Goal: Find contact information: Find contact information

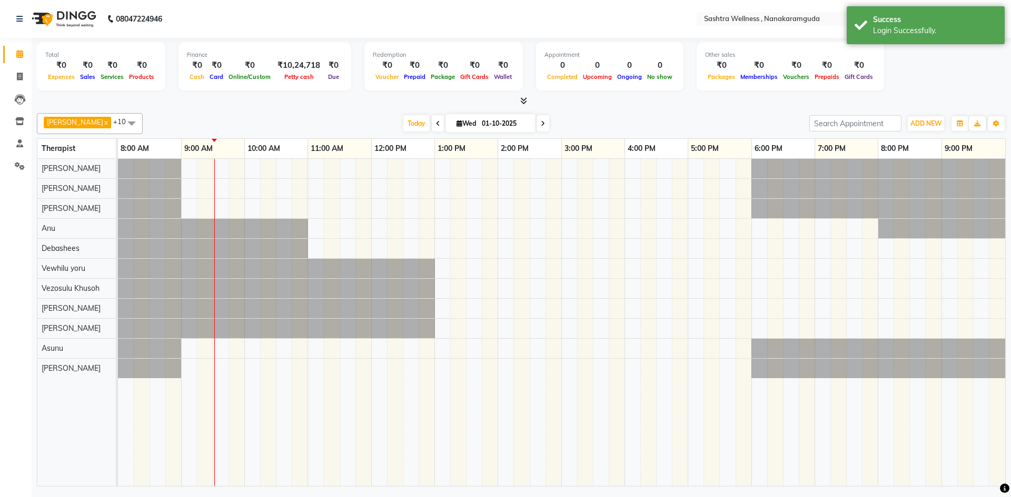
click at [436, 124] on icon at bounding box center [438, 124] width 4 height 6
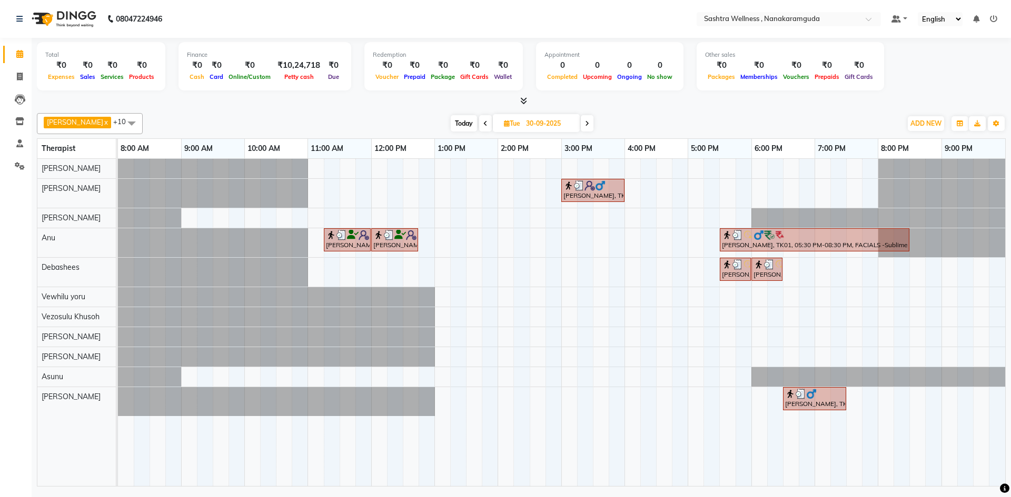
click at [585, 126] on icon at bounding box center [587, 124] width 4 height 6
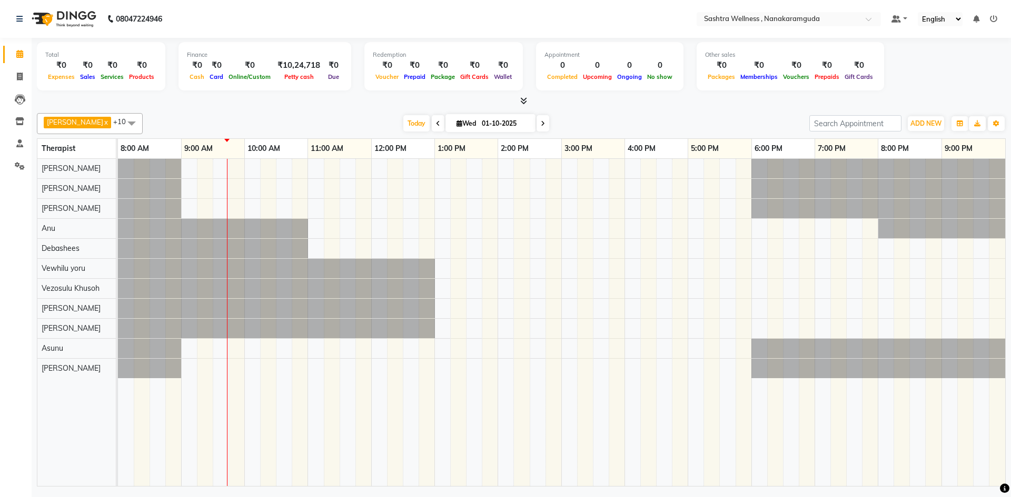
click at [536, 125] on span at bounding box center [542, 123] width 13 height 16
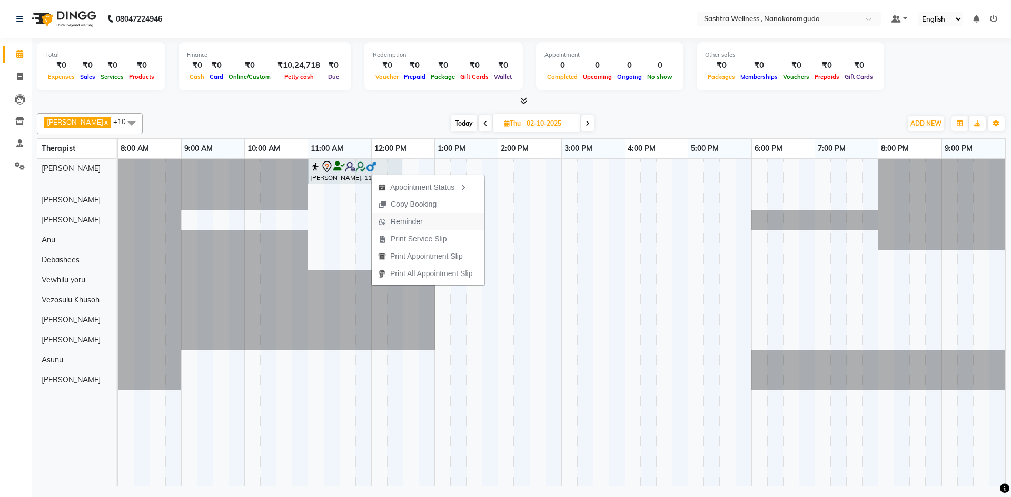
click at [426, 221] on span "Reminder" at bounding box center [400, 221] width 57 height 17
click at [462, 125] on span "Today" at bounding box center [464, 123] width 26 height 16
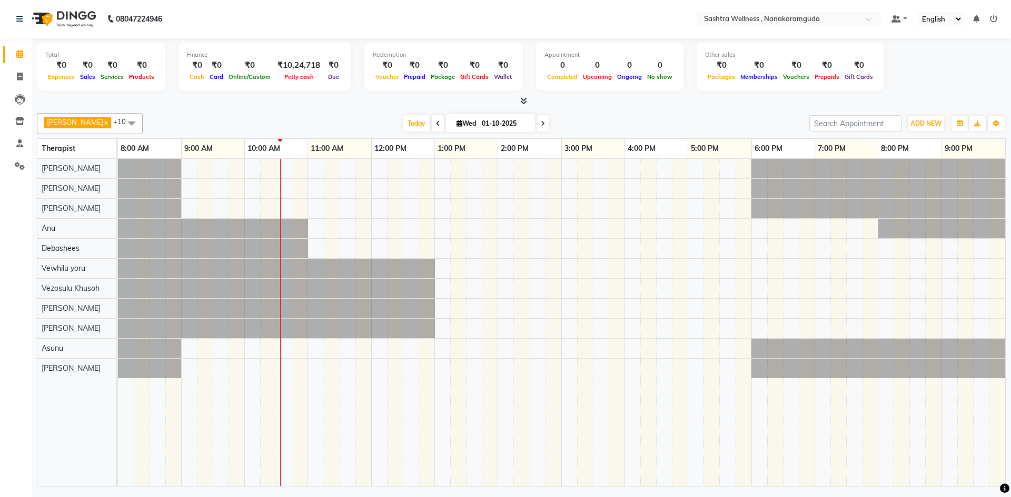
click at [432, 119] on span at bounding box center [438, 123] width 13 height 16
type input "30-09-2025"
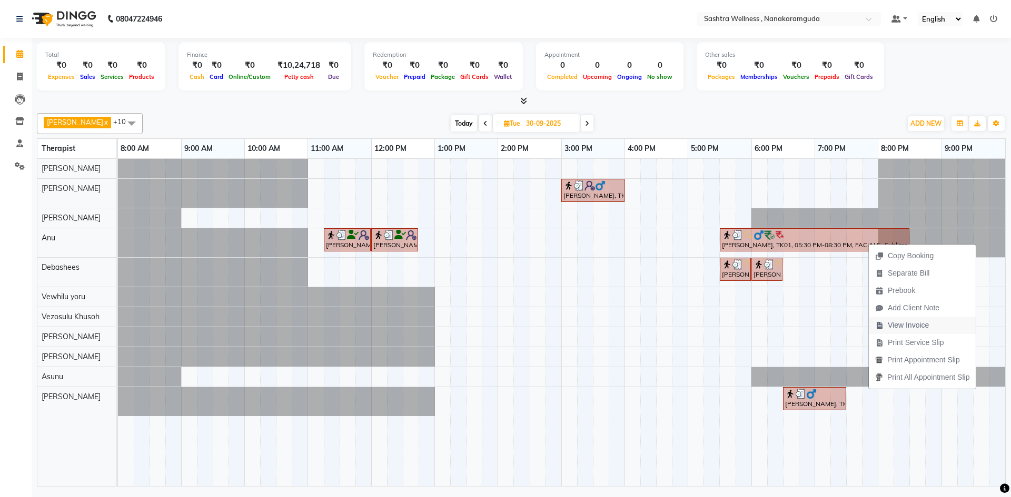
click at [929, 327] on span "View Invoice" at bounding box center [908, 325] width 41 height 11
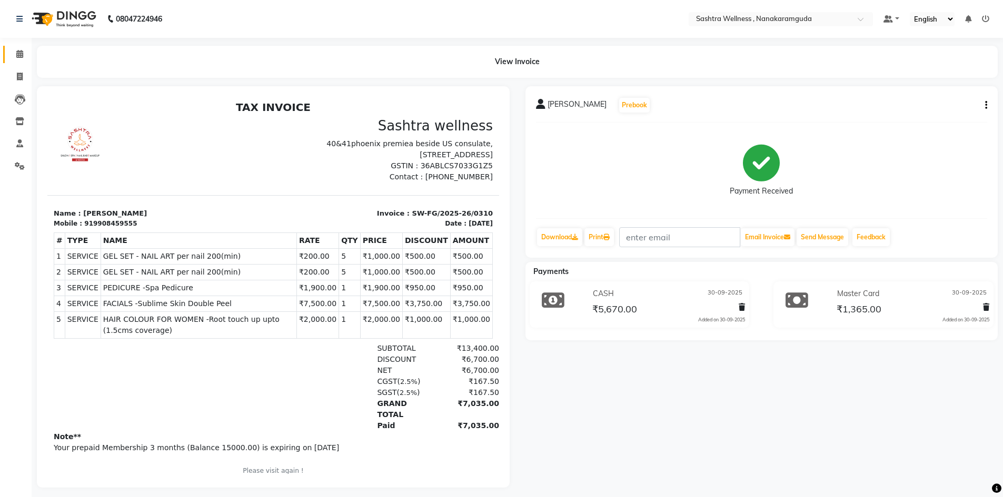
click at [11, 52] on link "Calendar" at bounding box center [15, 54] width 25 height 17
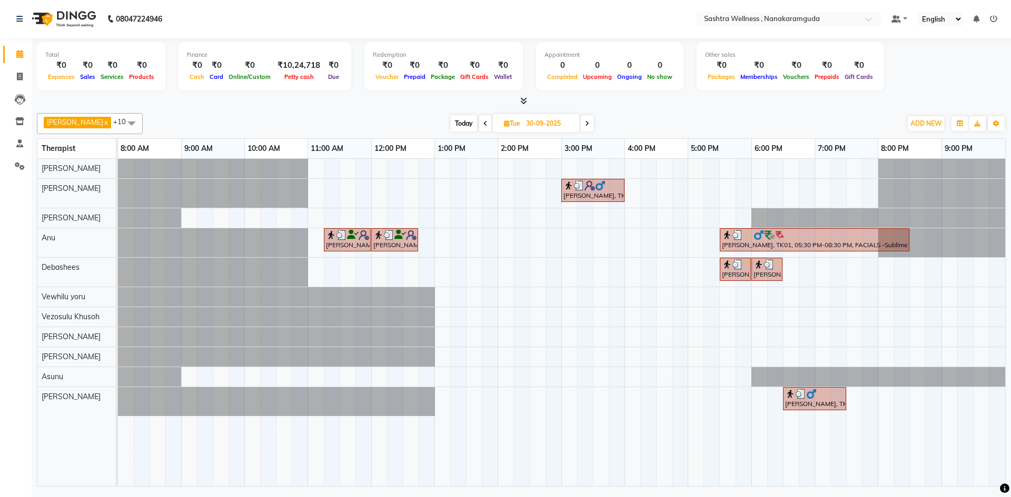
click at [581, 124] on span at bounding box center [587, 123] width 13 height 16
type input "01-10-2025"
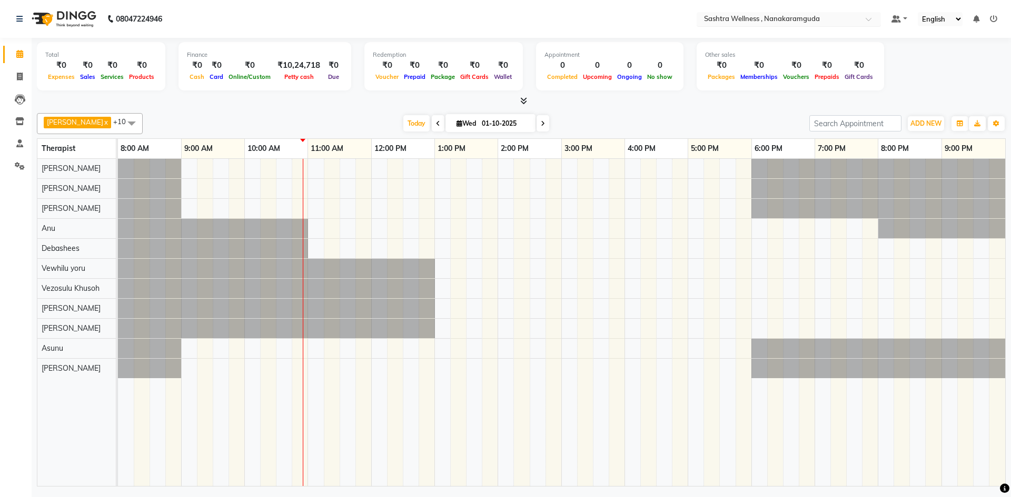
click at [799, 21] on input "text" at bounding box center [778, 20] width 153 height 11
click at [992, 16] on icon at bounding box center [993, 18] width 7 height 7
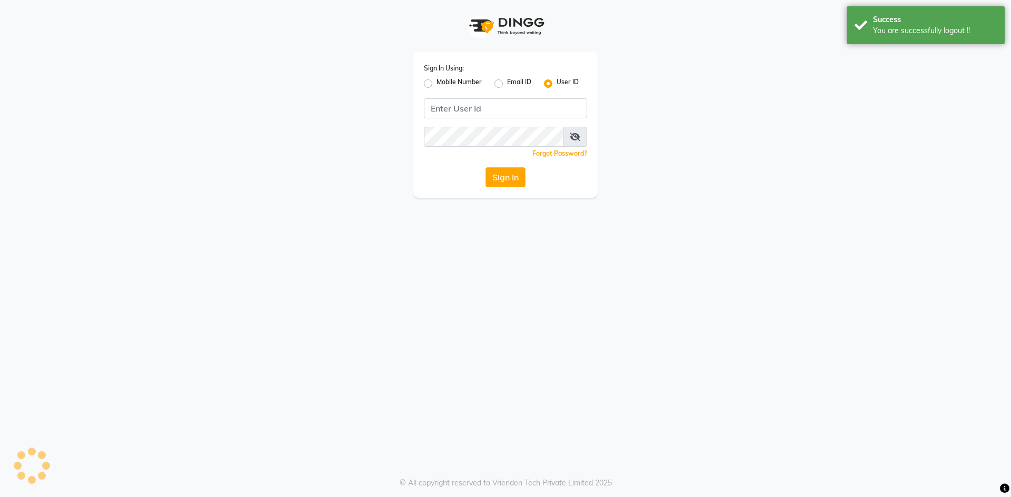
type input "8919070740"
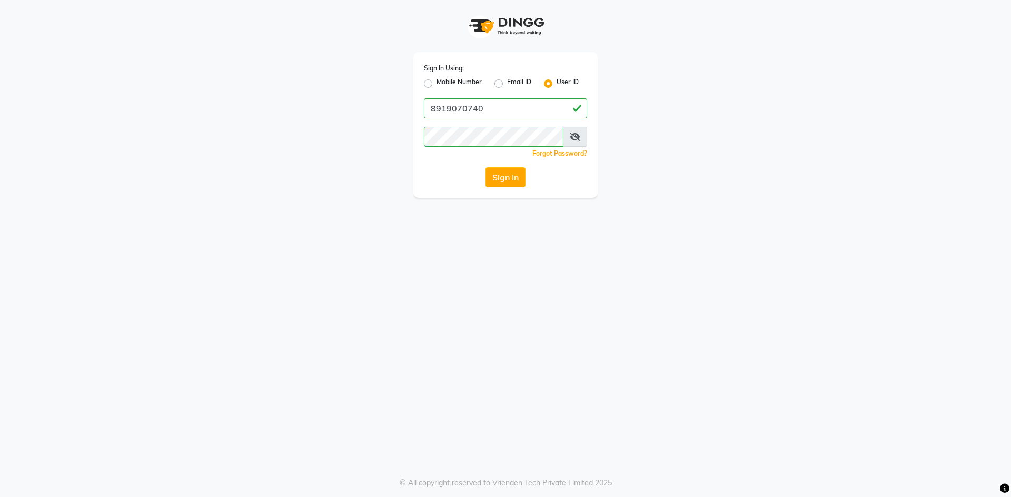
click at [436, 85] on label "Mobile Number" at bounding box center [458, 83] width 45 height 13
click at [436, 84] on input "Mobile Number" at bounding box center [439, 80] width 7 height 7
radio input "true"
radio input "false"
click at [490, 104] on input "Username" at bounding box center [523, 108] width 128 height 20
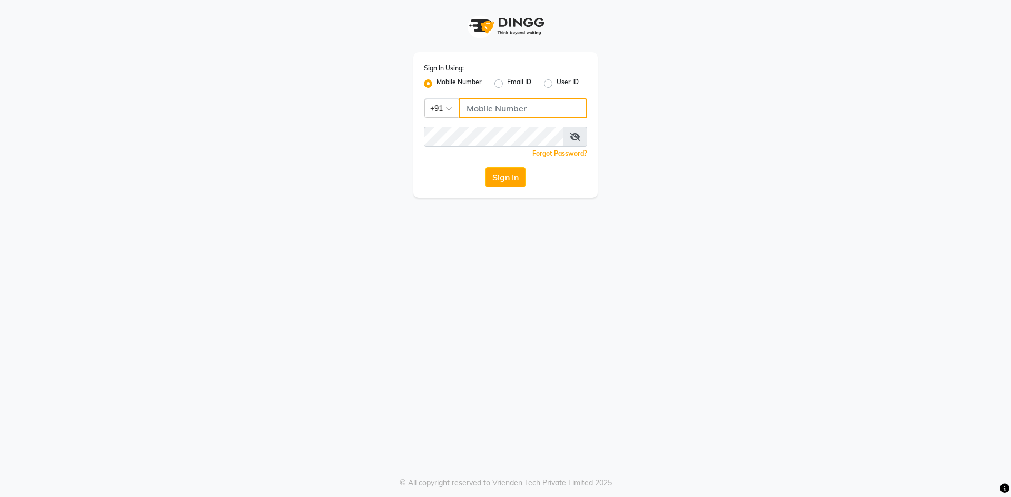
type input "9281094731"
click at [500, 173] on button "Sign In" at bounding box center [505, 177] width 40 height 20
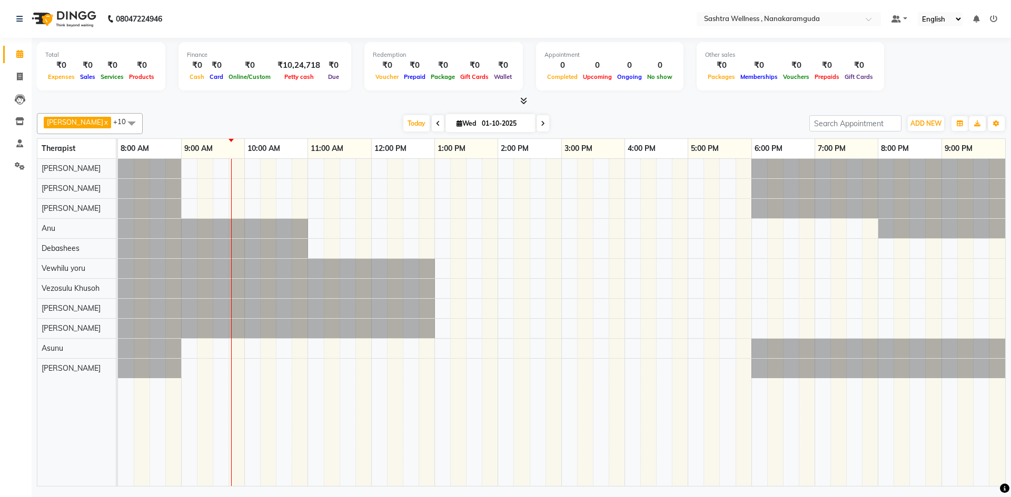
click at [479, 122] on input "01-10-2025" at bounding box center [505, 124] width 53 height 16
select select "10"
select select "2025"
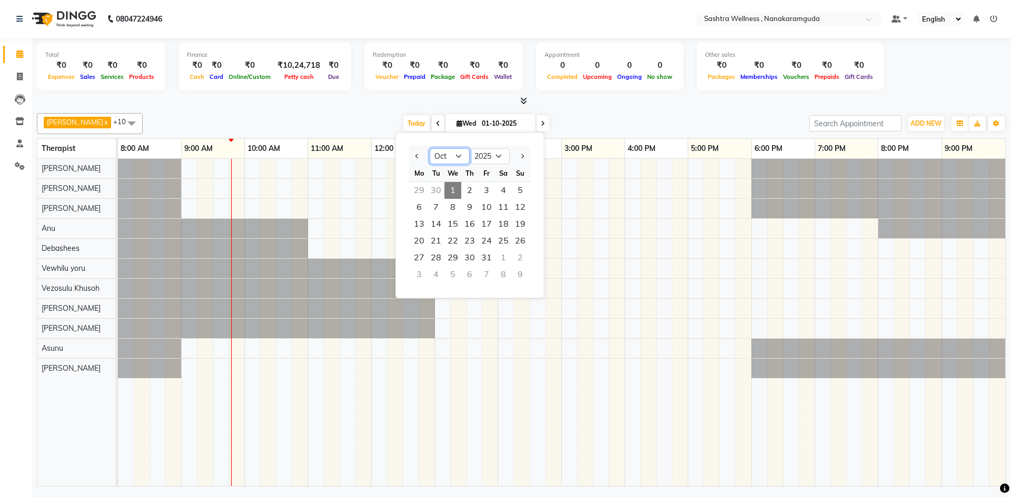
click at [444, 155] on select "Jan Feb Mar Apr May Jun Jul Aug Sep Oct Nov Dec" at bounding box center [450, 156] width 40 height 16
select select "8"
click at [430, 148] on select "Jan Feb Mar Apr May Jun Jul Aug Sep Oct Nov Dec" at bounding box center [450, 156] width 40 height 16
click at [481, 190] on span "1" at bounding box center [486, 190] width 17 height 17
type input "01-08-2025"
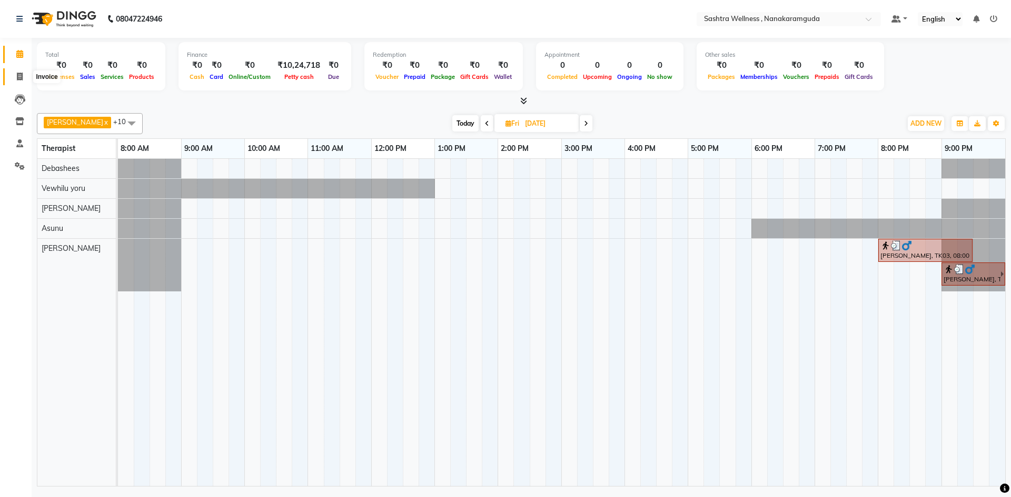
click at [19, 80] on icon at bounding box center [20, 77] width 6 height 8
select select "service"
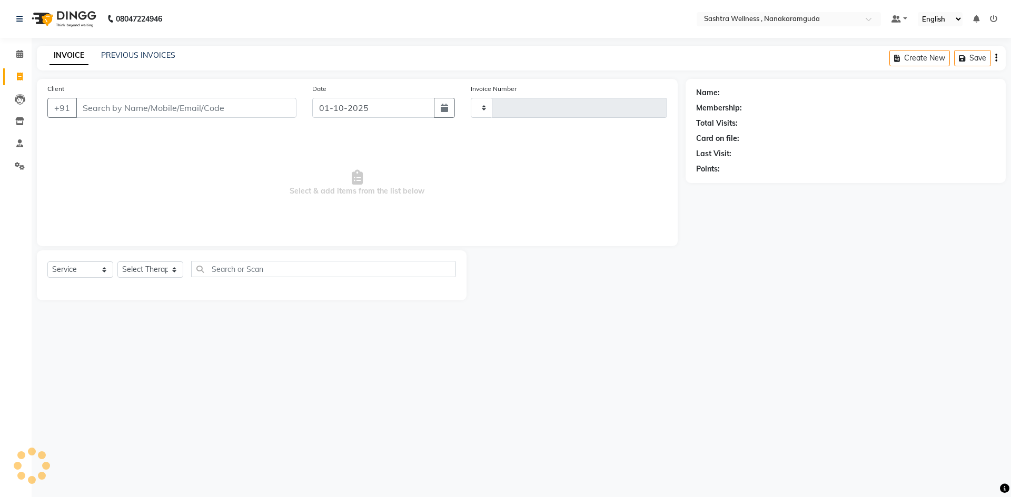
type input "0311"
select select "6669"
click at [166, 53] on link "PREVIOUS INVOICES" at bounding box center [138, 55] width 74 height 9
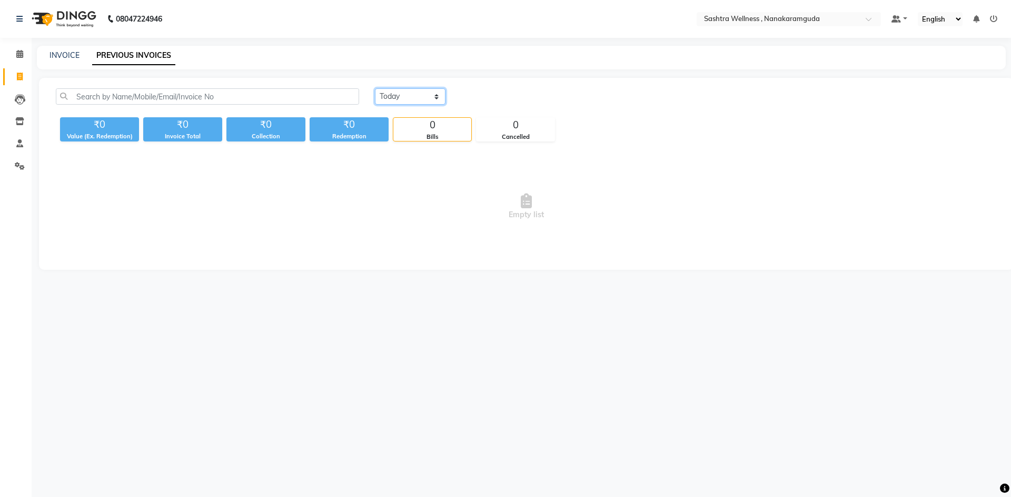
click at [409, 95] on select "Today Yesterday Custom Range" at bounding box center [410, 96] width 71 height 16
click at [427, 147] on div "Today Yesterday Custom Range ₹0 Value (Ex. Redemption) ₹0 Invoice Total ₹0 Coll…" at bounding box center [526, 174] width 974 height 192
click at [416, 85] on div "Today Yesterday Custom Range ₹0 Value (Ex. Redemption) ₹0 Invoice Total ₹0 Coll…" at bounding box center [526, 174] width 974 height 192
click at [415, 101] on select "Today Yesterday Custom Range" at bounding box center [410, 96] width 71 height 16
select select "range"
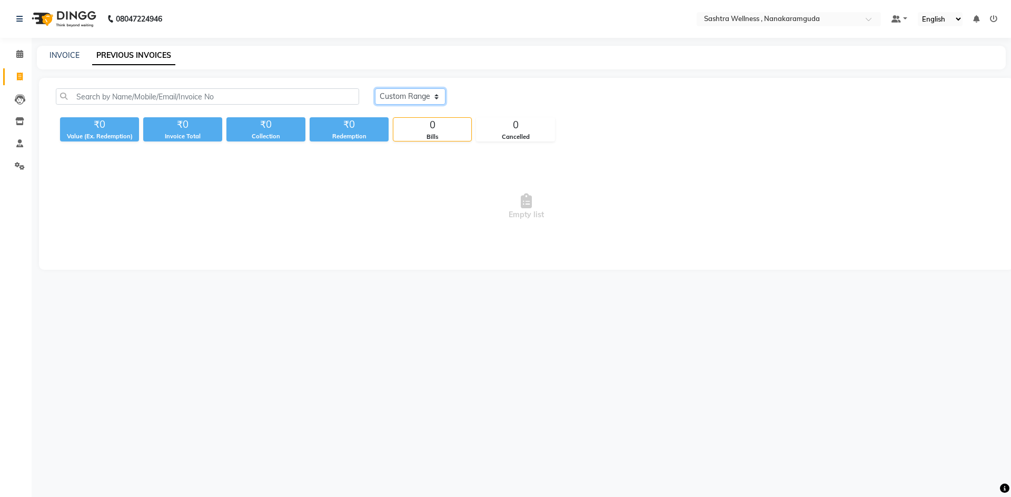
click at [375, 88] on select "Today Yesterday Custom Range" at bounding box center [410, 96] width 71 height 16
click at [489, 99] on input "01-10-2025" at bounding box center [496, 96] width 74 height 15
select select "10"
select select "2025"
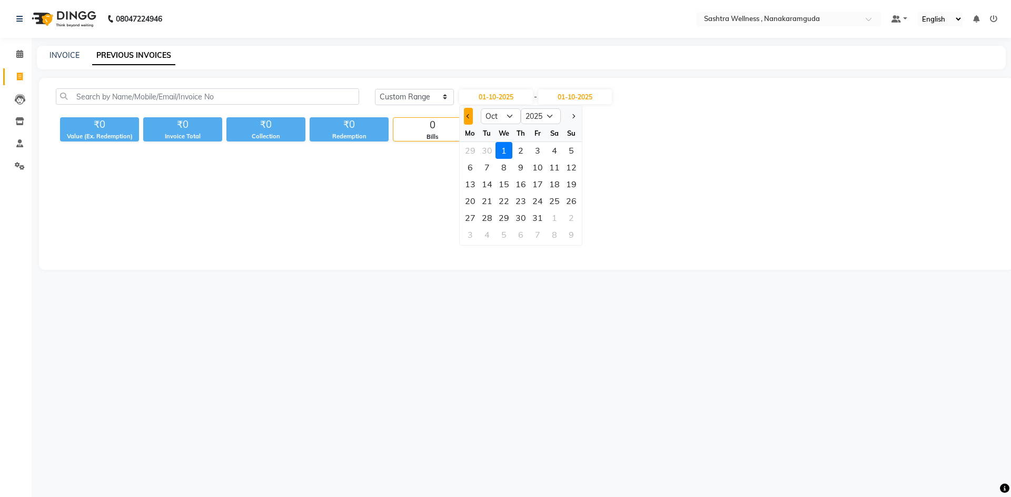
click at [472, 114] on button "Previous month" at bounding box center [468, 116] width 9 height 17
select select "8"
click at [531, 152] on div "1" at bounding box center [537, 150] width 17 height 17
type input "01-08-2025"
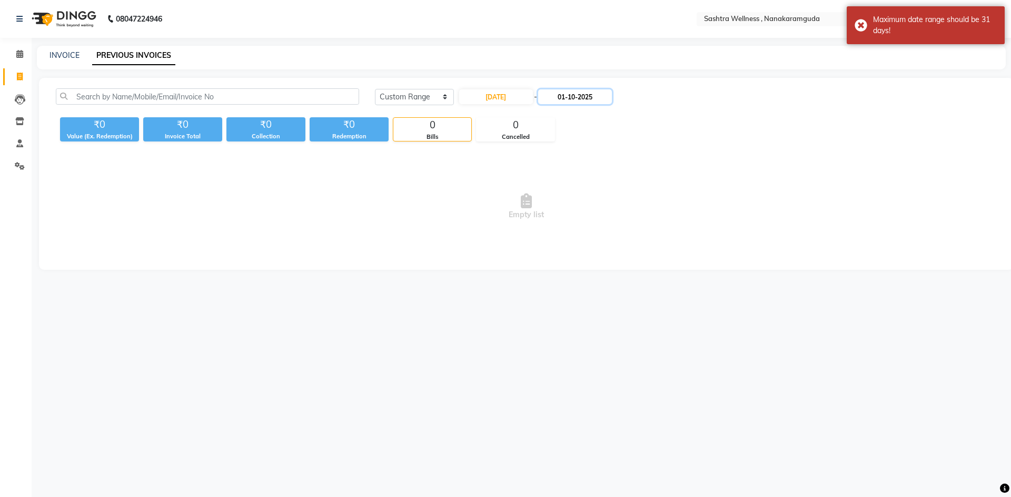
click at [581, 96] on input "01-10-2025" at bounding box center [575, 96] width 74 height 15
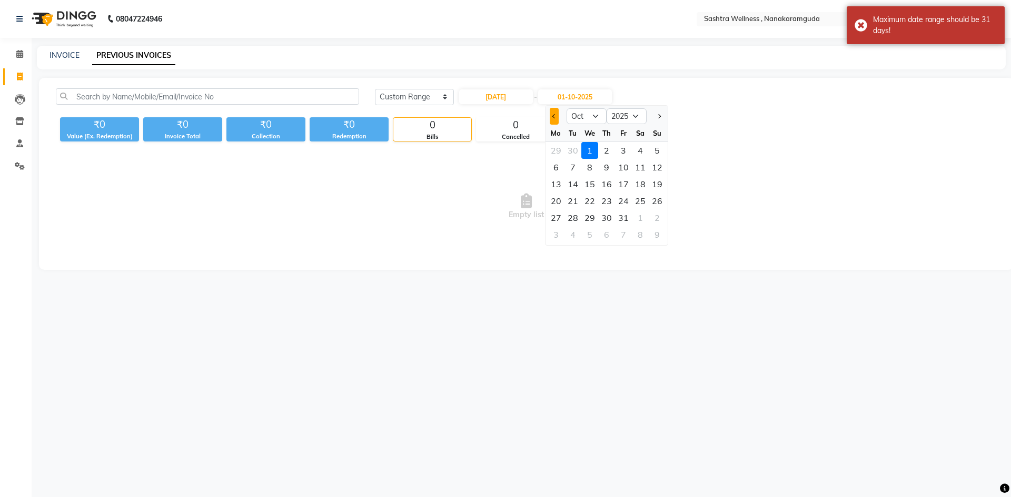
click at [553, 117] on span "Previous month" at bounding box center [554, 116] width 4 height 4
select select "8"
click at [657, 219] on div "31" at bounding box center [657, 218] width 17 height 17
type input "31-08-2025"
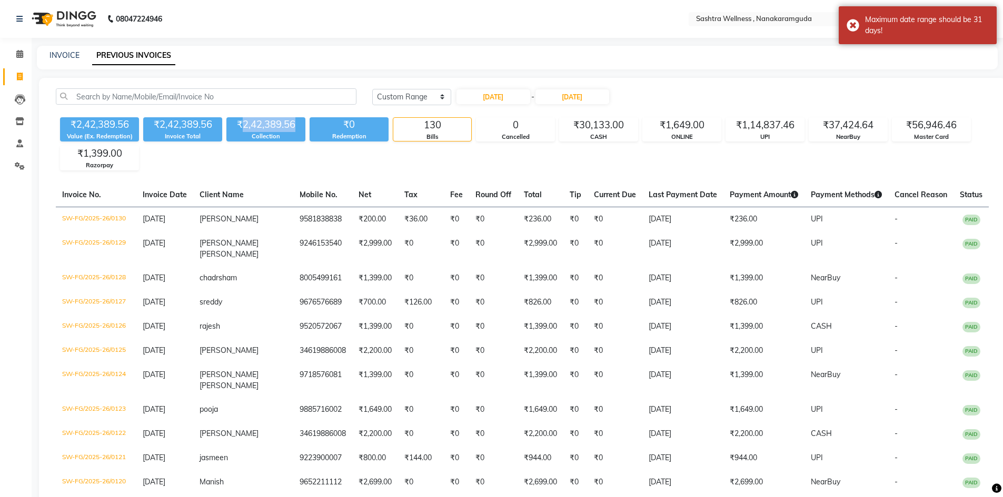
drag, startPoint x: 243, startPoint y: 122, endPoint x: 304, endPoint y: 122, distance: 61.6
click at [304, 122] on div "₹2,42,389.56" at bounding box center [265, 124] width 79 height 15
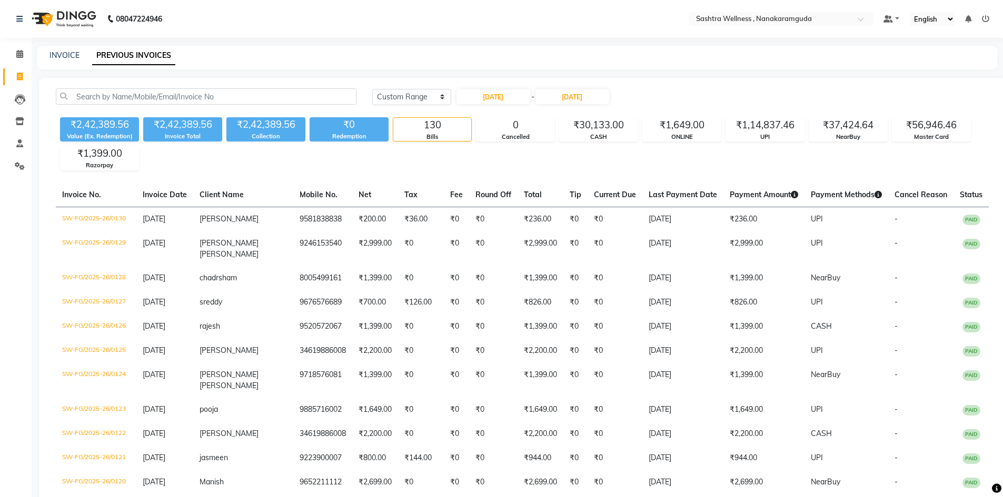
click at [276, 170] on div "₹2,42,389.56 Value (Ex. Redemption) ₹2,42,389.56 Invoice Total ₹2,42,389.56 Col…" at bounding box center [522, 141] width 933 height 57
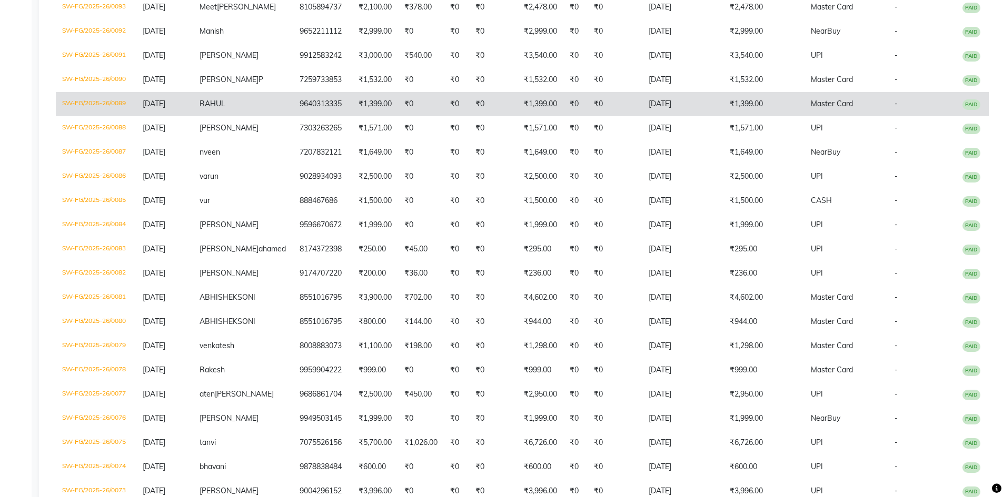
scroll to position [1158, 0]
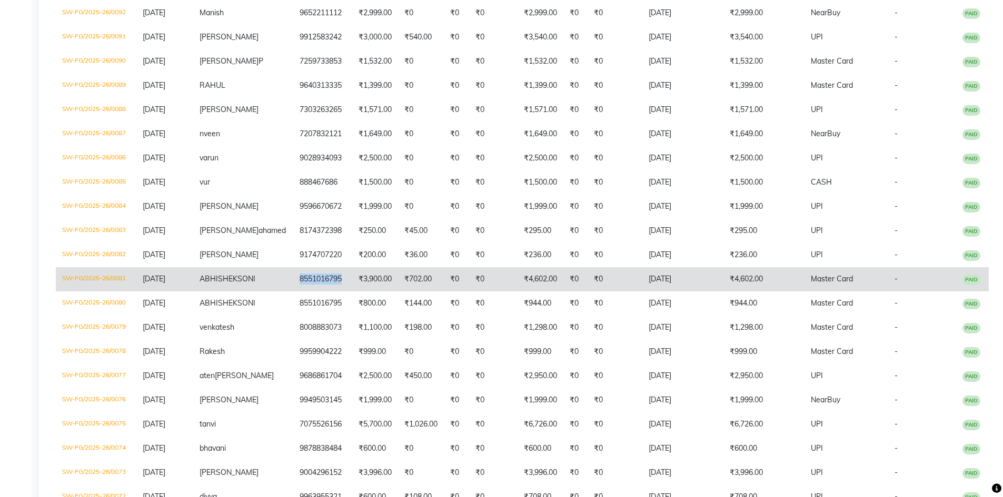
drag, startPoint x: 327, startPoint y: 302, endPoint x: 282, endPoint y: 302, distance: 45.3
click at [293, 292] on td "8551016795" at bounding box center [322, 279] width 59 height 24
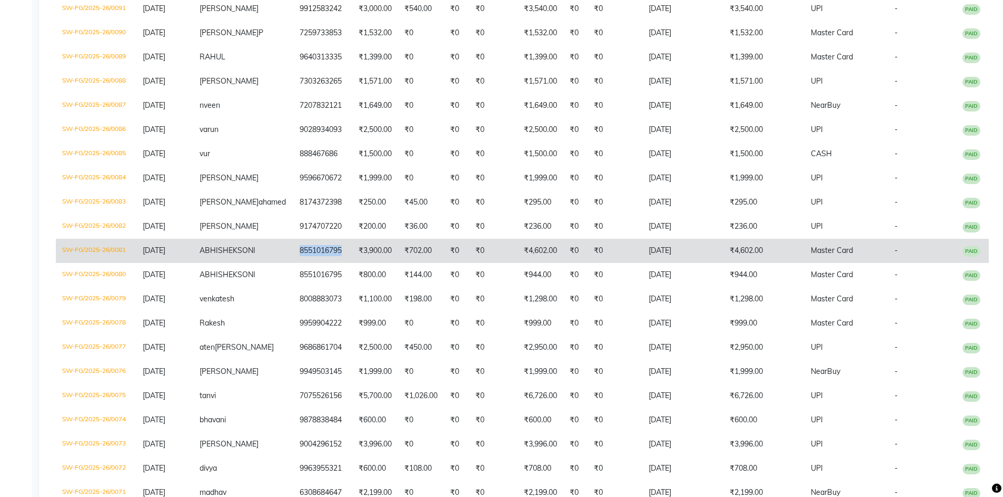
scroll to position [1211, 0]
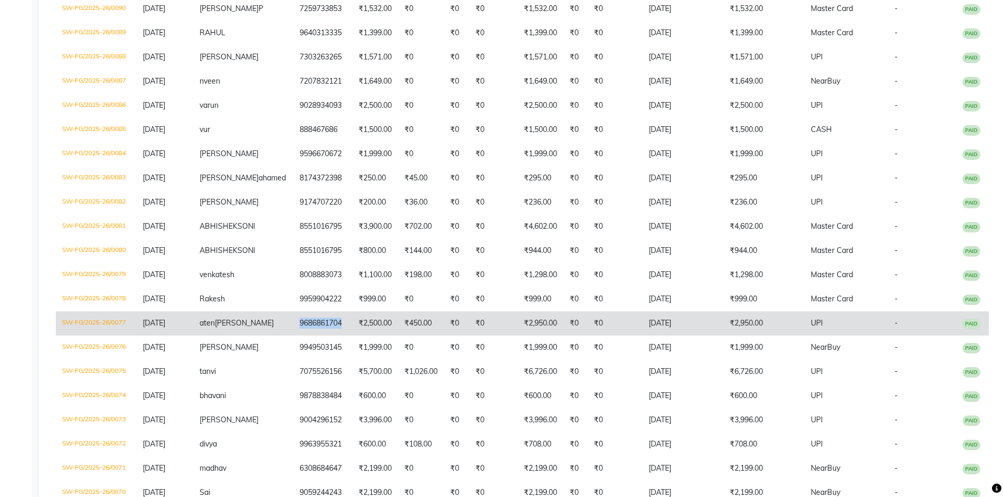
drag, startPoint x: 327, startPoint y: 368, endPoint x: 283, endPoint y: 368, distance: 44.7
click at [293, 336] on td "9686861704" at bounding box center [322, 324] width 59 height 24
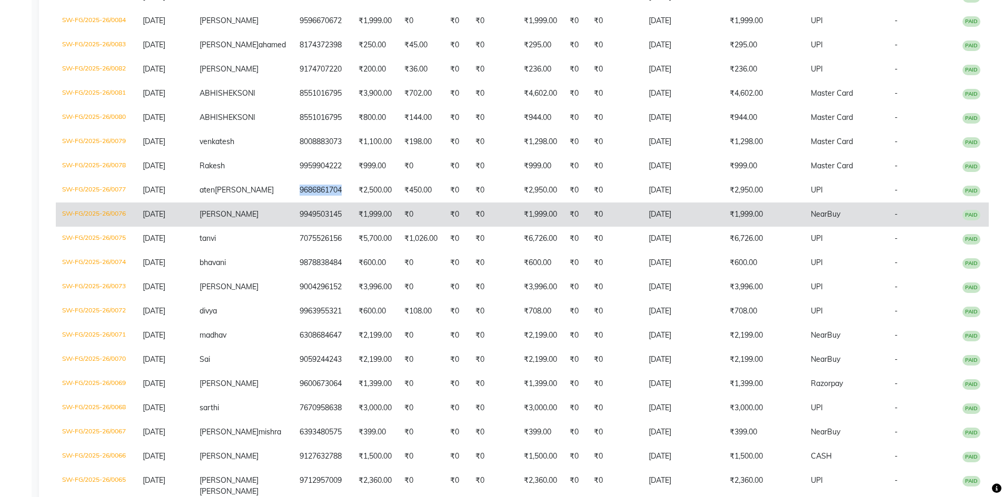
scroll to position [1369, 0]
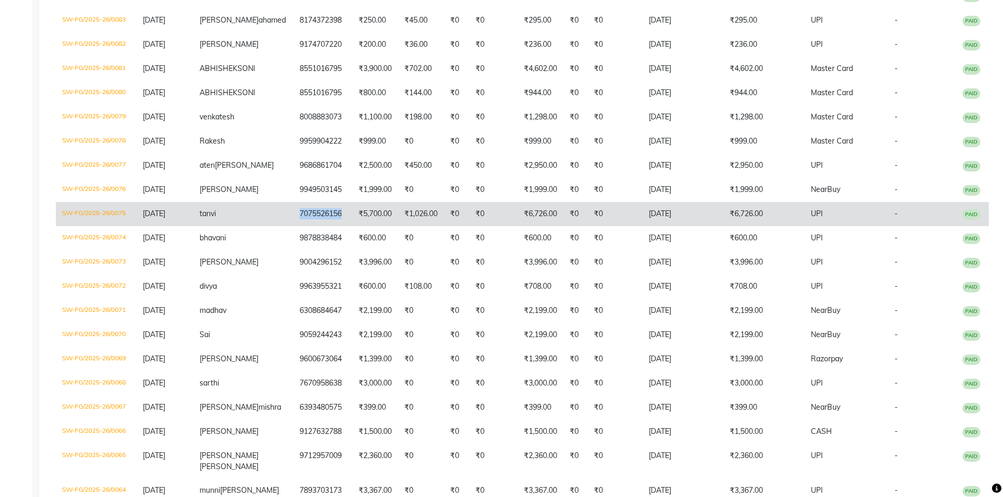
drag, startPoint x: 328, startPoint y: 264, endPoint x: 278, endPoint y: 266, distance: 50.1
click at [293, 226] on td "7075526156" at bounding box center [322, 214] width 59 height 24
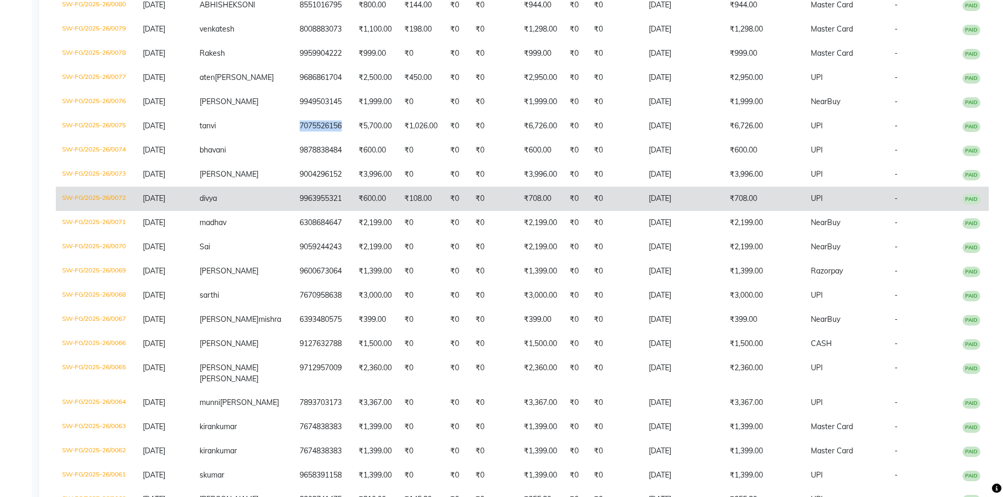
scroll to position [1527, 0]
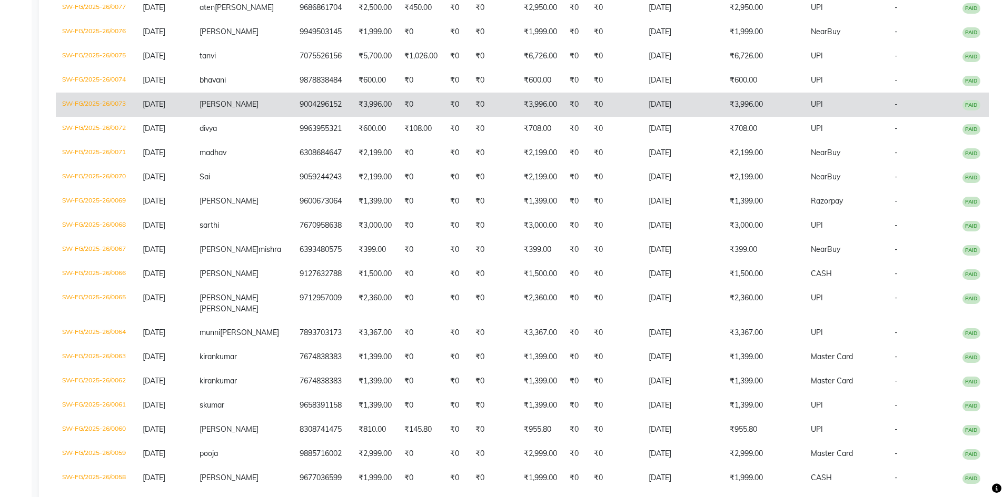
click at [325, 117] on td "9004296152" at bounding box center [322, 105] width 59 height 24
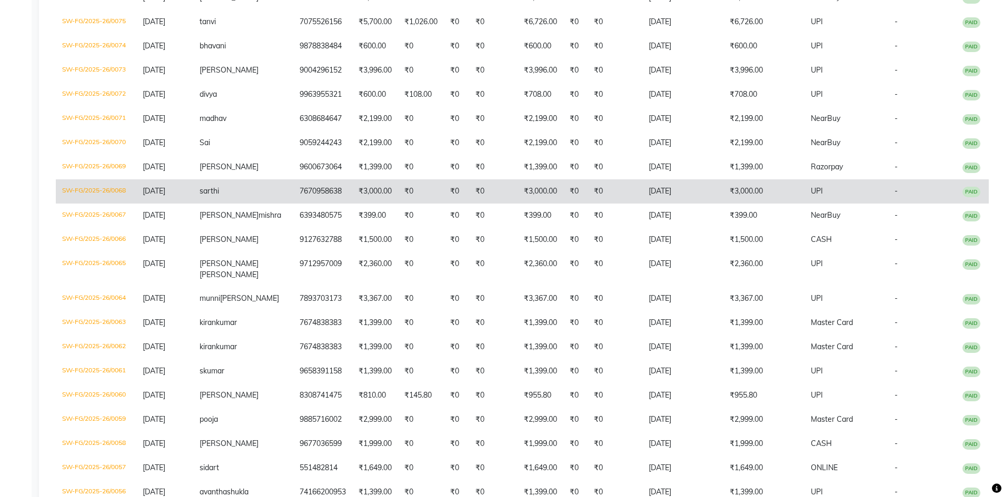
scroll to position [1579, 0]
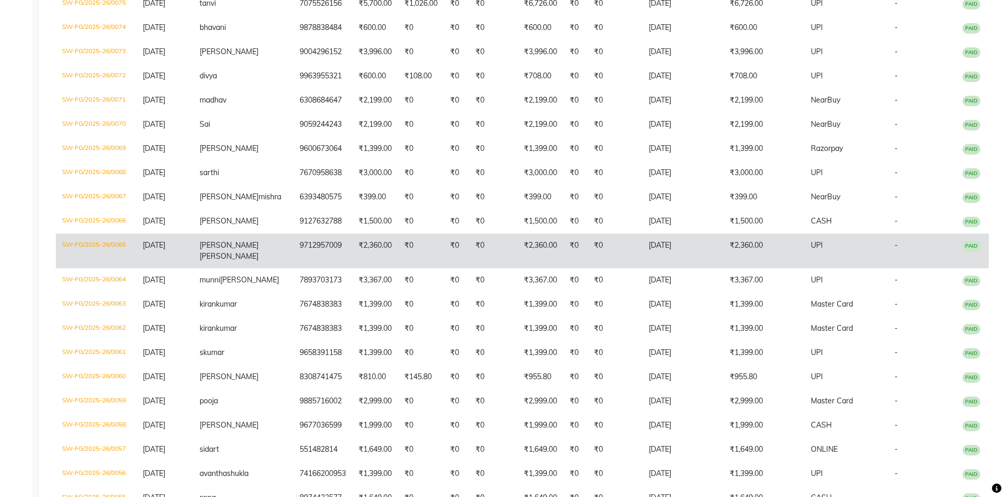
click at [325, 268] on td "9712957009" at bounding box center [322, 251] width 59 height 35
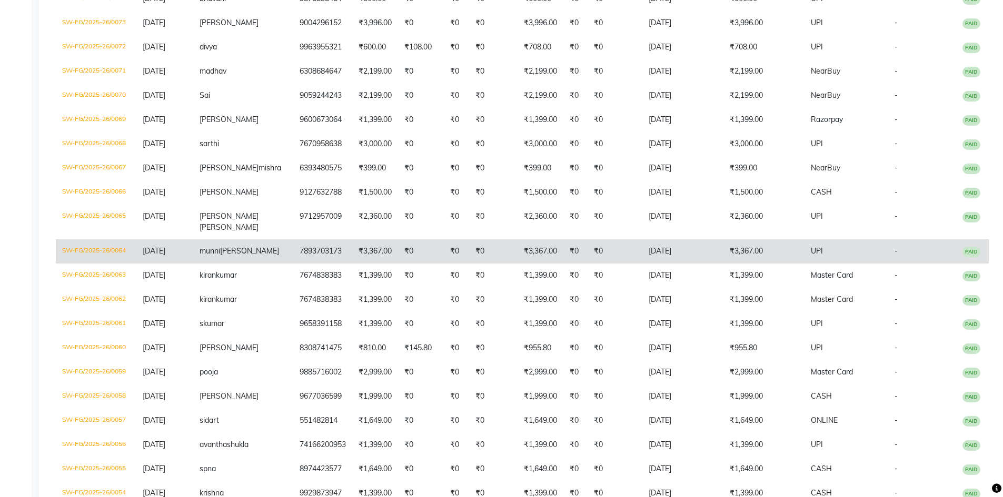
scroll to position [1632, 0]
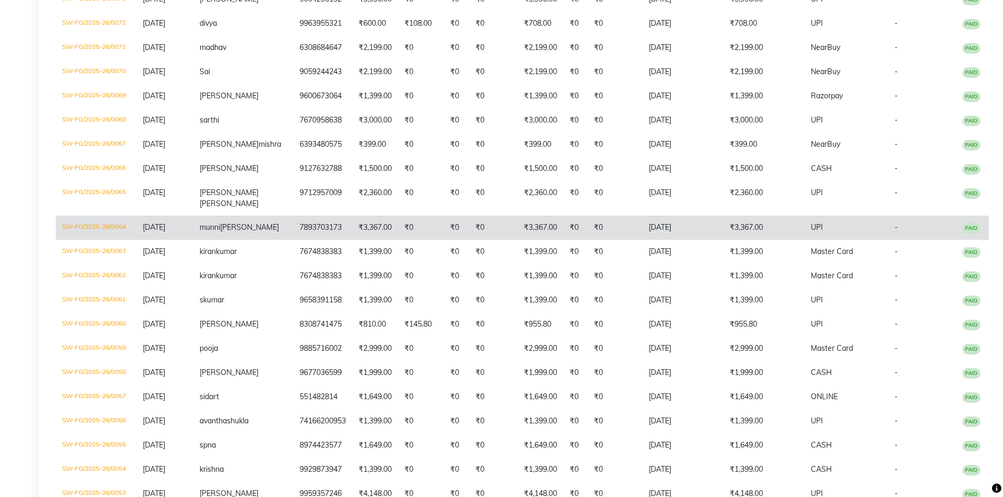
click at [334, 240] on td "7893703173" at bounding box center [322, 228] width 59 height 24
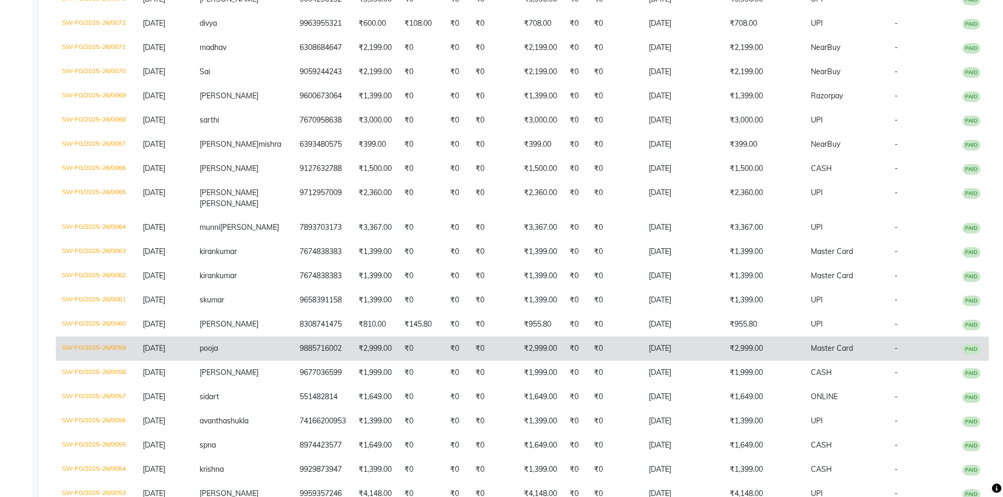
click at [352, 361] on td "₹2,999.00" at bounding box center [375, 349] width 46 height 24
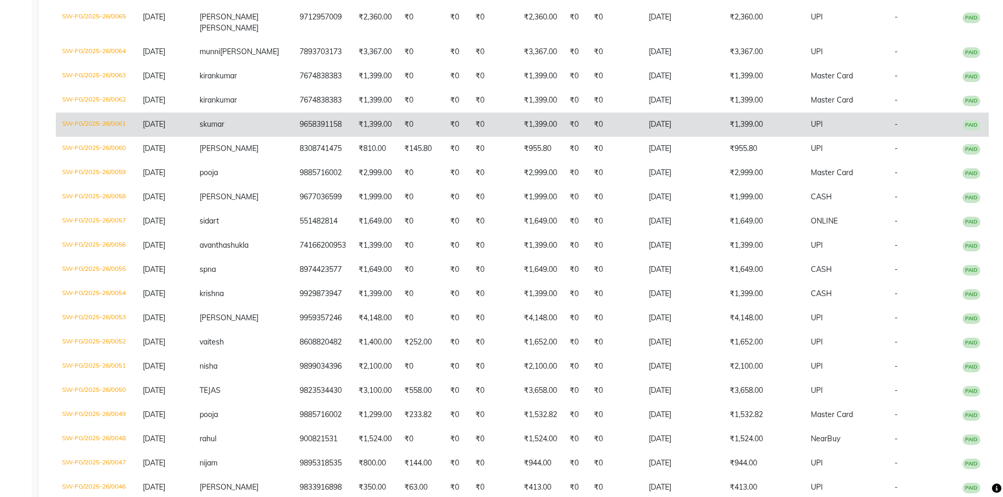
scroll to position [1842, 0]
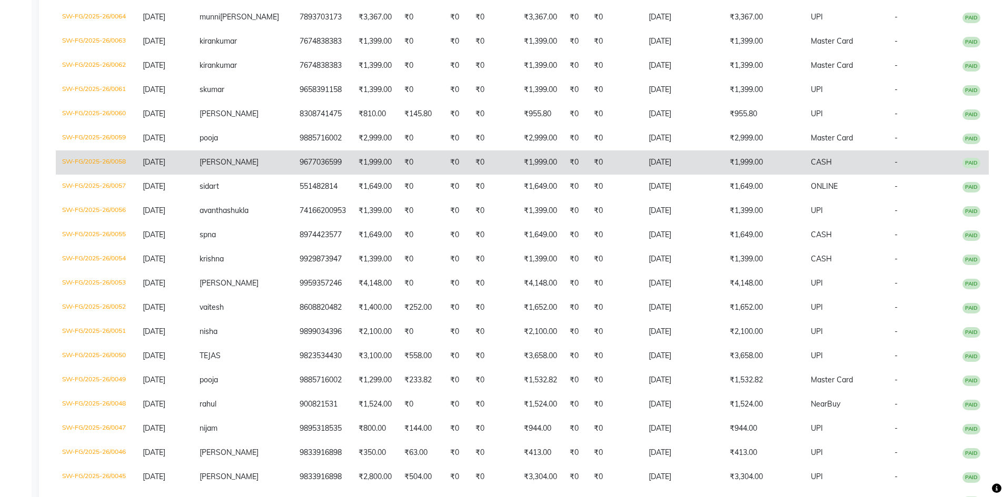
click at [304, 175] on td "9677036599" at bounding box center [322, 163] width 59 height 24
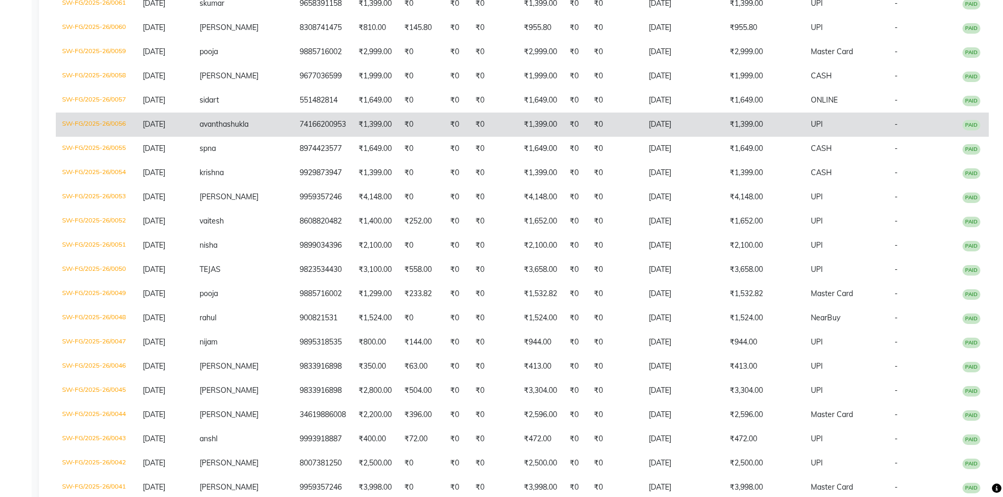
scroll to position [1948, 0]
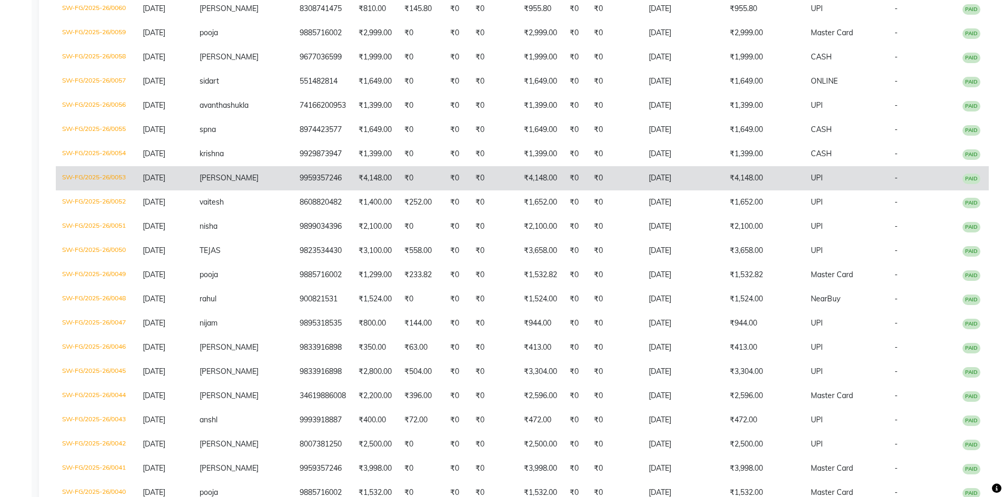
click at [370, 191] on td "₹4,148.00" at bounding box center [375, 178] width 46 height 24
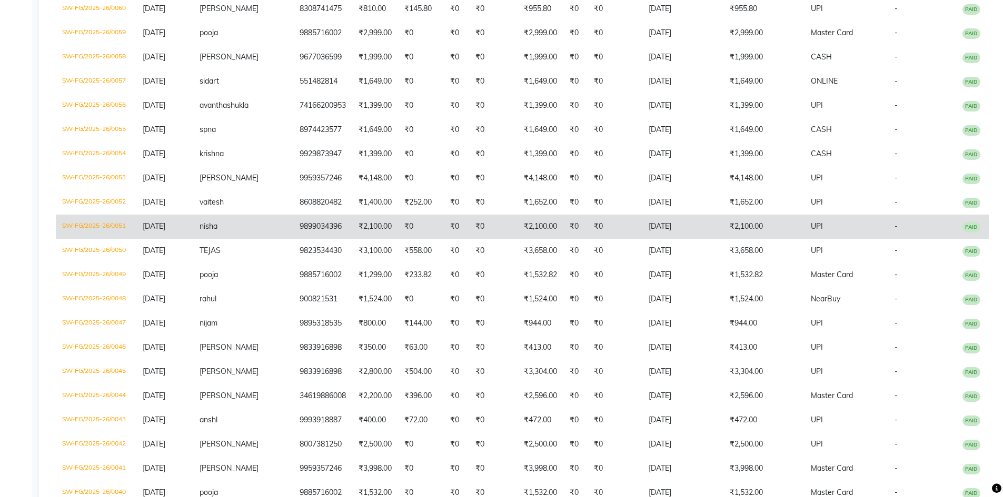
click at [322, 239] on td "9899034396" at bounding box center [322, 227] width 59 height 24
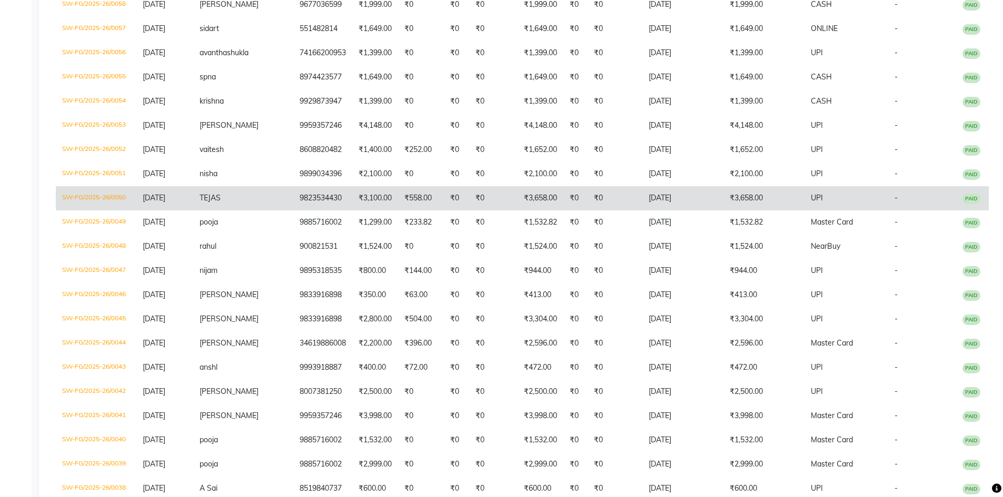
click at [320, 211] on td "9823534430" at bounding box center [322, 198] width 59 height 24
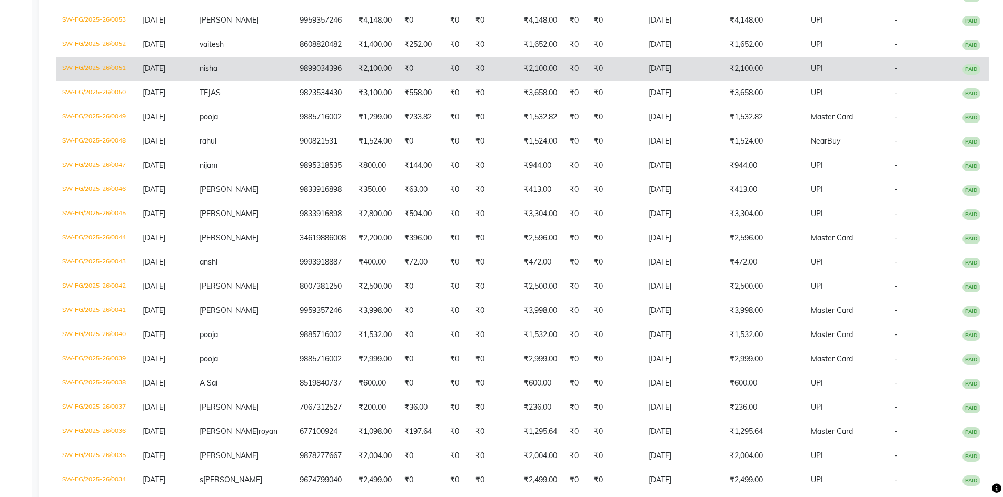
scroll to position [2158, 0]
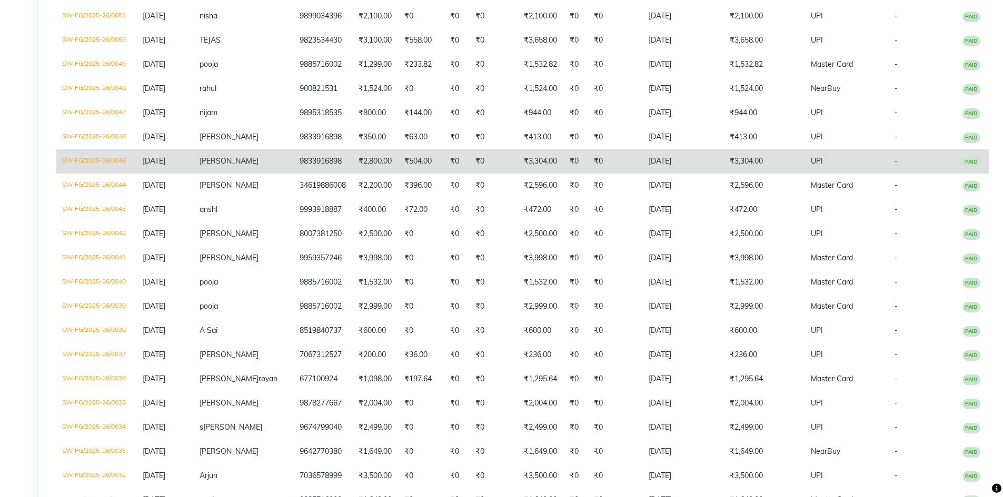
click at [352, 174] on td "₹2,800.00" at bounding box center [375, 162] width 46 height 24
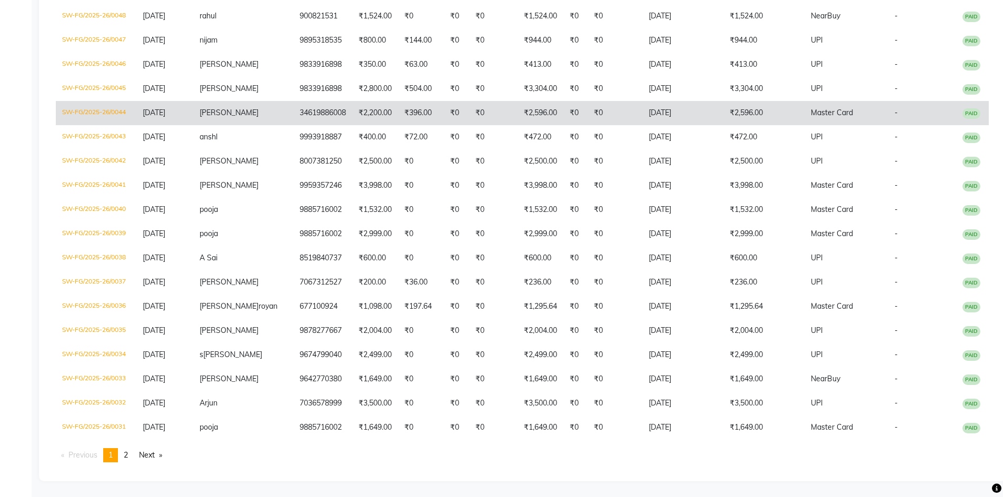
scroll to position [2264, 0]
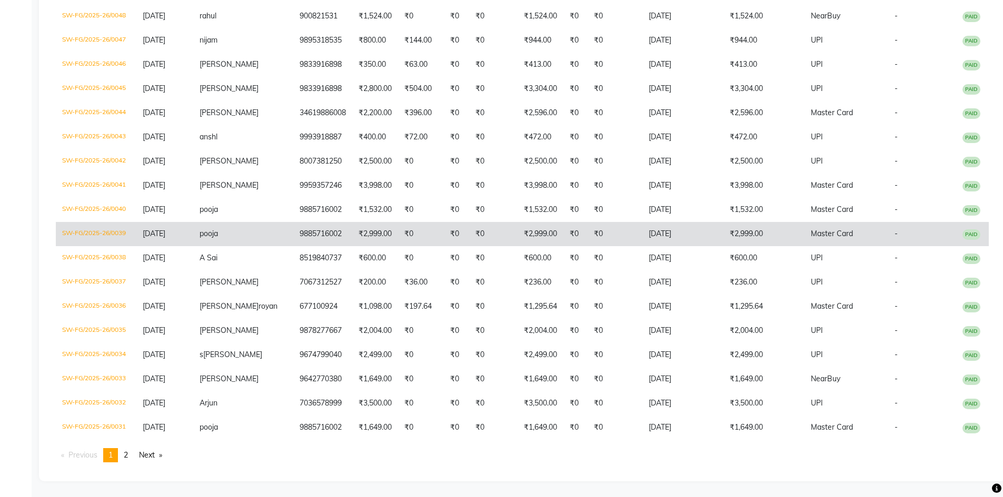
click at [359, 246] on td "₹2,999.00" at bounding box center [375, 234] width 46 height 24
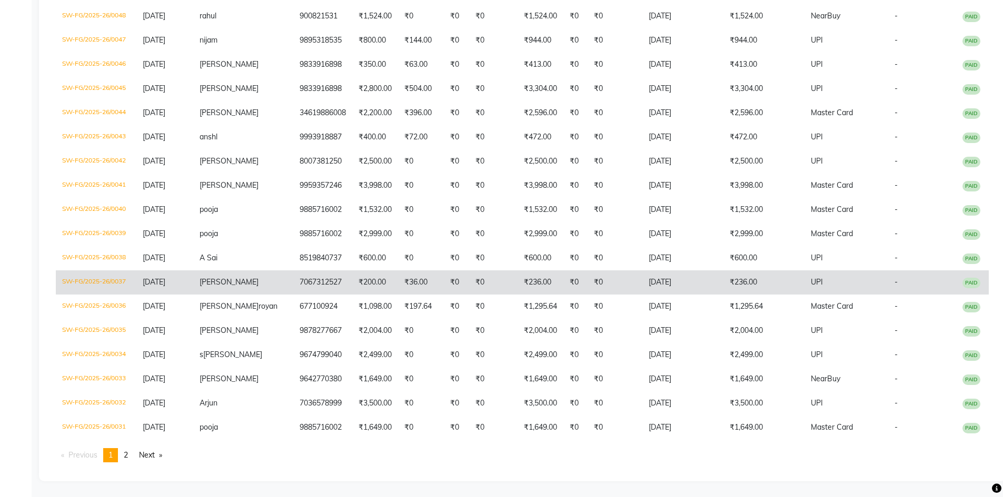
scroll to position [2305, 0]
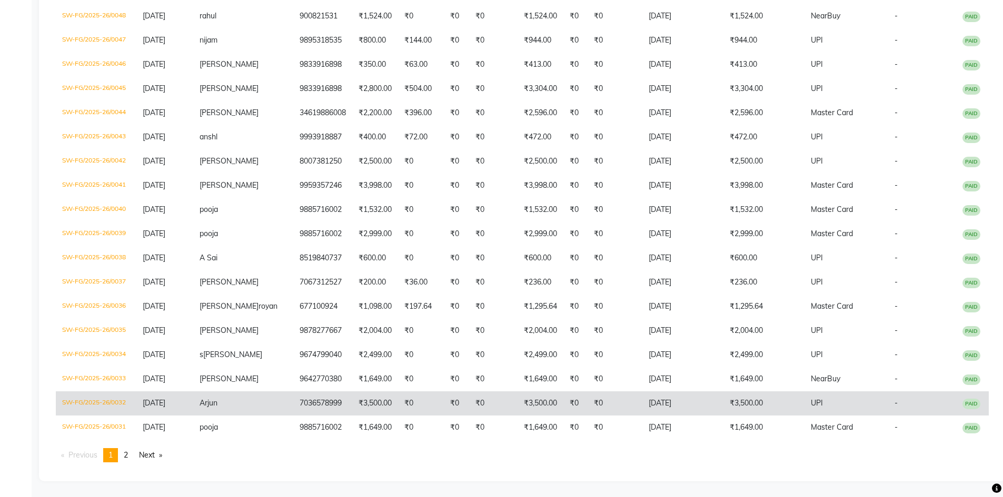
click at [327, 407] on td "7036578999" at bounding box center [322, 404] width 59 height 24
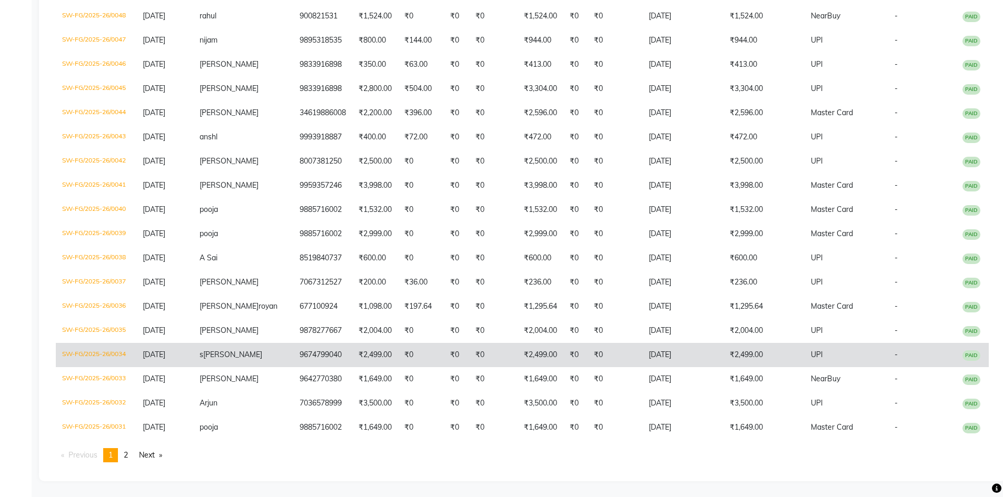
click at [381, 354] on td "₹2,499.00" at bounding box center [375, 355] width 46 height 24
click at [352, 348] on td "₹2,499.00" at bounding box center [375, 355] width 46 height 24
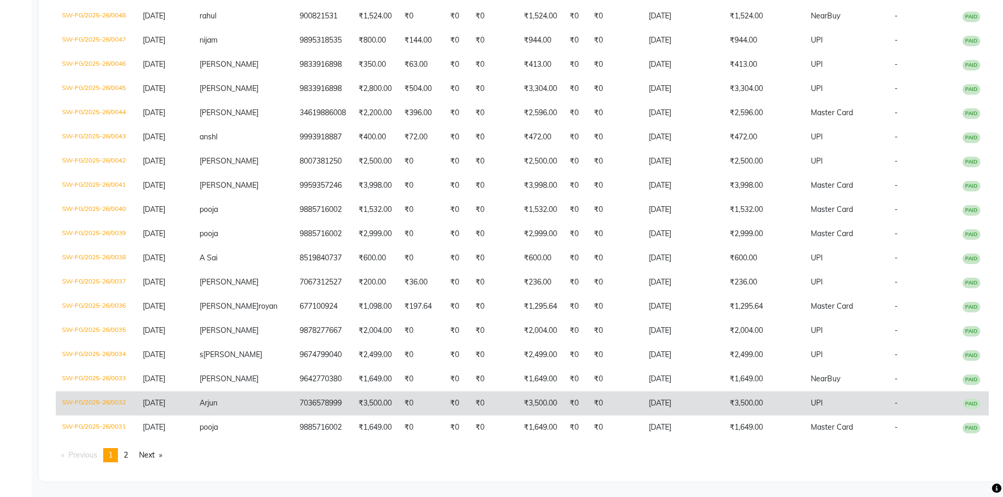
click at [293, 404] on td "7036578999" at bounding box center [322, 404] width 59 height 24
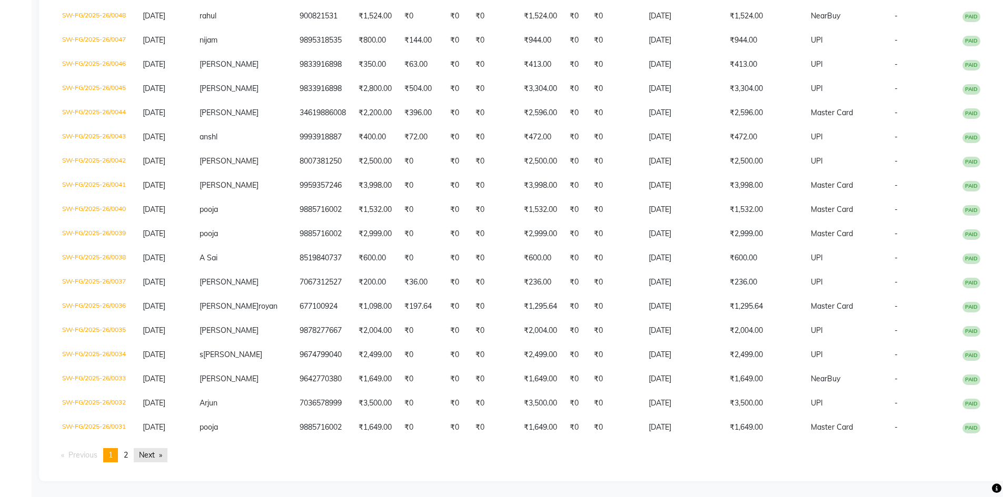
click at [161, 452] on link "Next page" at bounding box center [151, 456] width 34 height 14
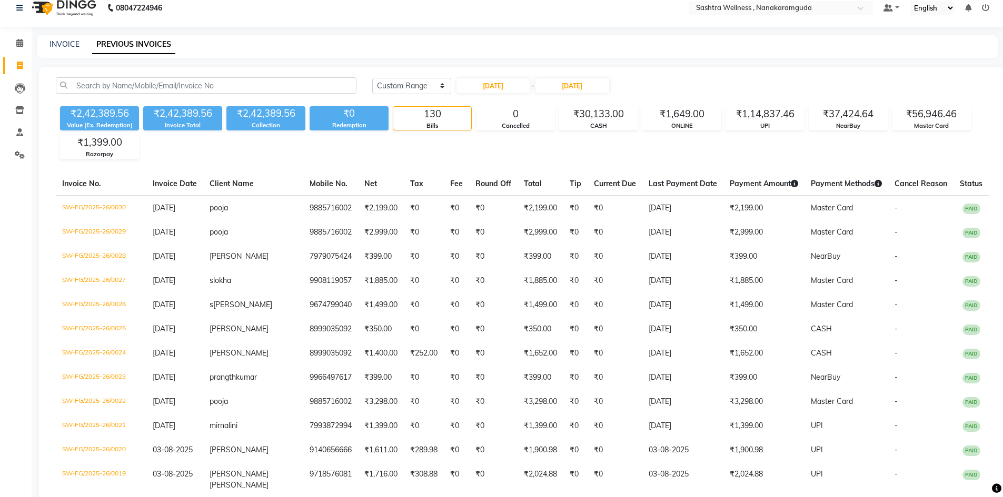
scroll to position [0, 0]
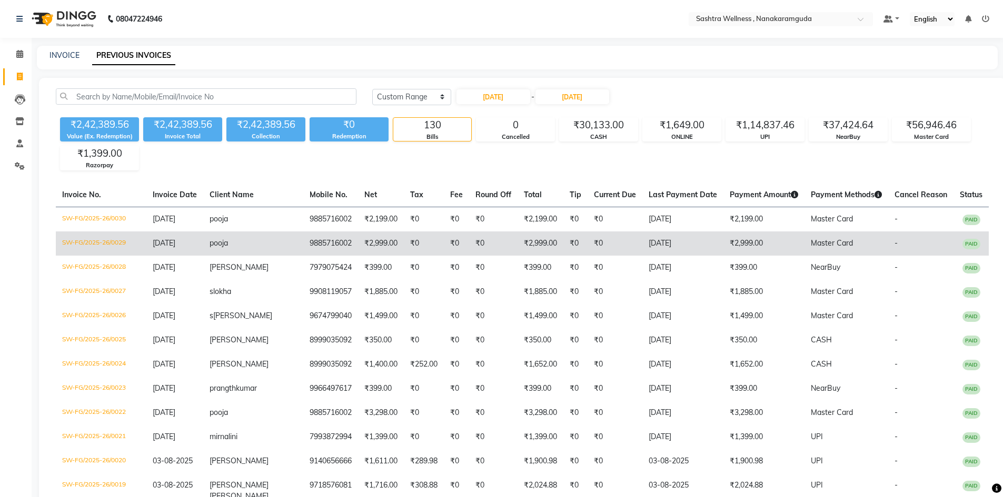
click at [370, 242] on td "₹2,999.00" at bounding box center [381, 244] width 46 height 24
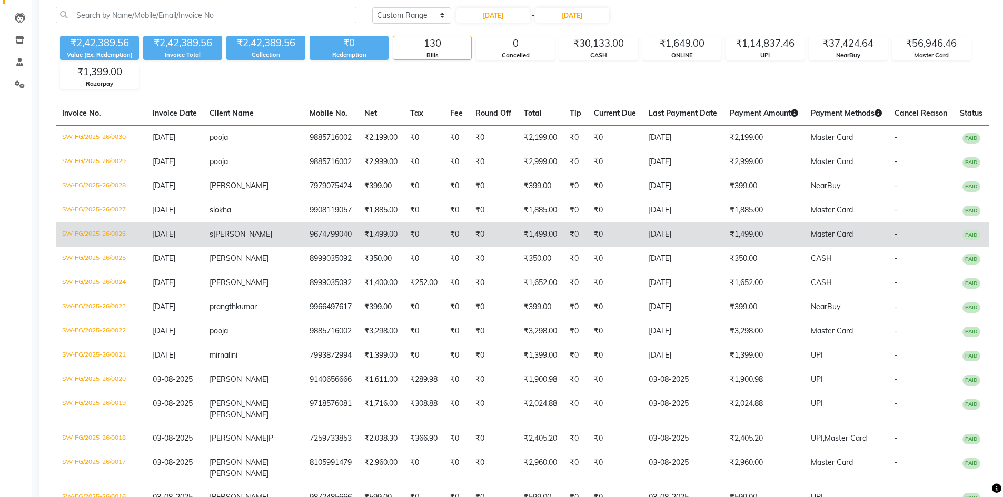
scroll to position [105, 0]
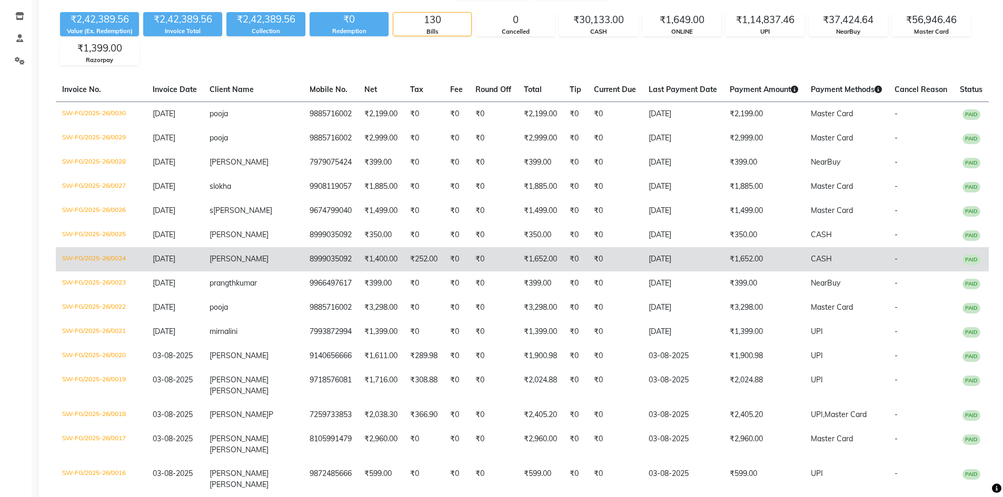
click at [323, 255] on td "8999035092" at bounding box center [330, 259] width 55 height 24
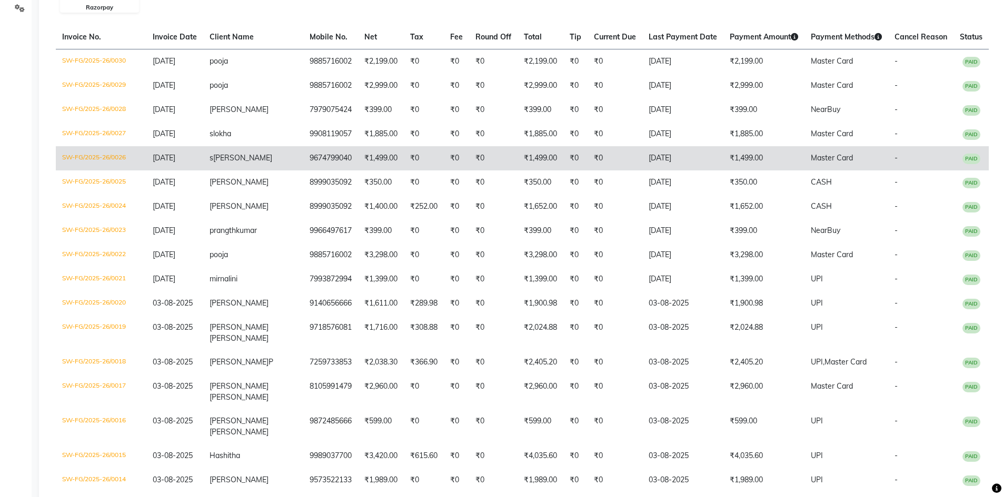
scroll to position [211, 0]
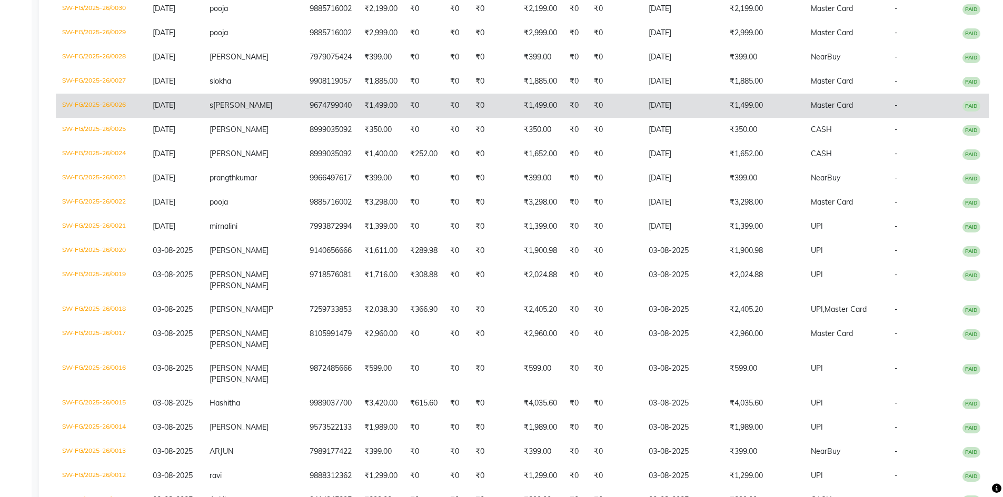
click at [311, 215] on td "9885716002" at bounding box center [330, 203] width 55 height 24
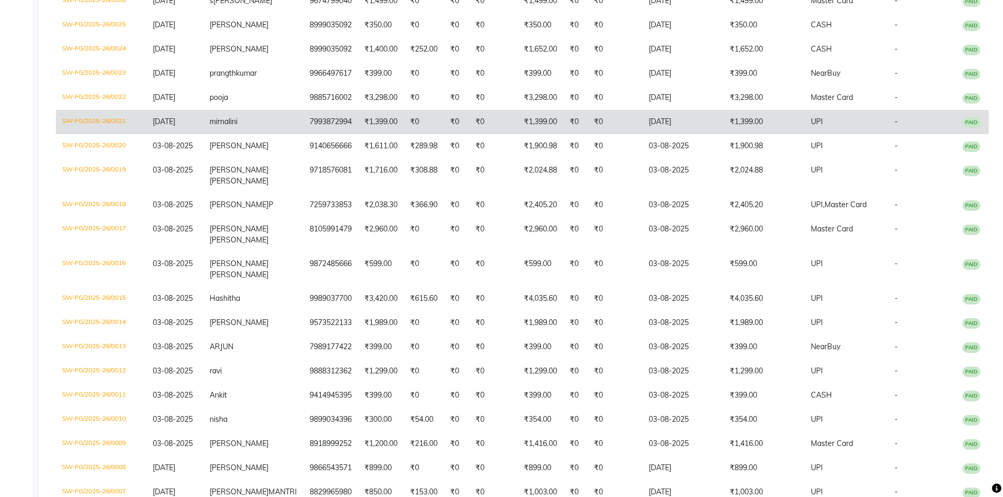
scroll to position [316, 0]
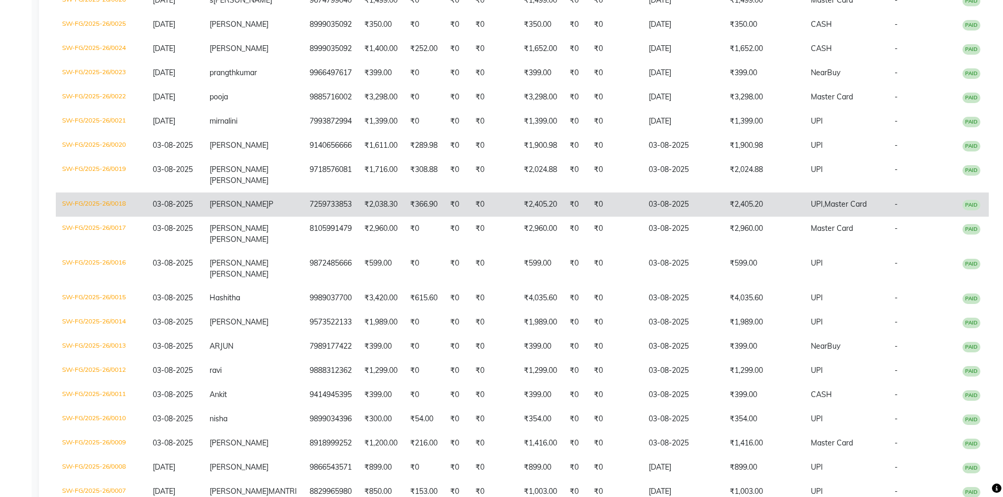
click at [262, 217] on td "SASMITA P" at bounding box center [253, 205] width 100 height 24
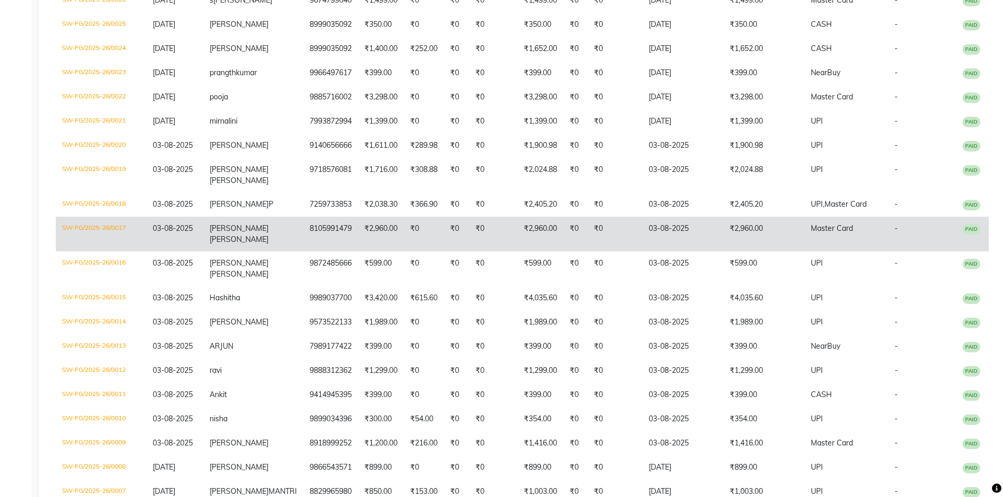
click at [320, 245] on td "8105991479" at bounding box center [330, 234] width 55 height 35
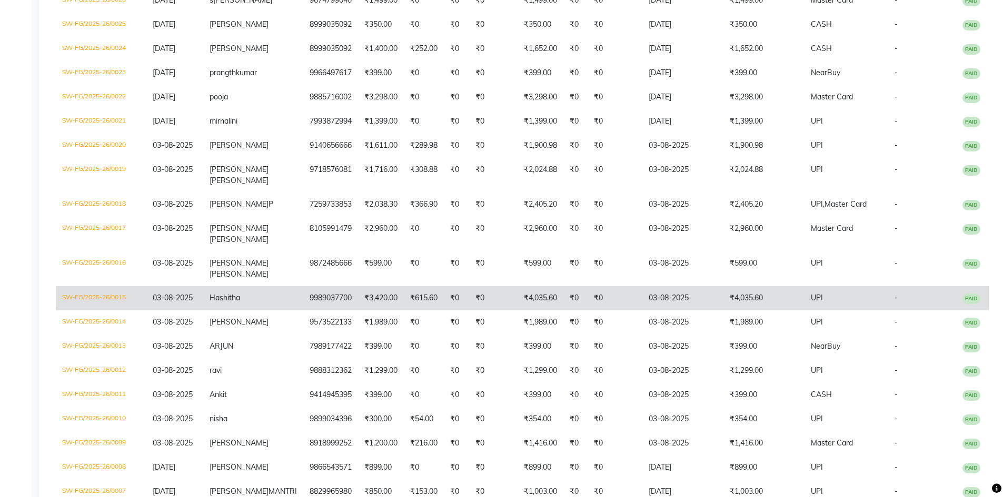
click at [303, 304] on td "9989037700" at bounding box center [330, 298] width 55 height 24
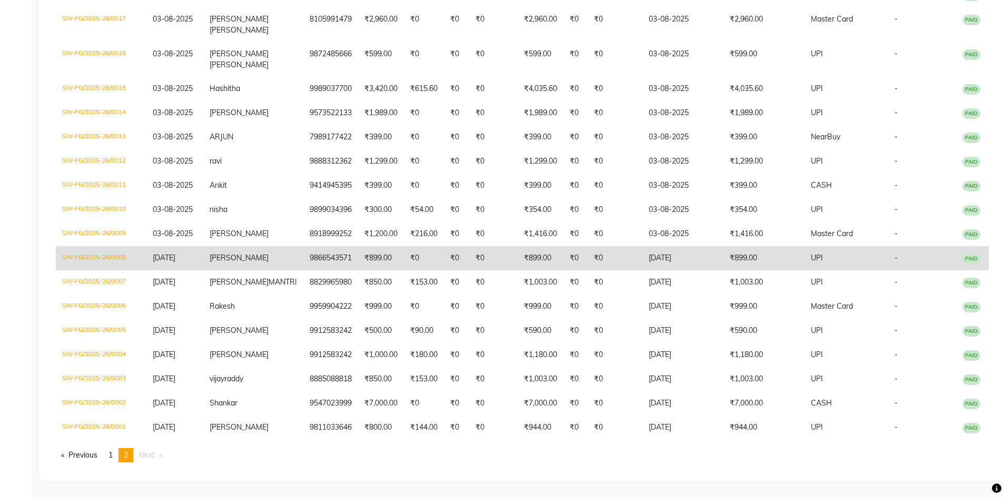
scroll to position [557, 0]
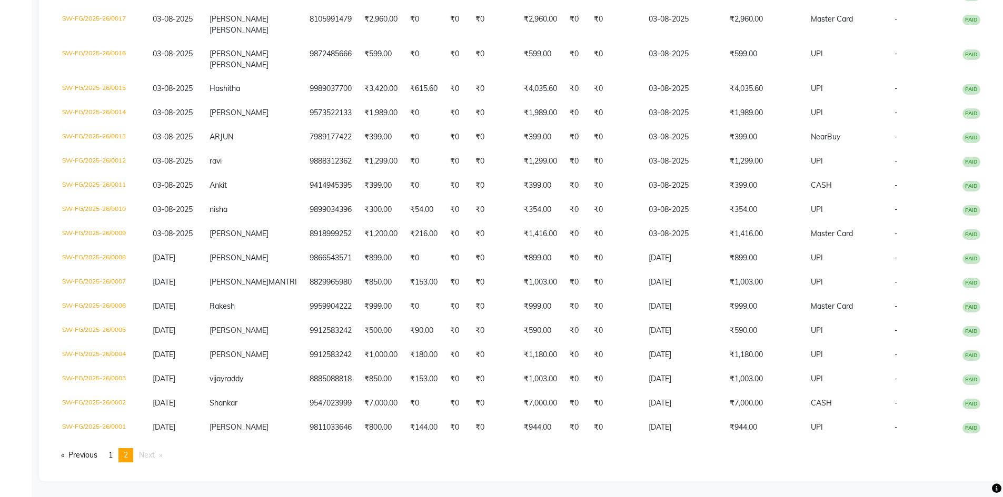
click at [161, 449] on li "Next page" at bounding box center [151, 456] width 34 height 14
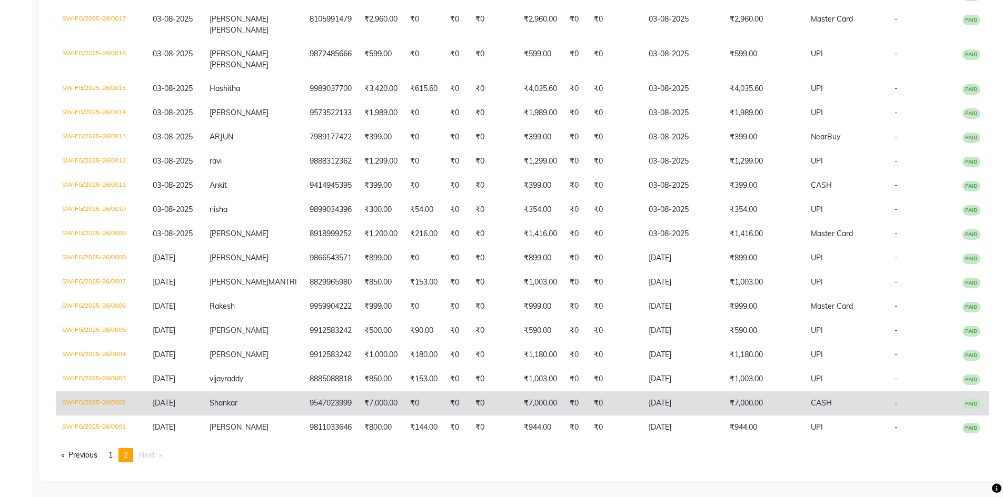
click at [310, 395] on td "9547023999" at bounding box center [330, 404] width 55 height 24
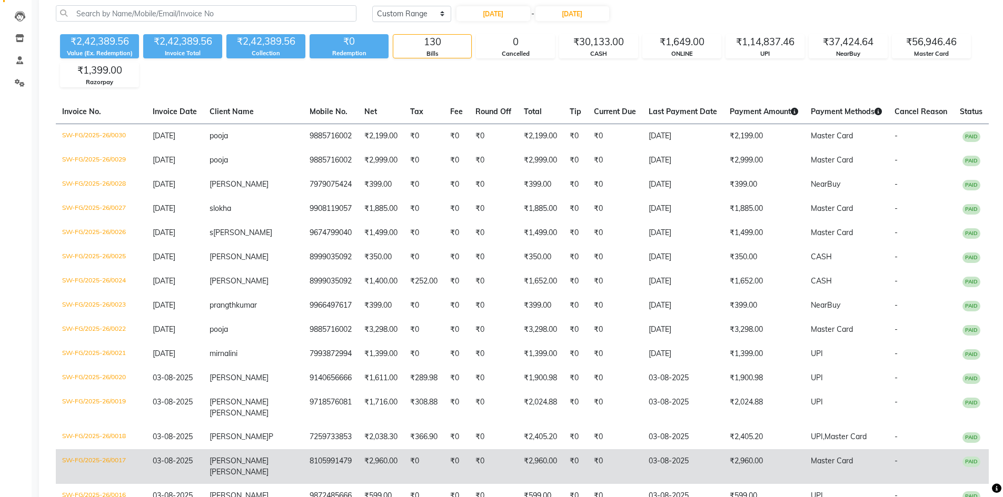
scroll to position [0, 0]
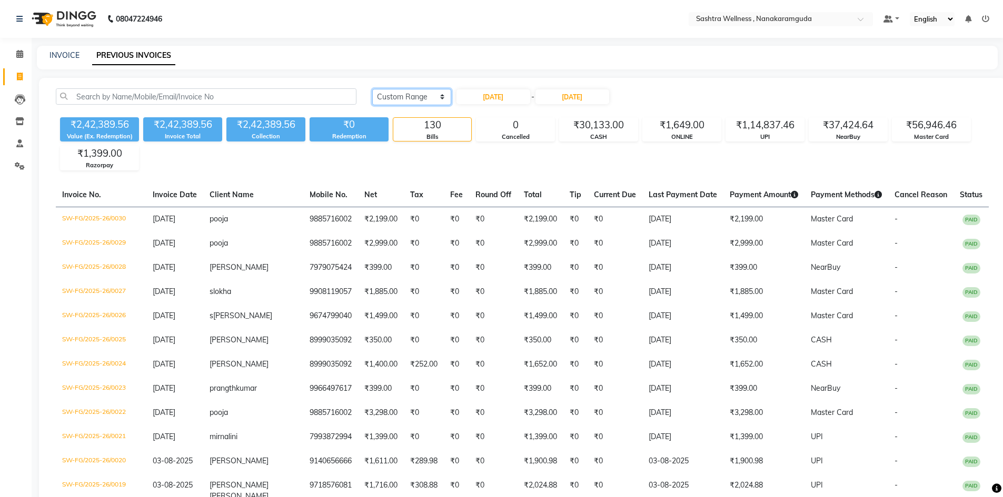
click at [422, 98] on select "Today Yesterday Custom Range" at bounding box center [411, 97] width 79 height 16
click at [372, 89] on select "Today Yesterday Custom Range" at bounding box center [411, 97] width 79 height 16
click at [502, 95] on input "01-08-2025" at bounding box center [493, 96] width 74 height 15
select select "8"
select select "2025"
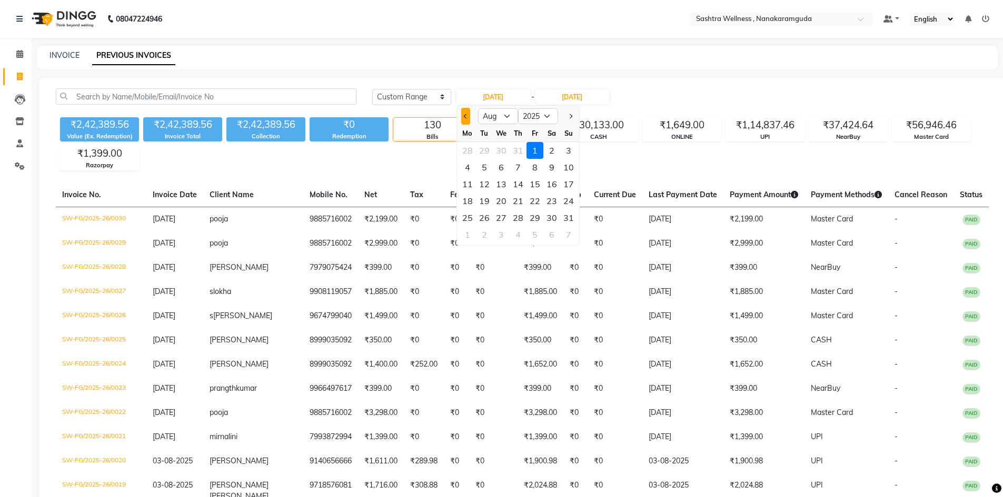
click at [465, 115] on span "Previous month" at bounding box center [465, 116] width 4 height 4
select select "7"
click at [485, 151] on div "1" at bounding box center [484, 150] width 17 height 17
type input "[DATE]"
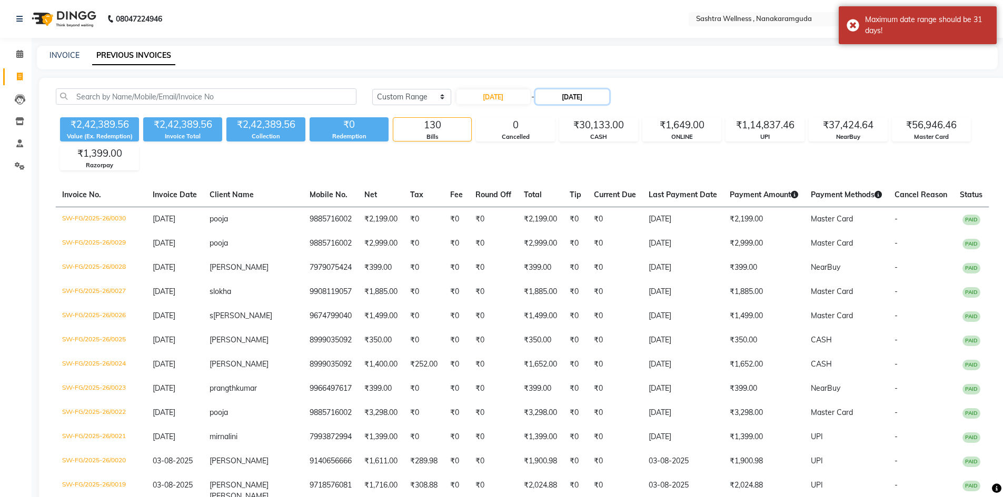
click at [586, 100] on input "31-08-2025" at bounding box center [572, 96] width 74 height 15
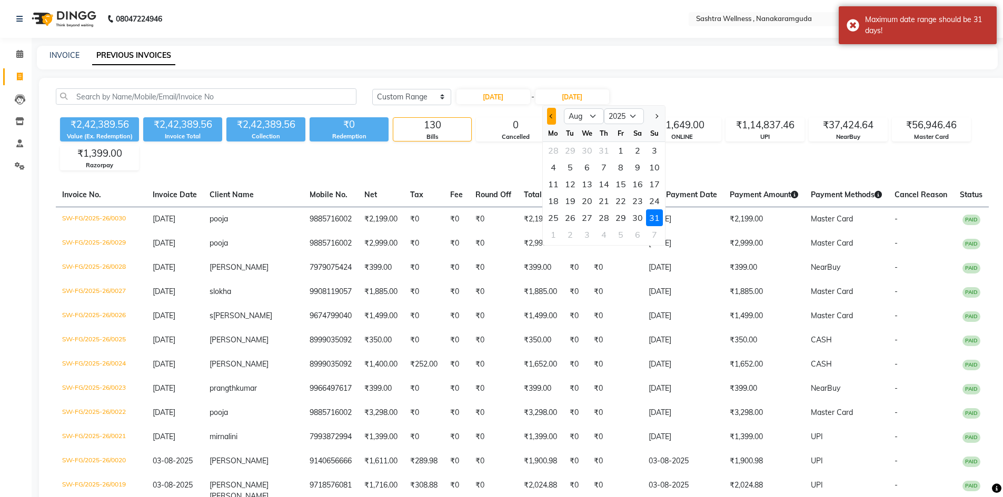
click at [555, 114] on button "Previous month" at bounding box center [551, 116] width 9 height 17
select select "7"
click at [605, 221] on div "31" at bounding box center [603, 218] width 17 height 17
type input "31-07-2025"
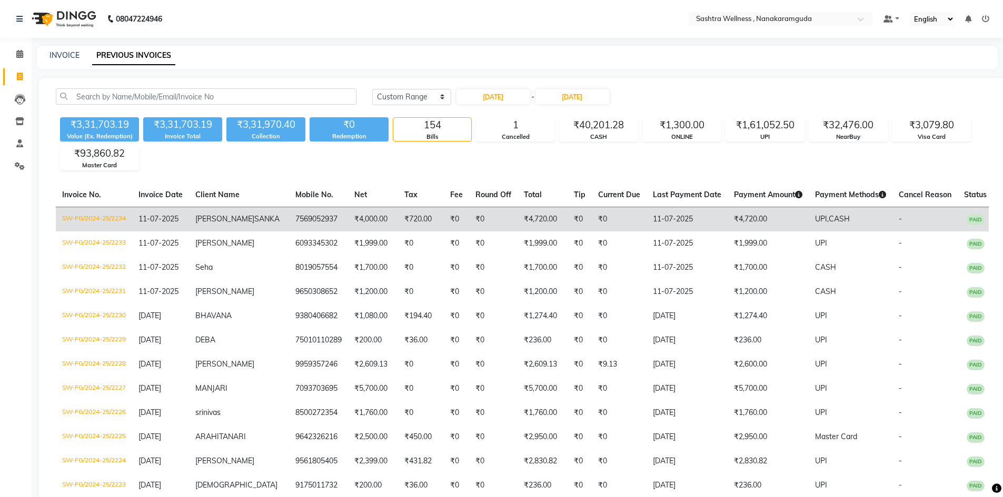
click at [348, 226] on td "₹4,000.00" at bounding box center [373, 219] width 50 height 25
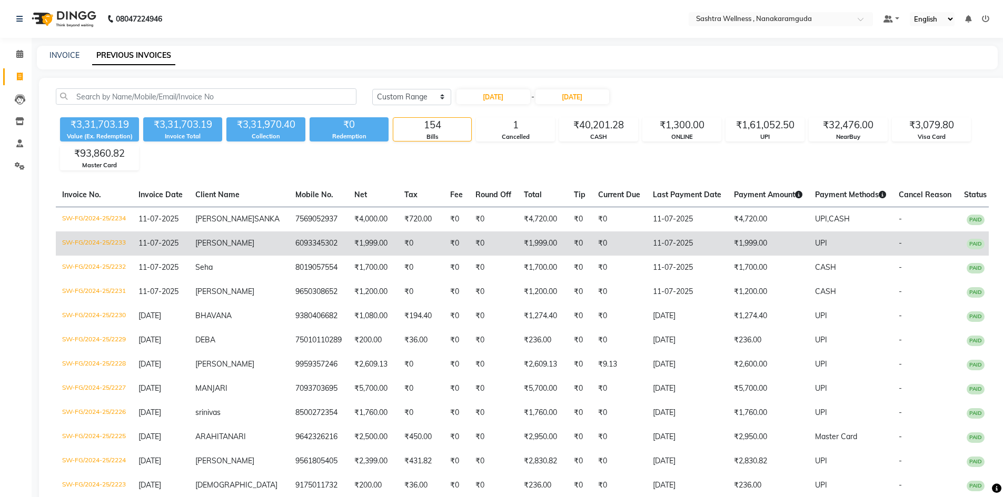
click at [349, 256] on td "₹1,999.00" at bounding box center [373, 244] width 50 height 24
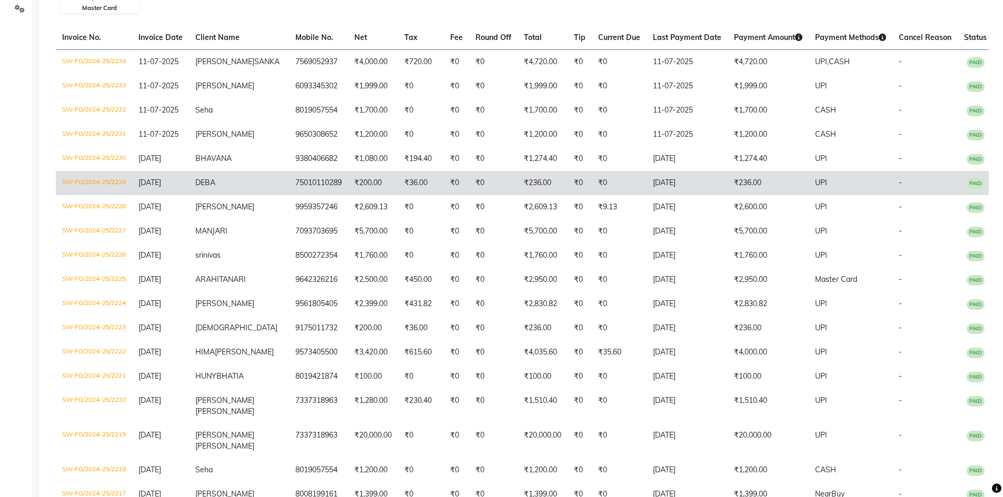
scroll to position [158, 0]
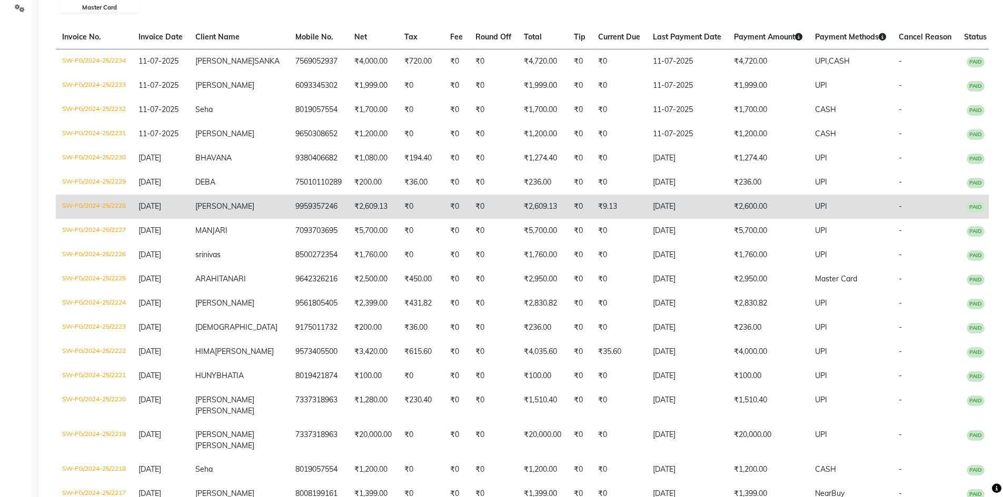
click at [297, 219] on td "9959357246" at bounding box center [318, 207] width 59 height 24
click at [293, 205] on td "9959357246" at bounding box center [318, 207] width 59 height 24
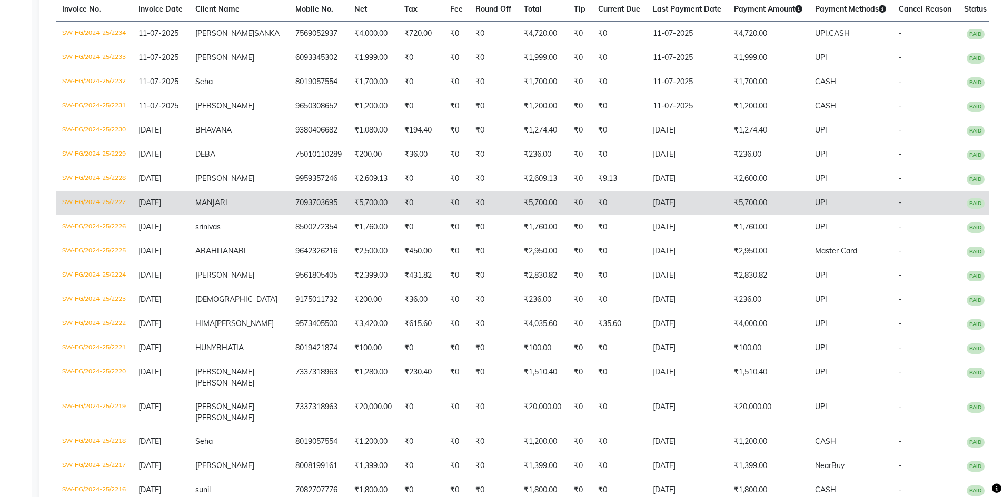
scroll to position [211, 0]
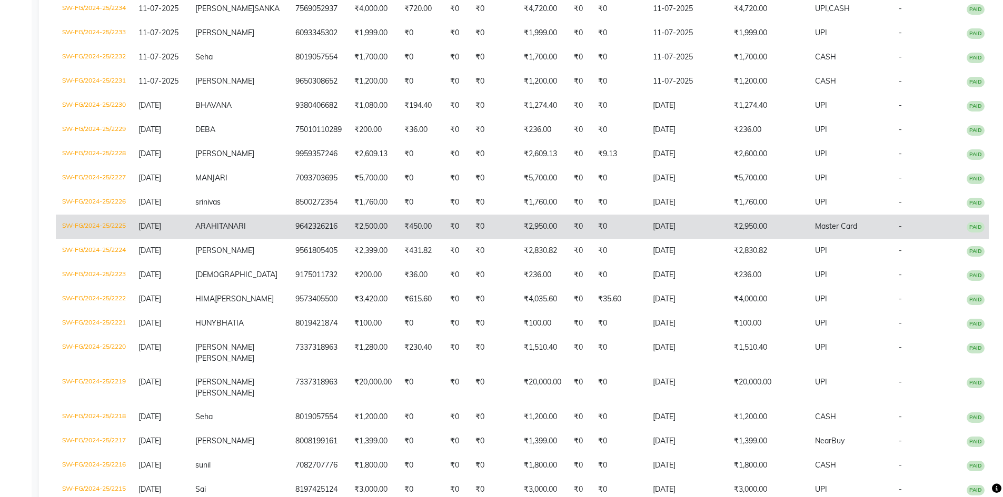
click at [371, 234] on td "₹2,500.00" at bounding box center [373, 227] width 50 height 24
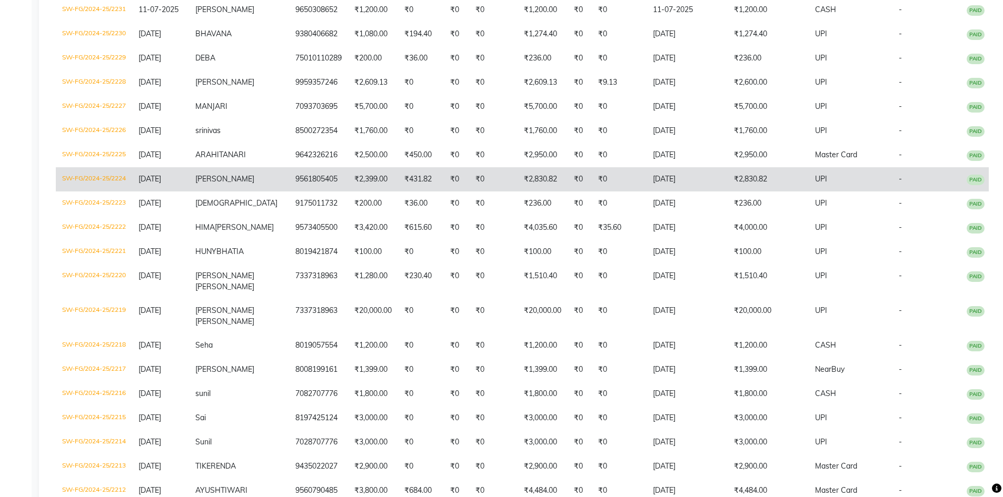
scroll to position [316, 0]
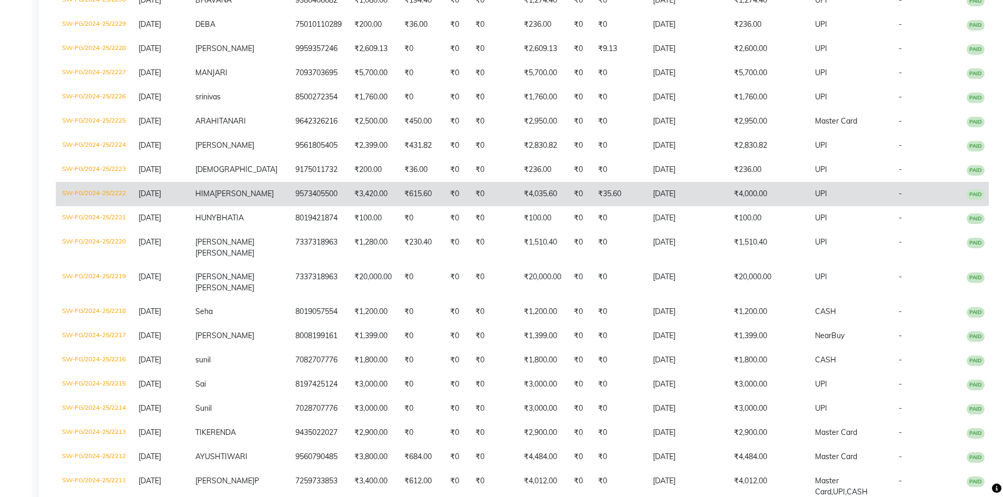
click at [289, 206] on td "9573405500" at bounding box center [318, 194] width 59 height 24
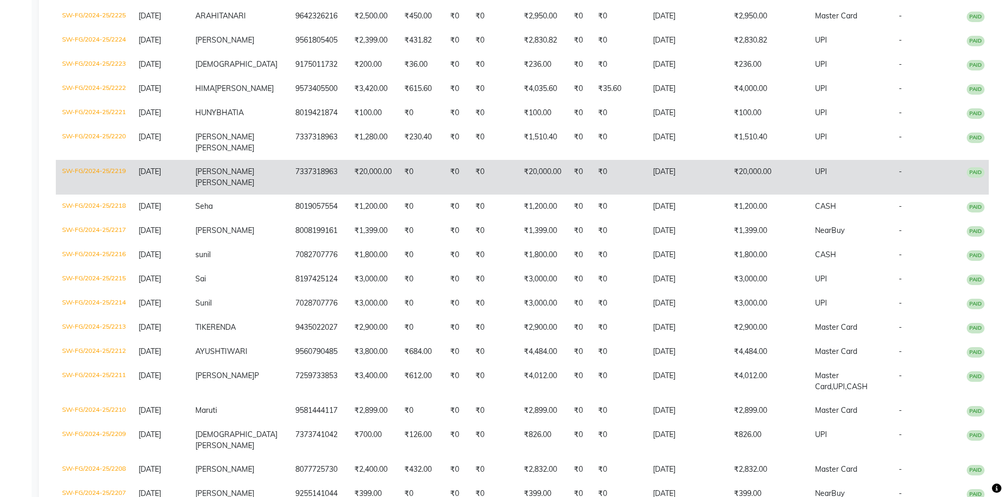
scroll to position [474, 0]
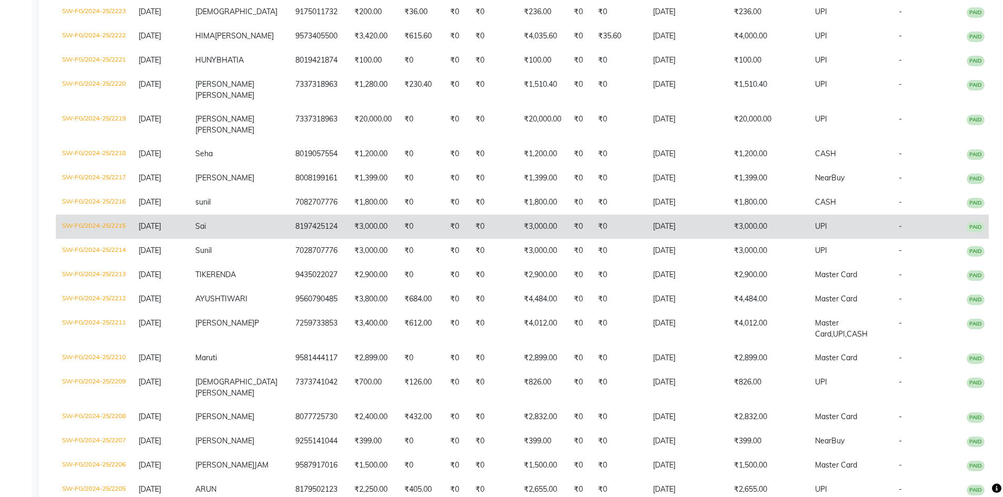
click at [289, 239] on td "8197425124" at bounding box center [318, 227] width 59 height 24
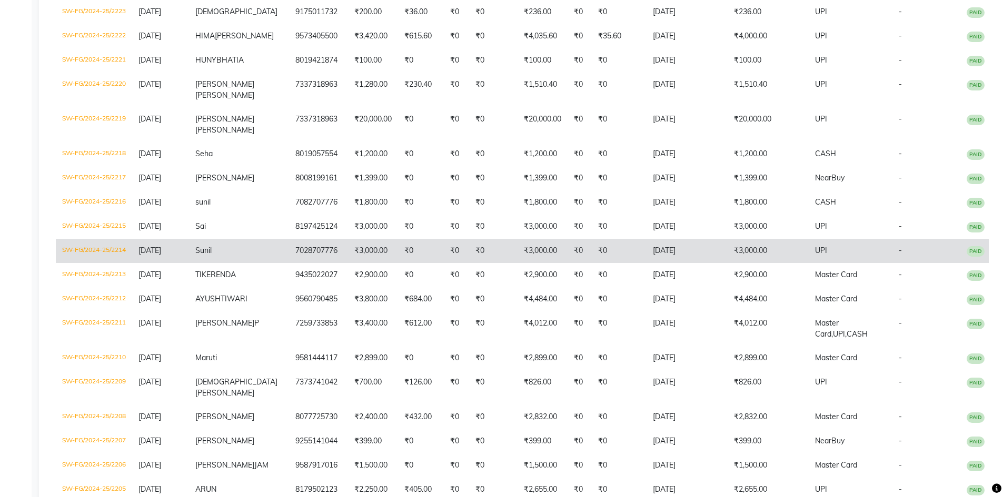
click at [310, 263] on td "7028707776" at bounding box center [318, 251] width 59 height 24
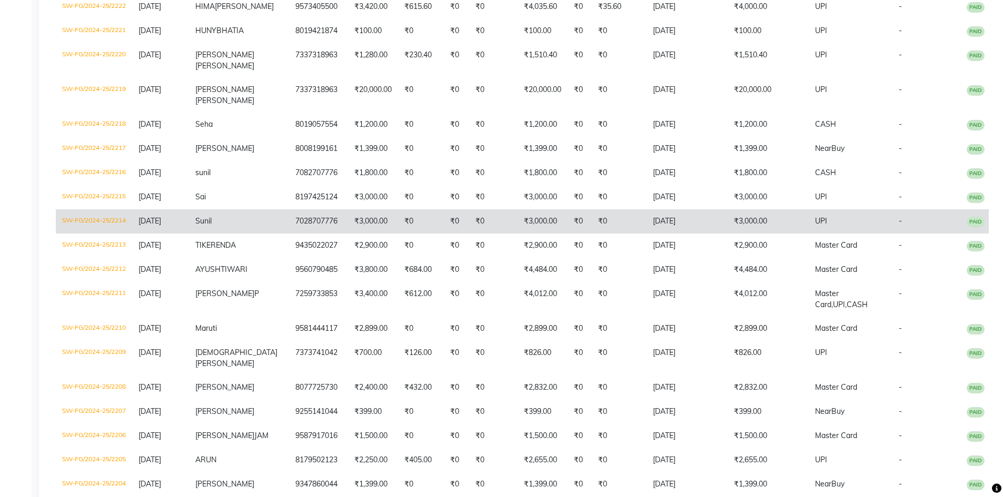
scroll to position [526, 0]
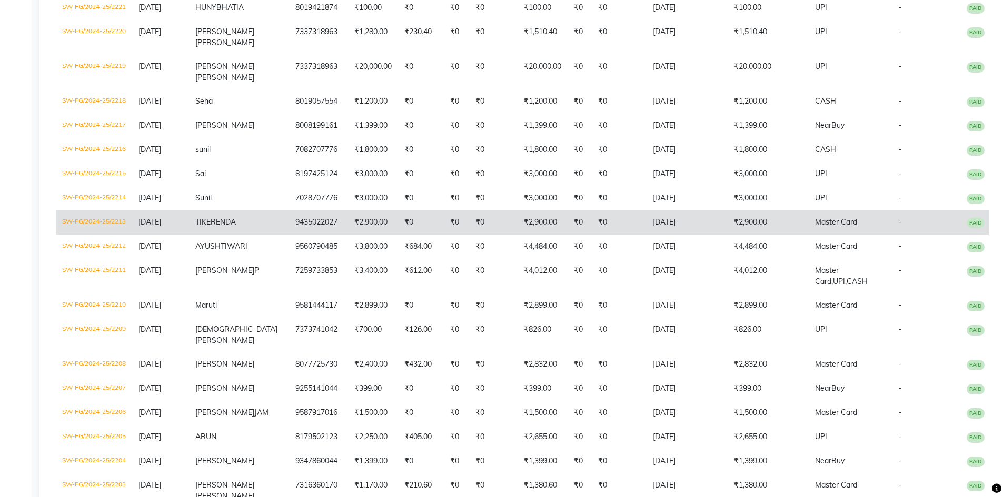
click at [318, 235] on td "9435022027" at bounding box center [318, 223] width 59 height 24
click at [349, 235] on td "₹2,900.00" at bounding box center [373, 223] width 50 height 24
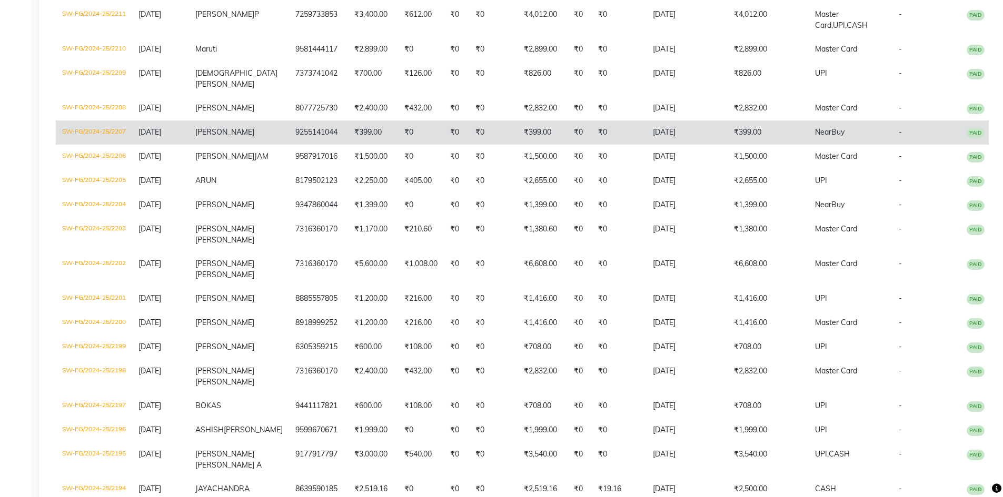
scroll to position [821, 0]
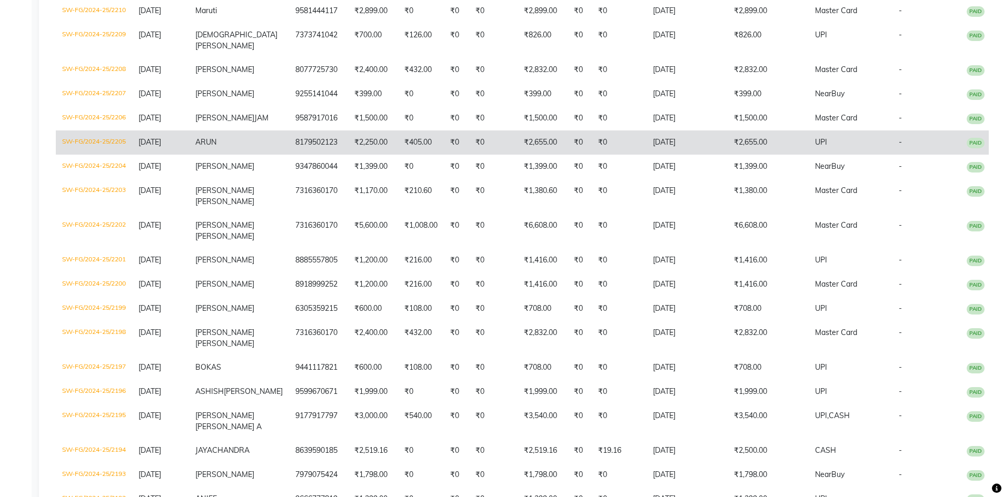
click at [537, 155] on td "₹2,655.00" at bounding box center [542, 143] width 50 height 24
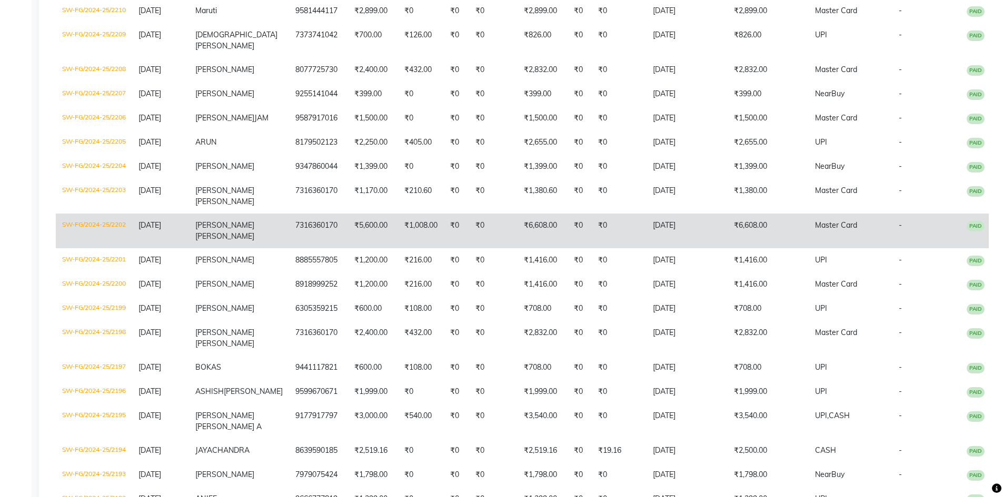
click at [297, 248] on td "7316360170" at bounding box center [318, 231] width 59 height 35
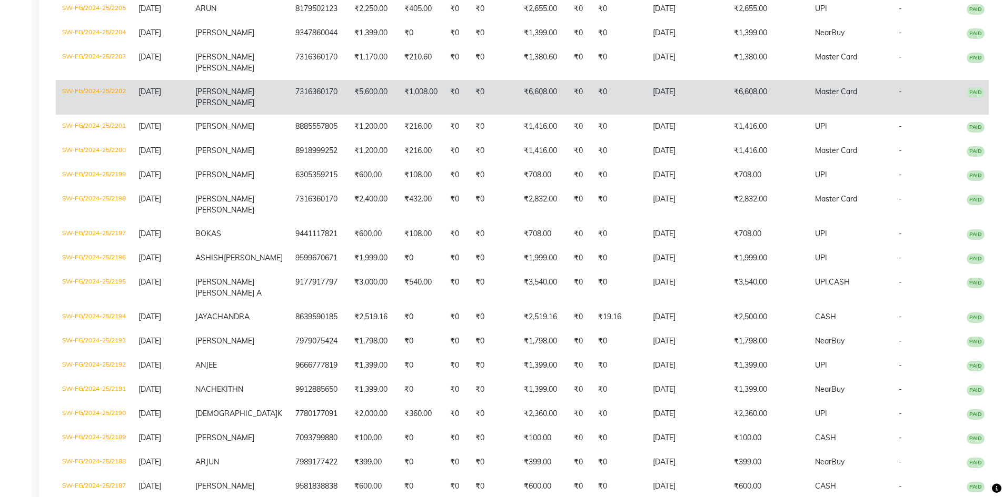
scroll to position [979, 0]
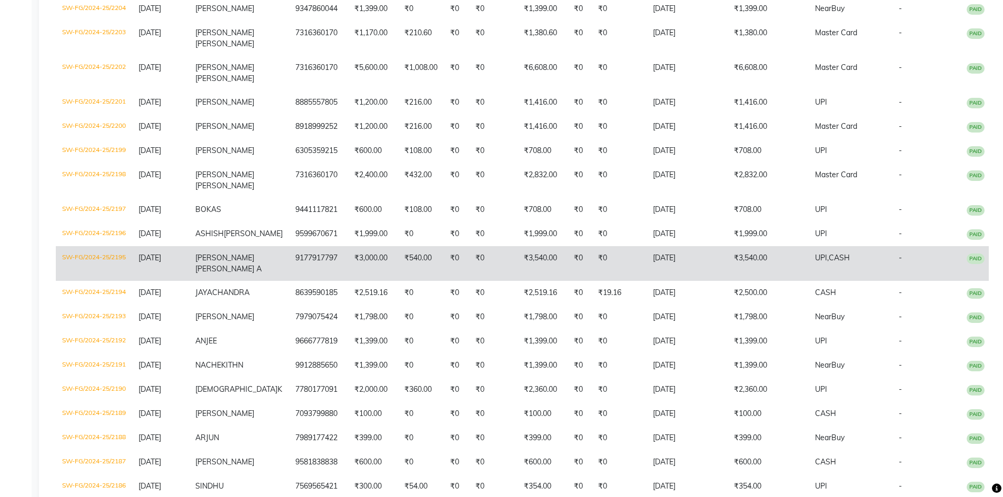
click at [361, 281] on td "₹3,000.00" at bounding box center [373, 263] width 50 height 35
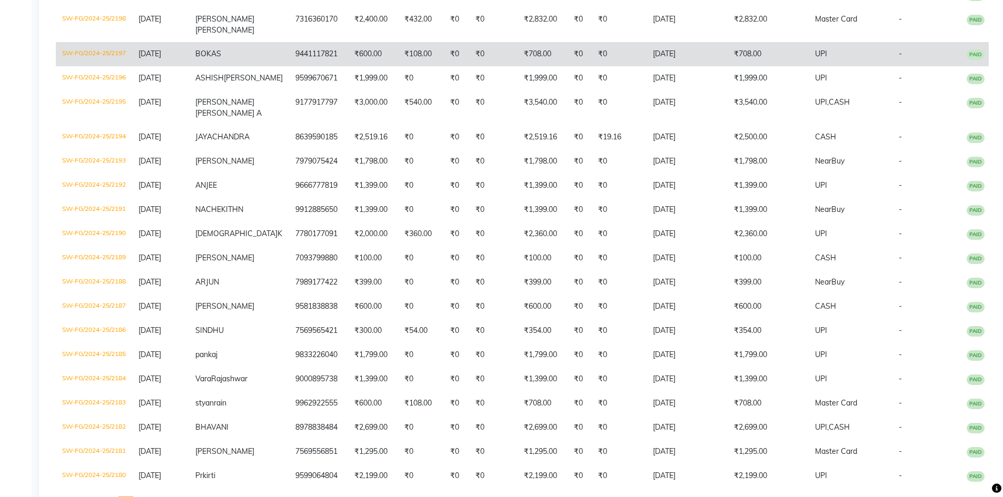
scroll to position [1137, 0]
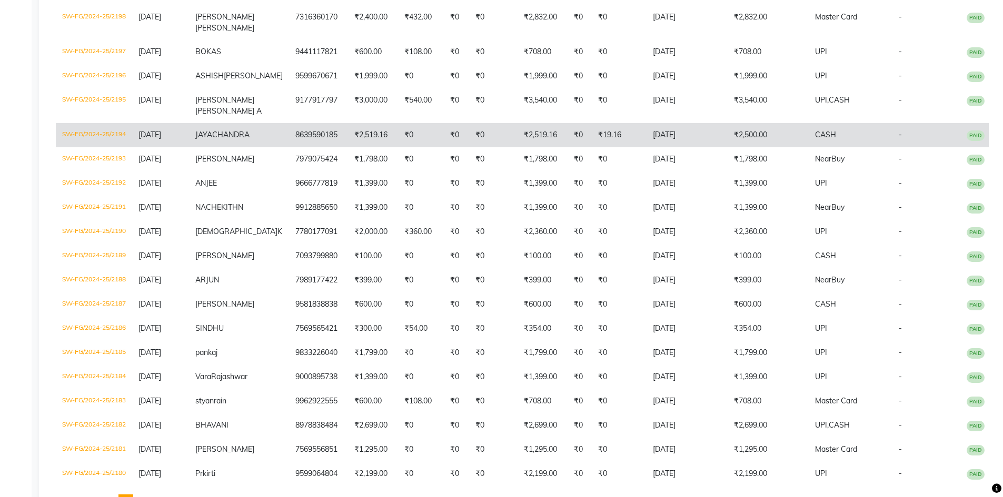
click at [297, 147] on td "8639590185" at bounding box center [318, 135] width 59 height 24
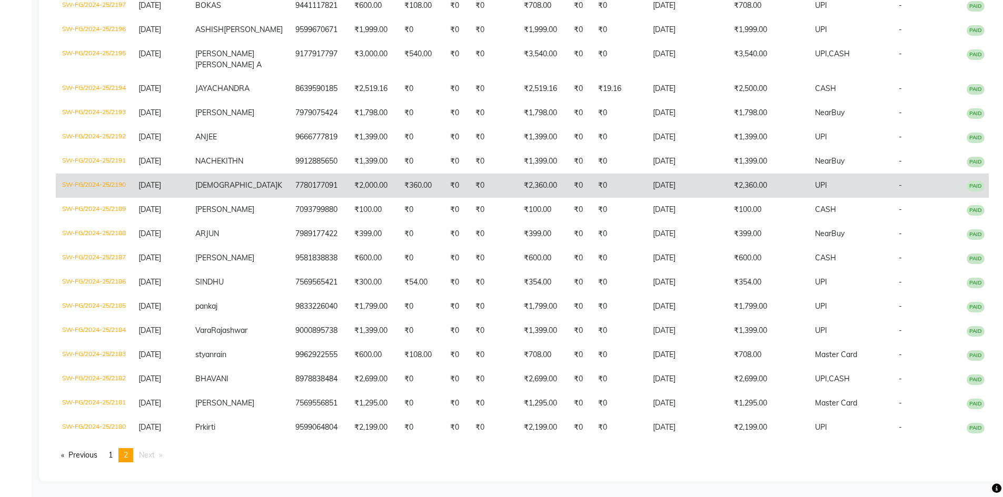
scroll to position [1299, 0]
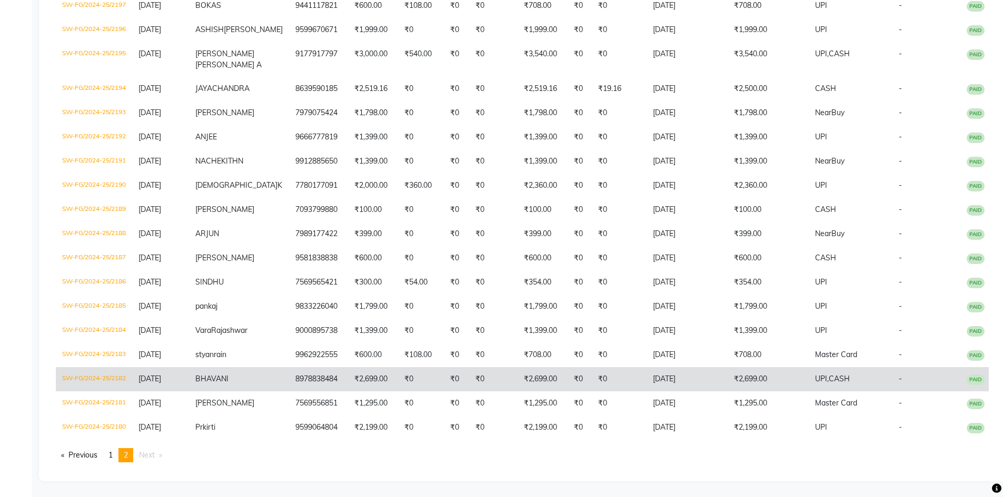
click at [363, 382] on td "₹2,699.00" at bounding box center [373, 379] width 50 height 24
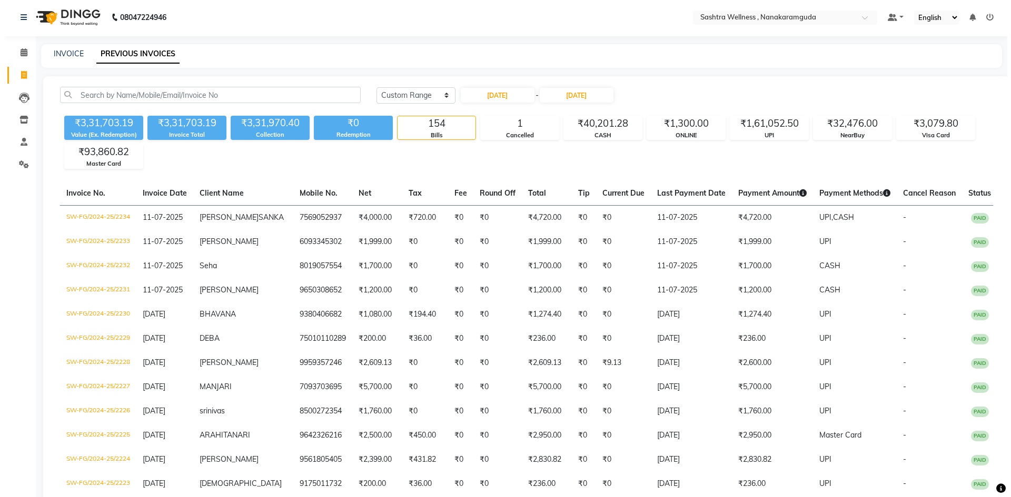
scroll to position [0, 0]
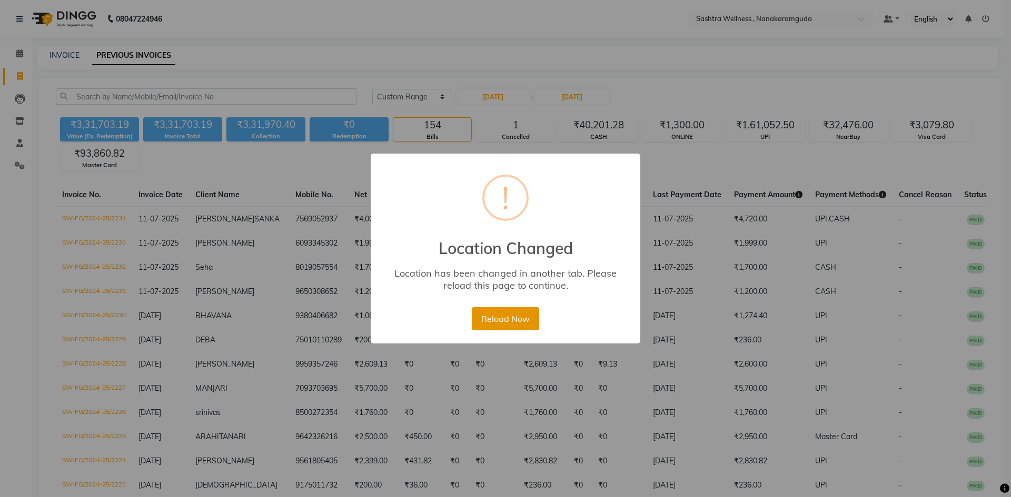
click at [505, 310] on button "Reload Now" at bounding box center [505, 318] width 67 height 23
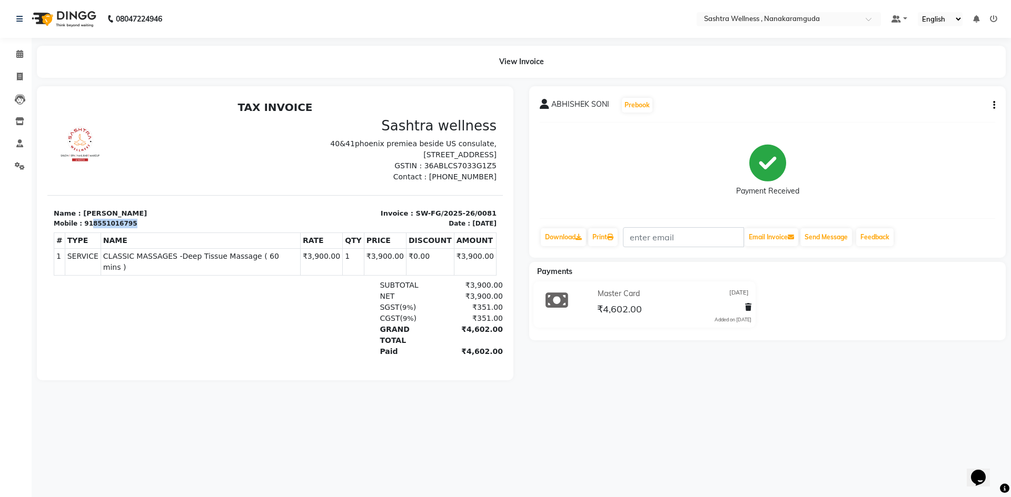
drag, startPoint x: 133, startPoint y: 227, endPoint x: 87, endPoint y: 225, distance: 45.8
click at [87, 225] on div "Mobile : 918551016795" at bounding box center [161, 223] width 215 height 9
copy div "8551016795"
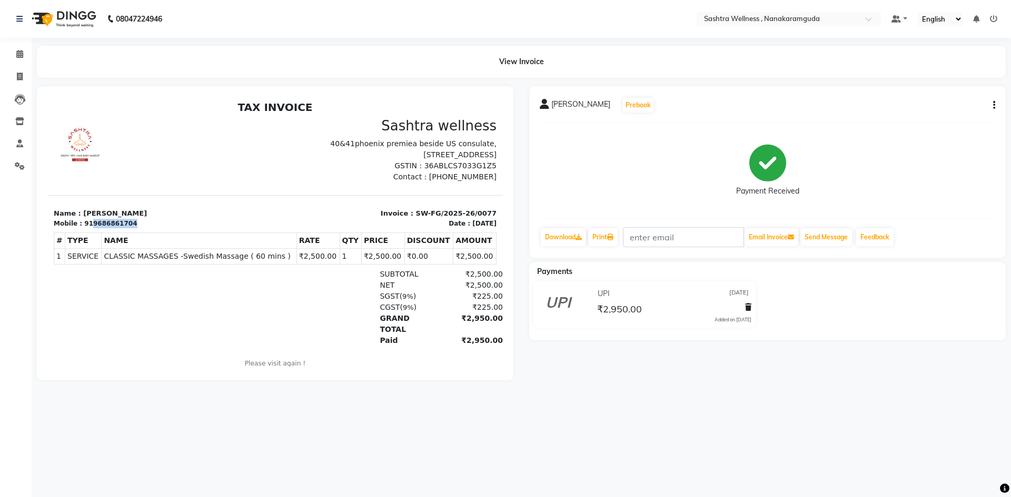
drag, startPoint x: 126, startPoint y: 223, endPoint x: 86, endPoint y: 223, distance: 40.0
click at [86, 223] on div "Mobile : 919686861704" at bounding box center [161, 223] width 215 height 9
copy div "9686861704"
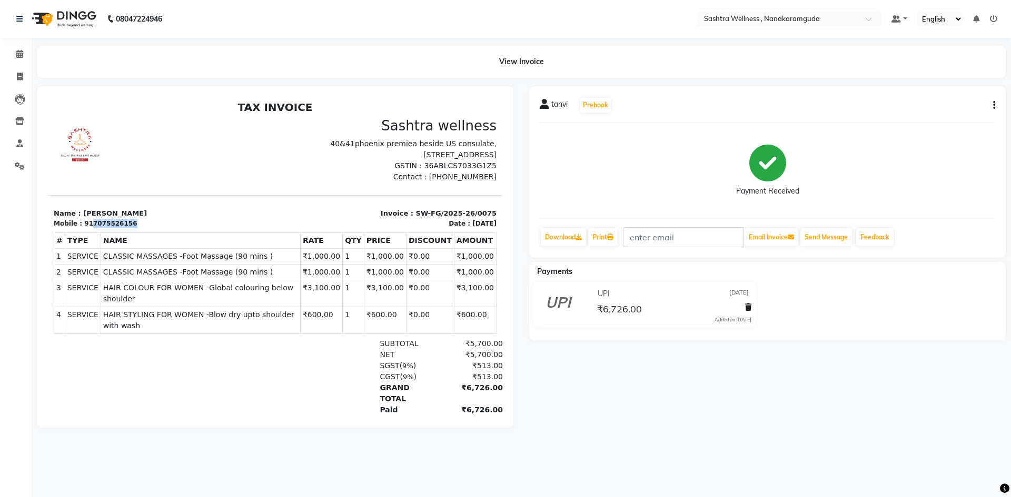
drag, startPoint x: 125, startPoint y: 221, endPoint x: 86, endPoint y: 225, distance: 39.1
click at [86, 225] on div "Mobile : 917075526156" at bounding box center [161, 223] width 215 height 9
copy div "7075526156"
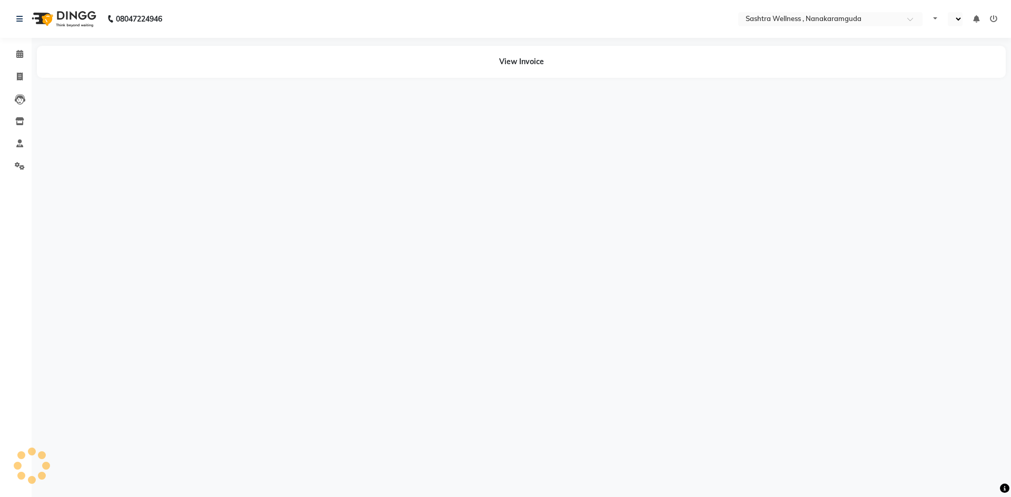
select select "en"
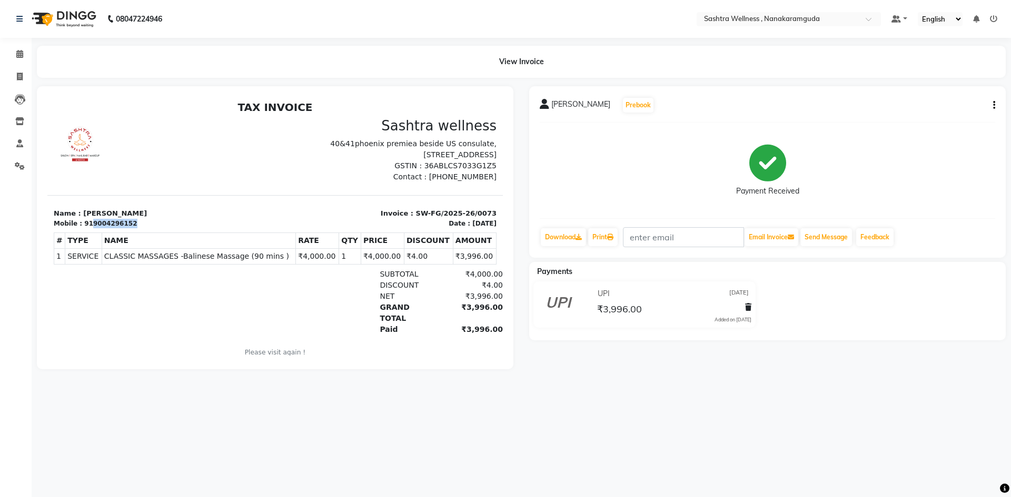
drag, startPoint x: 126, startPoint y: 222, endPoint x: 87, endPoint y: 227, distance: 39.8
click at [87, 227] on div "Mobile : 919004296152" at bounding box center [161, 223] width 215 height 9
copy div "9004296152"
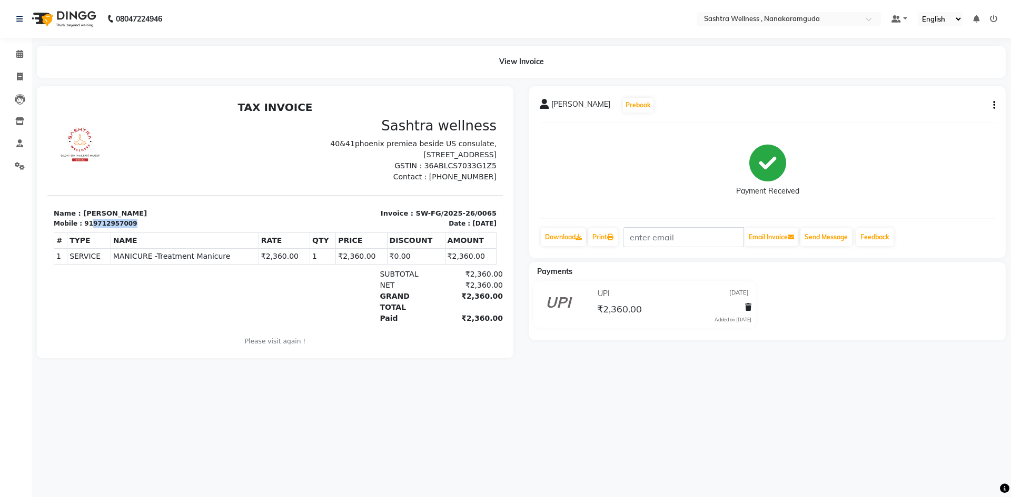
drag, startPoint x: 133, startPoint y: 224, endPoint x: 88, endPoint y: 226, distance: 44.8
click at [88, 226] on div "Mobile : 919712957009" at bounding box center [161, 223] width 215 height 9
copy div "9712957009"
drag, startPoint x: 126, startPoint y: 226, endPoint x: 85, endPoint y: 227, distance: 41.1
click at [85, 227] on div "Mobile : 917893703173" at bounding box center [161, 223] width 215 height 9
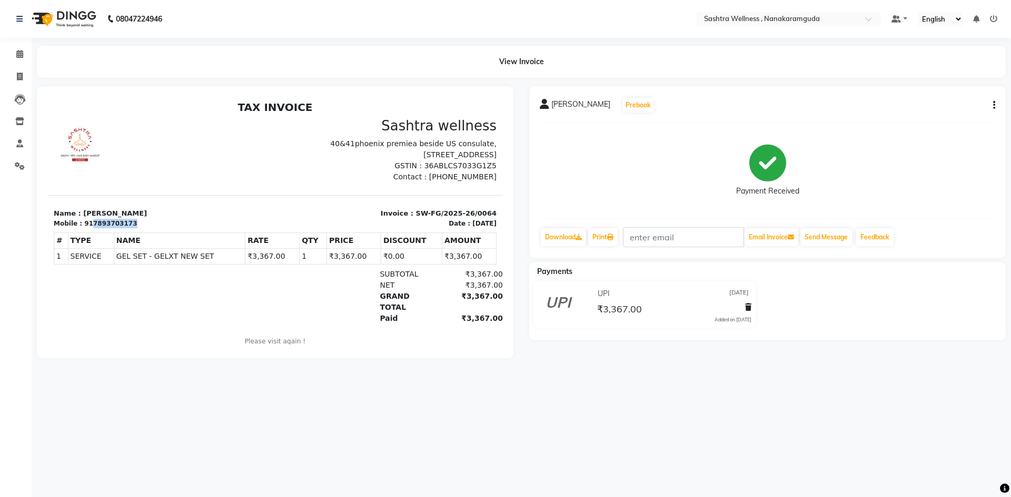
copy div "7893703173"
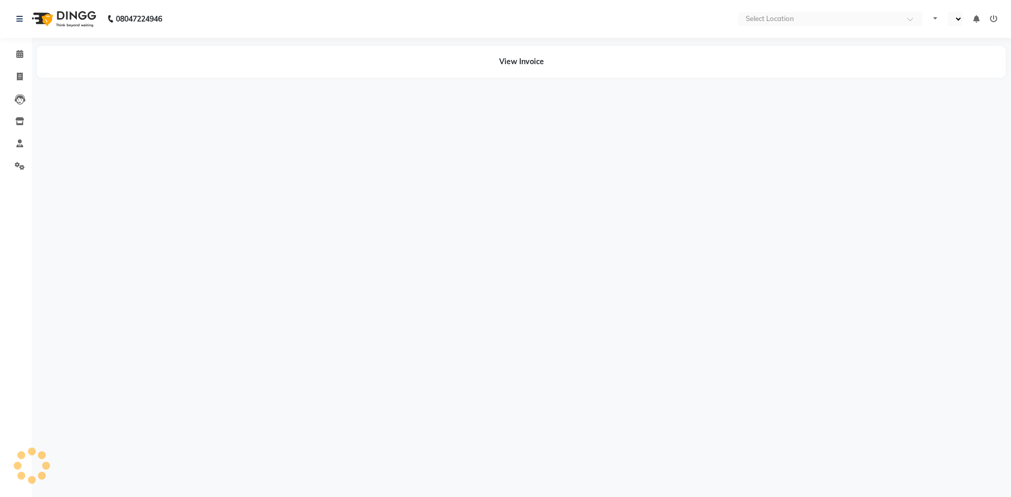
select select "en"
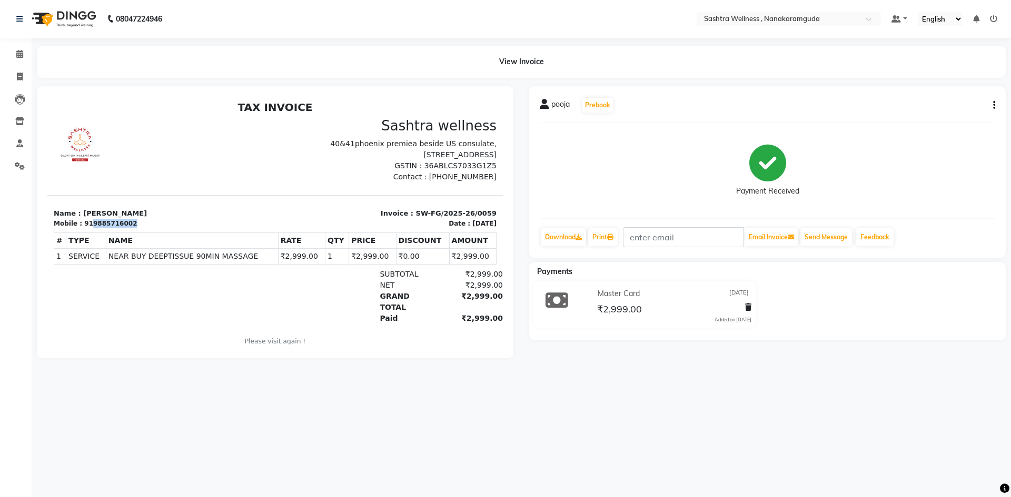
drag, startPoint x: 134, startPoint y: 222, endPoint x: 88, endPoint y: 222, distance: 45.3
click at [88, 222] on div "Mobile : 919885716002" at bounding box center [161, 223] width 215 height 9
copy div "9885716002"
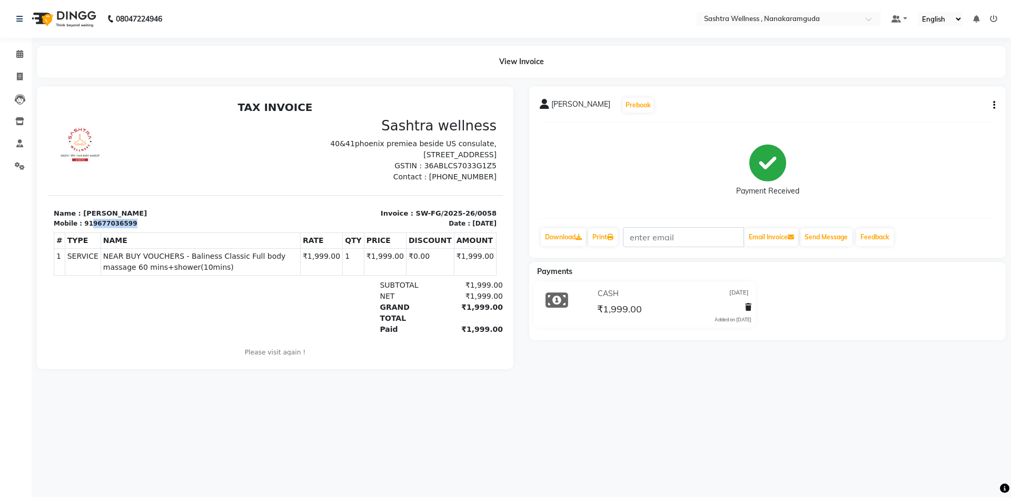
drag, startPoint x: 86, startPoint y: 222, endPoint x: 134, endPoint y: 222, distance: 48.4
click at [132, 223] on div "Mobile : 919677036599" at bounding box center [161, 223] width 215 height 9
copy div "9677036599"
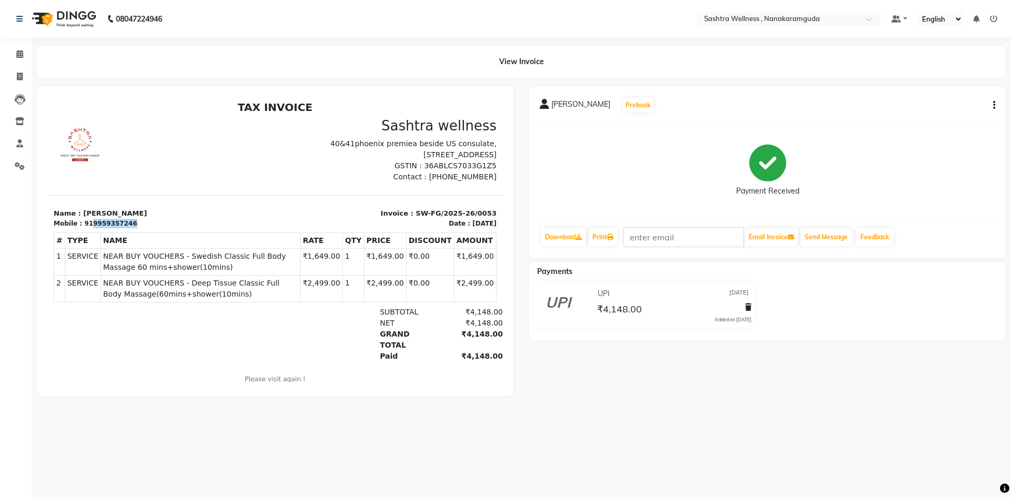
drag, startPoint x: 128, startPoint y: 223, endPoint x: 85, endPoint y: 226, distance: 43.3
click at [85, 226] on div "Mobile : 919959357246" at bounding box center [161, 223] width 215 height 9
copy div "9959357246"
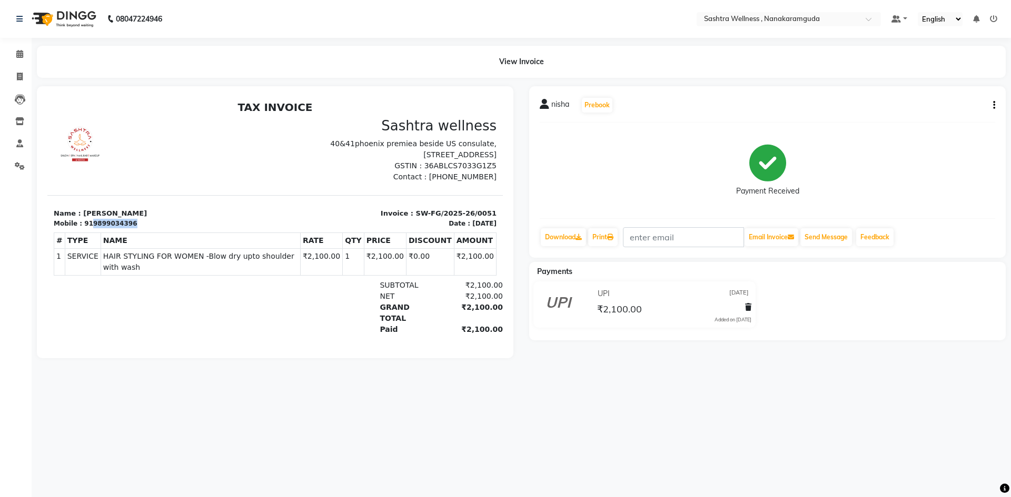
drag, startPoint x: 131, startPoint y: 221, endPoint x: 88, endPoint y: 224, distance: 42.2
click at [88, 224] on div "Mobile : 919899034396" at bounding box center [161, 223] width 215 height 9
copy div "9899034396"
drag, startPoint x: 128, startPoint y: 221, endPoint x: 87, endPoint y: 223, distance: 41.6
click at [87, 223] on div "Mobile : 919823534430" at bounding box center [161, 223] width 215 height 9
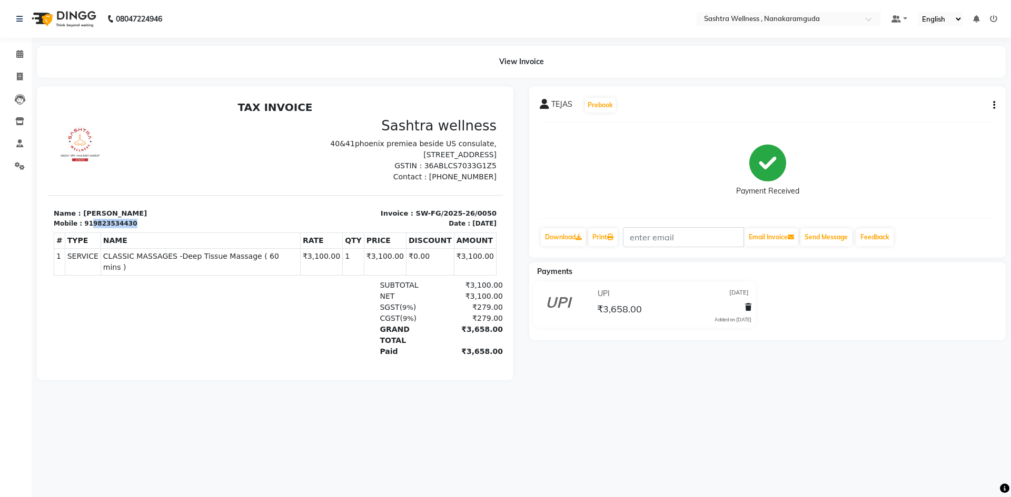
copy div "9823534430"
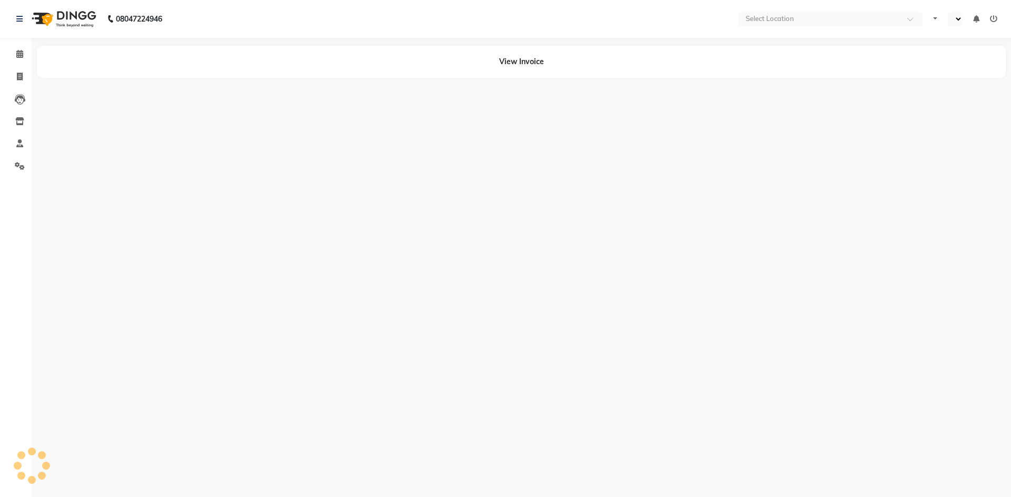
select select "en"
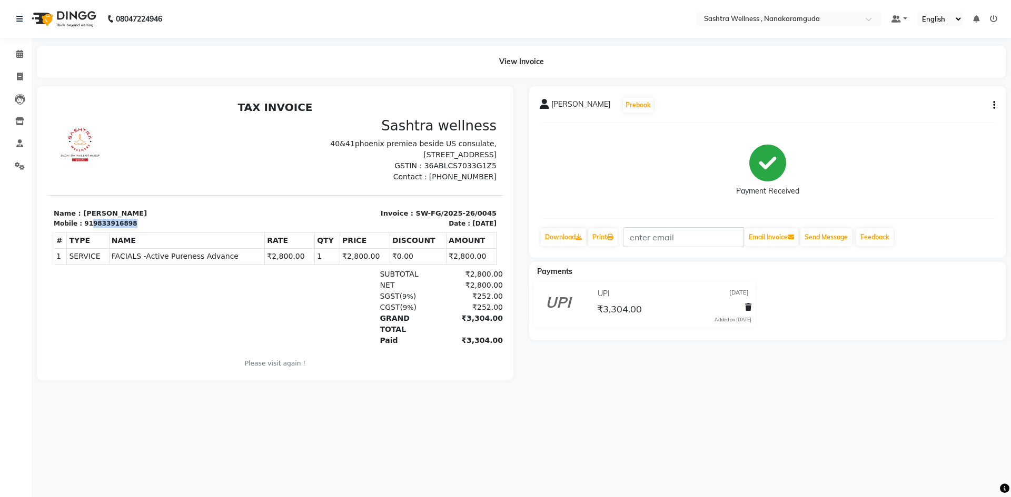
drag, startPoint x: 87, startPoint y: 222, endPoint x: 125, endPoint y: 221, distance: 37.9
click at [125, 221] on div "Mobile : 919833916898" at bounding box center [161, 223] width 215 height 9
copy div "9833916898"
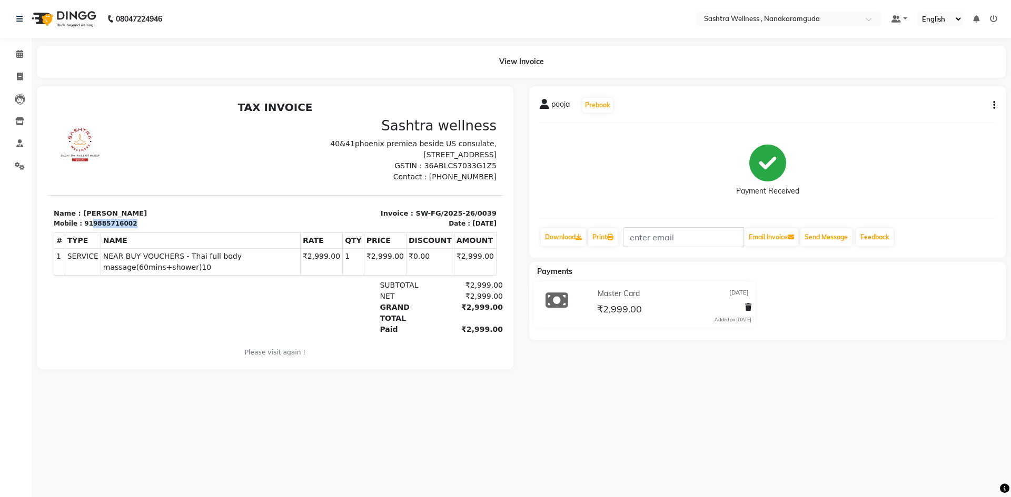
drag, startPoint x: 123, startPoint y: 226, endPoint x: 86, endPoint y: 227, distance: 36.9
click at [86, 227] on div "Mobile : 919885716002" at bounding box center [161, 223] width 215 height 9
copy div "9885716002"
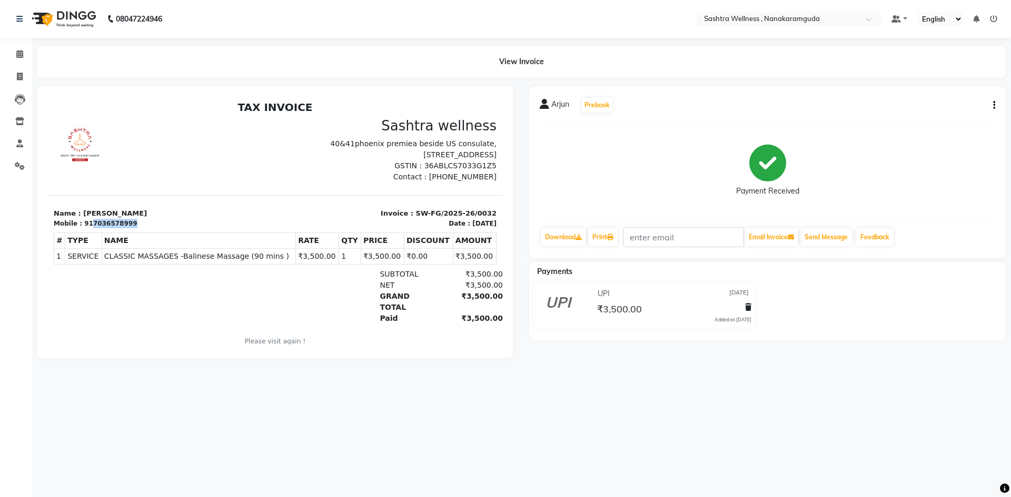
drag, startPoint x: 125, startPoint y: 224, endPoint x: 87, endPoint y: 223, distance: 37.9
click at [87, 223] on div "Mobile : 917036578999" at bounding box center [161, 223] width 215 height 9
copy div "7036578999"
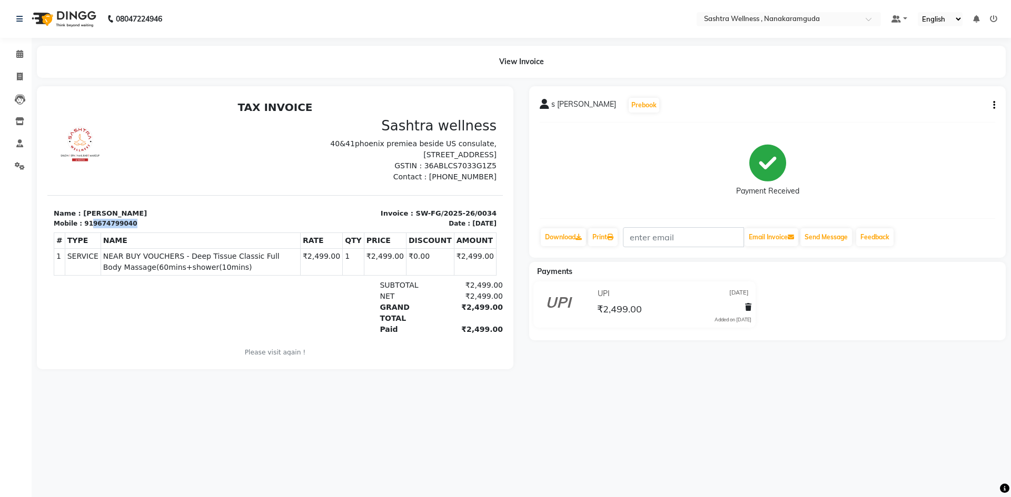
drag, startPoint x: 130, startPoint y: 222, endPoint x: 86, endPoint y: 223, distance: 43.7
click at [86, 223] on div "Mobile : 919674799040" at bounding box center [161, 223] width 215 height 9
copy div "9674799040"
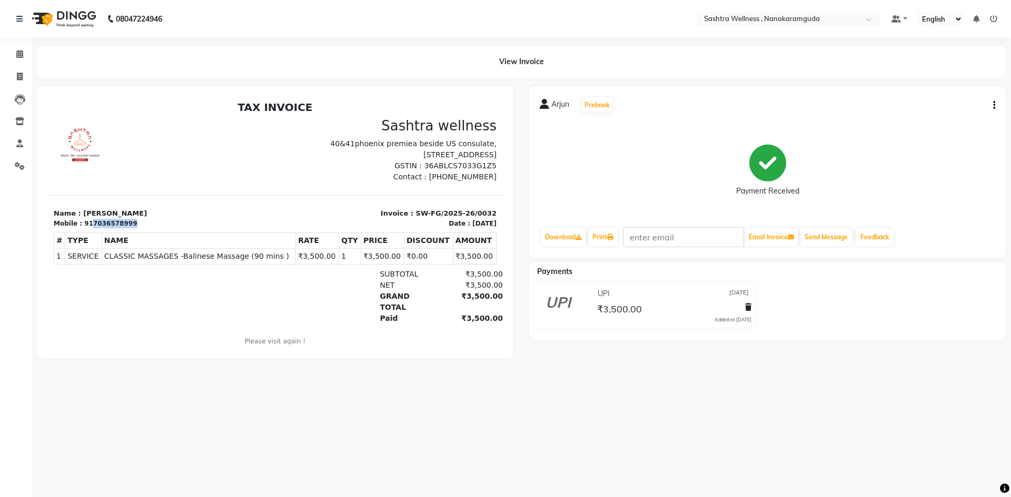
drag, startPoint x: 128, startPoint y: 222, endPoint x: 87, endPoint y: 225, distance: 41.1
click at [87, 225] on div "Mobile : 917036578999" at bounding box center [161, 223] width 215 height 9
copy div "7036578999"
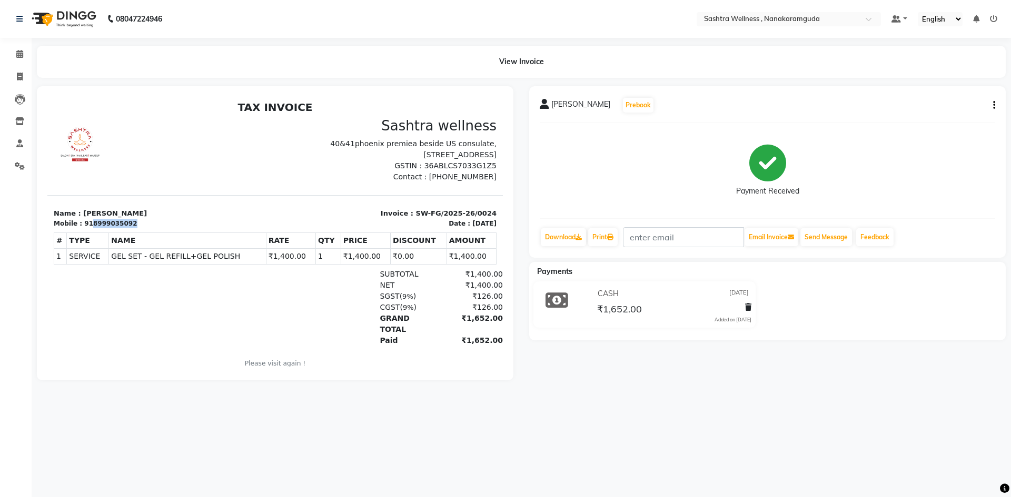
drag, startPoint x: 135, startPoint y: 226, endPoint x: 88, endPoint y: 225, distance: 46.9
click at [88, 225] on div "Mobile : 918999035092" at bounding box center [161, 223] width 215 height 9
copy div "8999035092"
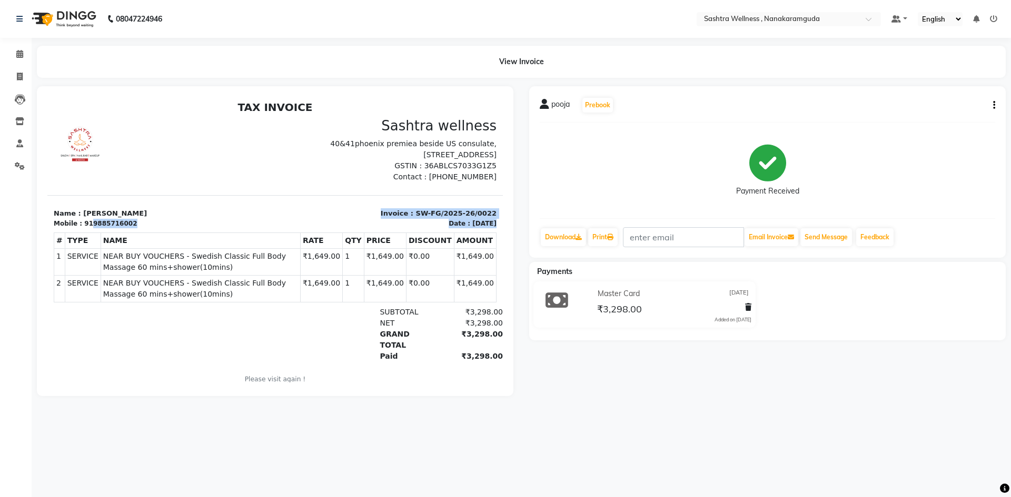
drag, startPoint x: 141, startPoint y: 228, endPoint x: 85, endPoint y: 228, distance: 55.3
click at [85, 228] on div "TAX INVOICE Sashtra wellness 40&41phoenix premiea beside [STREET_ADDRESS] [GEOG…" at bounding box center [274, 249] width 455 height 297
click at [121, 229] on div "# TYPE NAME RATE QTY PRICE DISCOUNT AMOUNT 1" at bounding box center [275, 267] width 443 height 78
drag, startPoint x: 130, startPoint y: 224, endPoint x: 86, endPoint y: 226, distance: 44.3
click at [86, 226] on div "Mobile : 919885716002" at bounding box center [161, 223] width 215 height 9
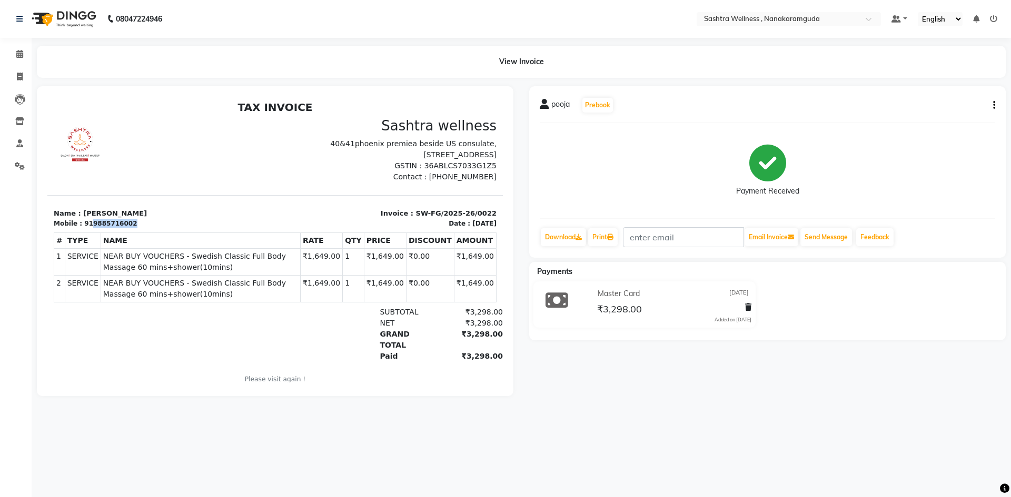
copy div "9885716002"
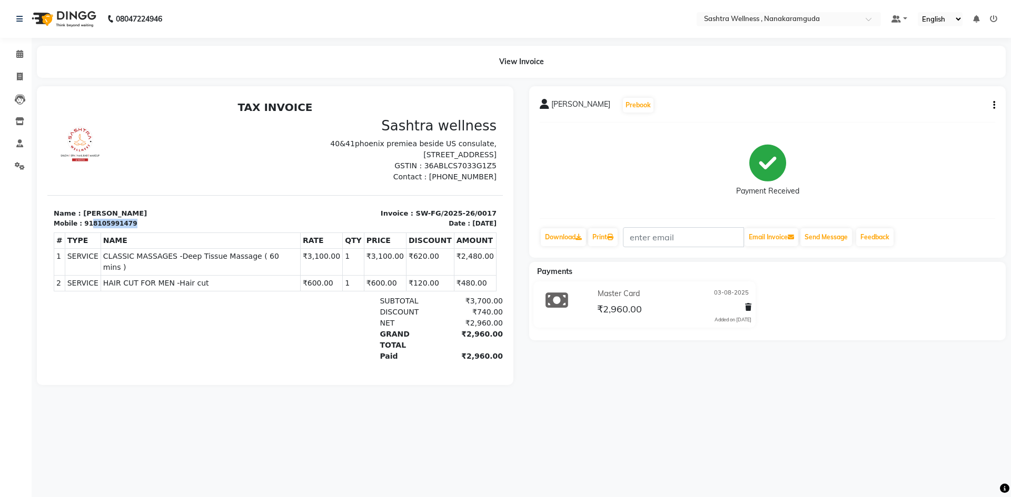
drag, startPoint x: 116, startPoint y: 223, endPoint x: 88, endPoint y: 223, distance: 27.9
click at [88, 223] on div "Mobile : 918105991479" at bounding box center [161, 223] width 215 height 9
copy div "8105991479"
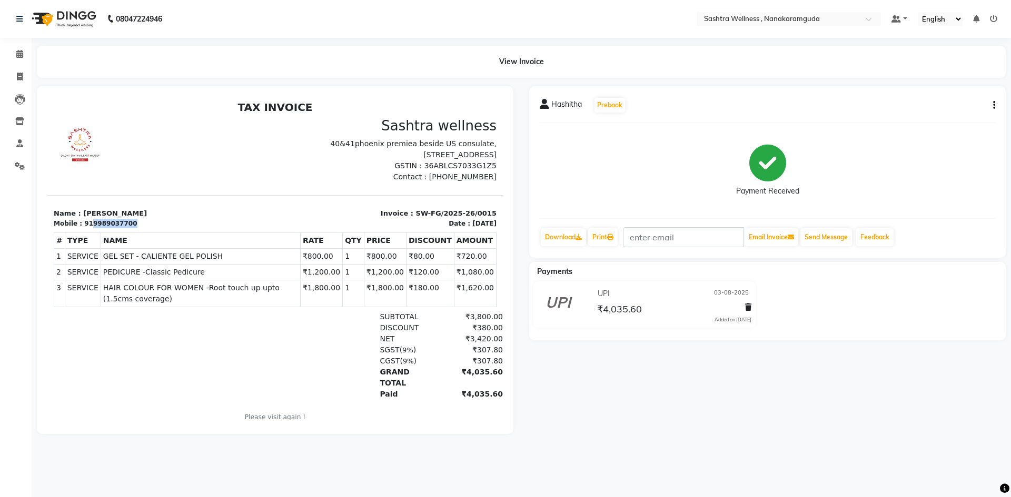
drag, startPoint x: 122, startPoint y: 225, endPoint x: 88, endPoint y: 227, distance: 33.2
click at [88, 227] on div "Mobile : 919989037700" at bounding box center [161, 223] width 215 height 9
copy div "9989037700"
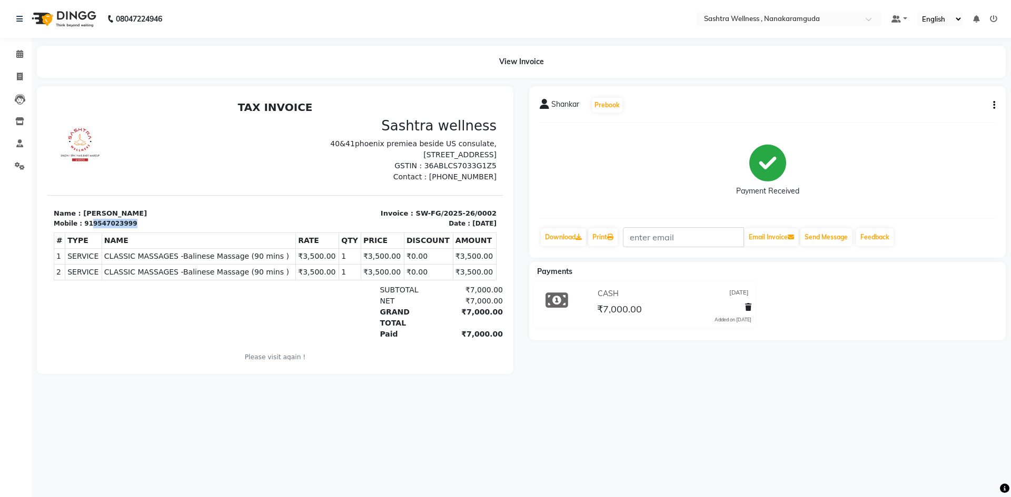
drag, startPoint x: 124, startPoint y: 225, endPoint x: 88, endPoint y: 222, distance: 35.9
click at [88, 222] on div "Mobile : 919547023999" at bounding box center [161, 223] width 215 height 9
copy div "9547023999"
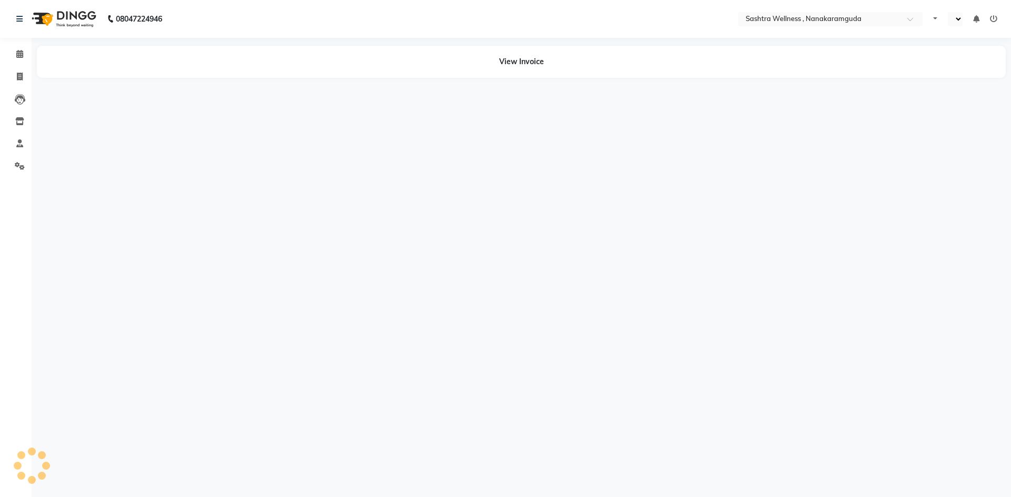
select select "en"
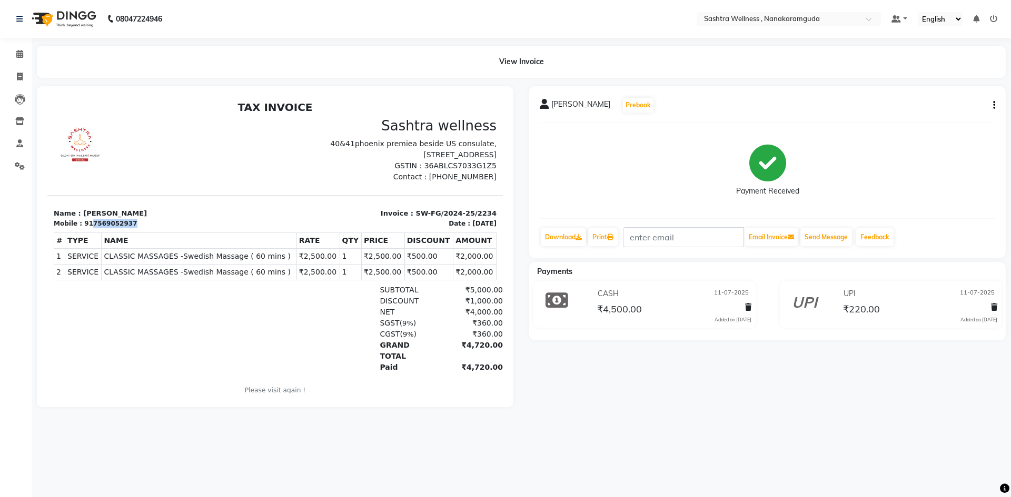
drag, startPoint x: 132, startPoint y: 221, endPoint x: 88, endPoint y: 222, distance: 43.2
click at [88, 222] on div "Mobile : 917569052937" at bounding box center [161, 223] width 215 height 9
copy div "7569052937"
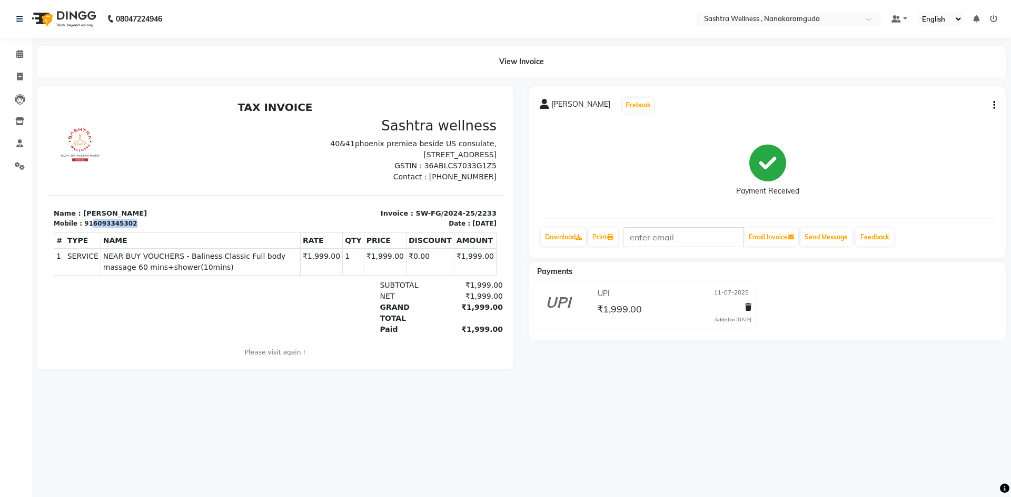
drag, startPoint x: 125, startPoint y: 226, endPoint x: 85, endPoint y: 226, distance: 40.0
click at [85, 226] on div "Mobile : 916093345302" at bounding box center [161, 223] width 215 height 9
copy div "6093345302"
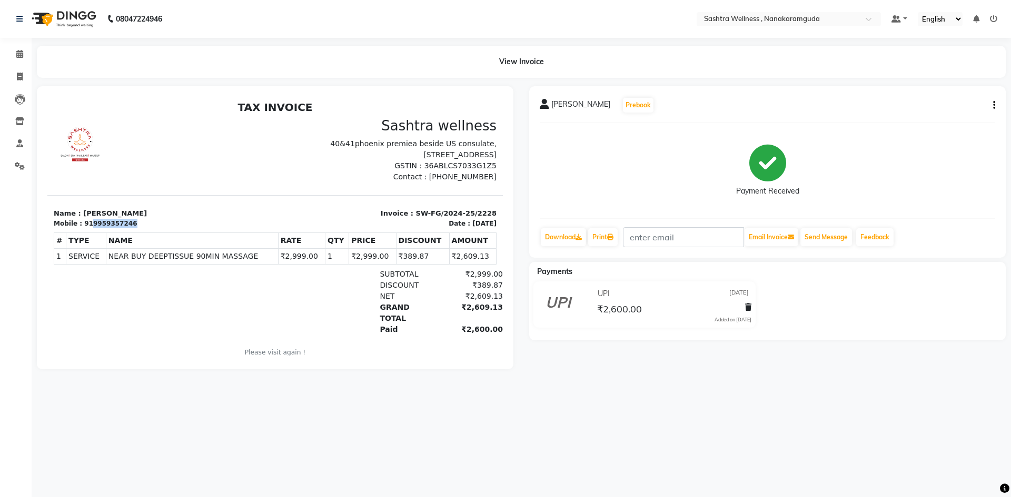
drag, startPoint x: 135, startPoint y: 227, endPoint x: 86, endPoint y: 226, distance: 48.4
click at [86, 226] on div "Mobile : 919959357246" at bounding box center [161, 223] width 215 height 9
copy div "9959357246"
drag, startPoint x: 117, startPoint y: 225, endPoint x: 86, endPoint y: 225, distance: 31.1
click at [86, 225] on div "Mobile : 919959357246" at bounding box center [161, 223] width 215 height 9
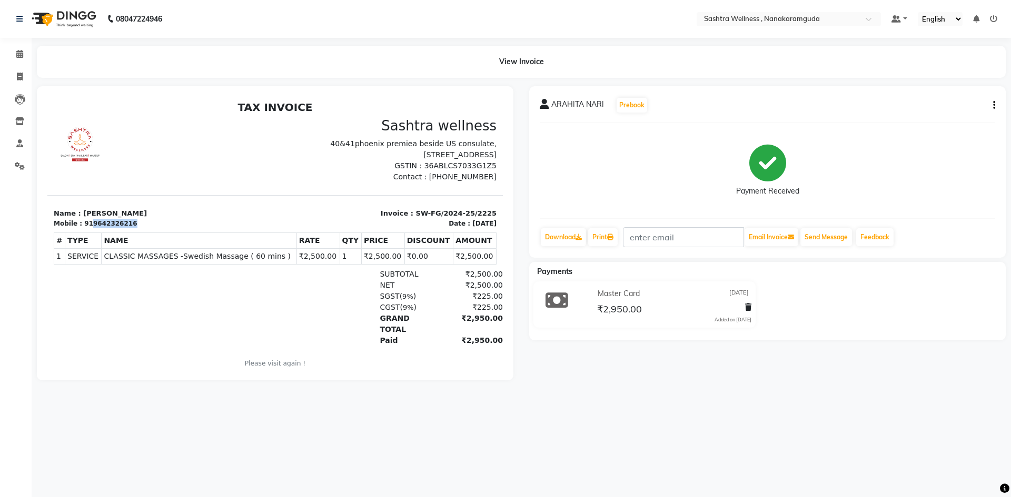
drag, startPoint x: 88, startPoint y: 221, endPoint x: 128, endPoint y: 222, distance: 40.5
click at [128, 222] on div "Mobile : 919642326216" at bounding box center [161, 223] width 215 height 9
copy div "9642326216"
drag, startPoint x: 113, startPoint y: 224, endPoint x: 88, endPoint y: 224, distance: 24.7
click at [88, 224] on div "Mobile : 919573405500" at bounding box center [161, 223] width 215 height 9
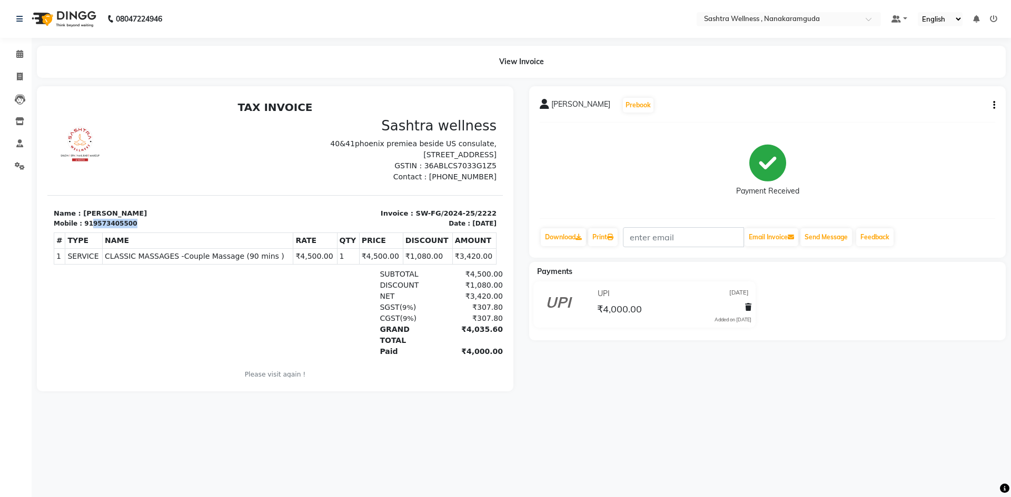
copy div "9573405500"
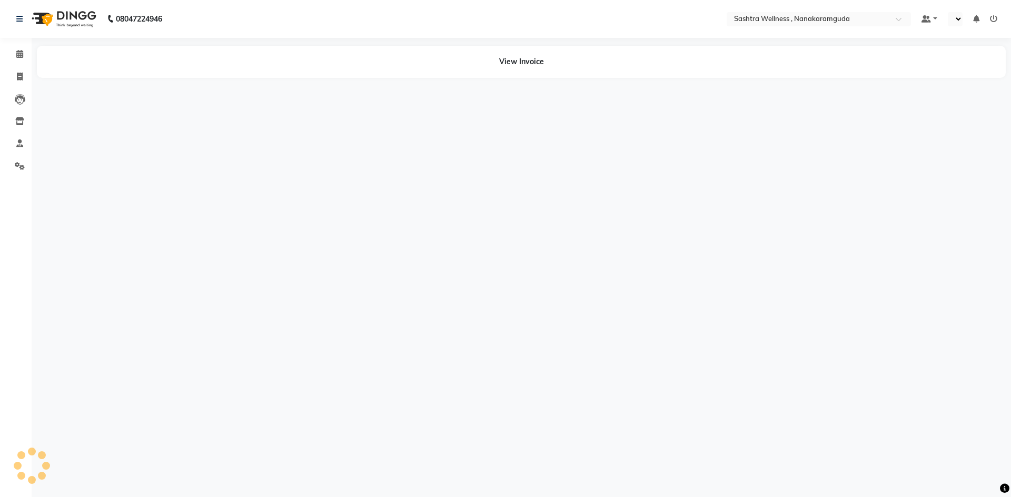
select select "en"
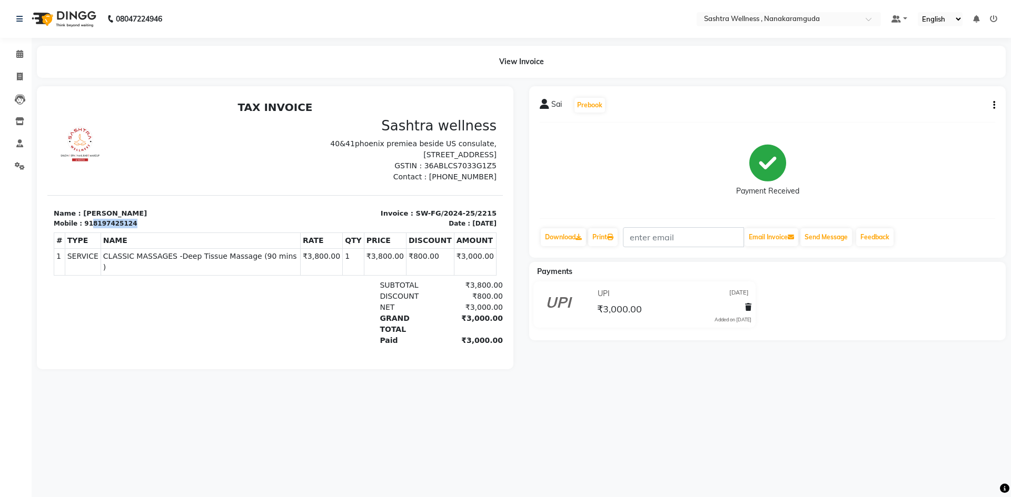
drag, startPoint x: 125, startPoint y: 224, endPoint x: 86, endPoint y: 225, distance: 39.0
click at [86, 225] on div "Mobile : 918197425124" at bounding box center [161, 223] width 215 height 9
copy div "8197425124"
drag, startPoint x: 131, startPoint y: 226, endPoint x: 87, endPoint y: 226, distance: 43.2
click at [87, 226] on div "Mobile : 917028707776" at bounding box center [161, 223] width 215 height 9
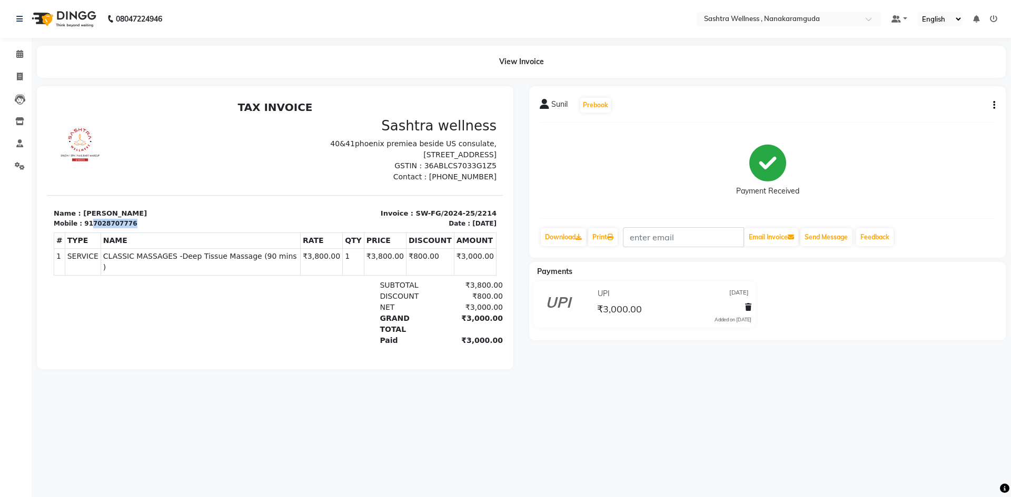
copy div "7028707776"
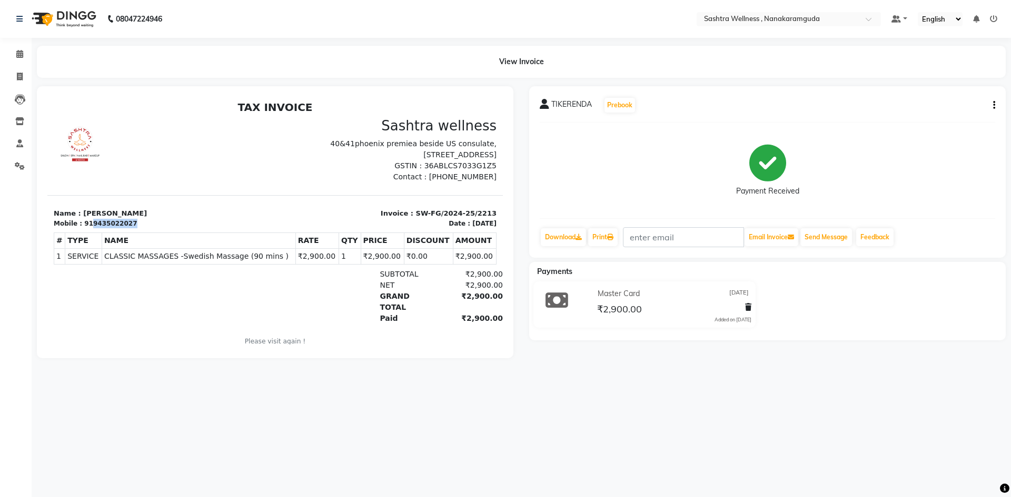
drag, startPoint x: 133, startPoint y: 223, endPoint x: 88, endPoint y: 219, distance: 44.9
click at [88, 219] on div "Mobile : 919435022027" at bounding box center [161, 223] width 215 height 9
copy div "9435022027"
drag, startPoint x: 127, startPoint y: 221, endPoint x: 85, endPoint y: 225, distance: 41.8
click at [85, 225] on div "Mobile : 919435022027" at bounding box center [161, 223] width 215 height 9
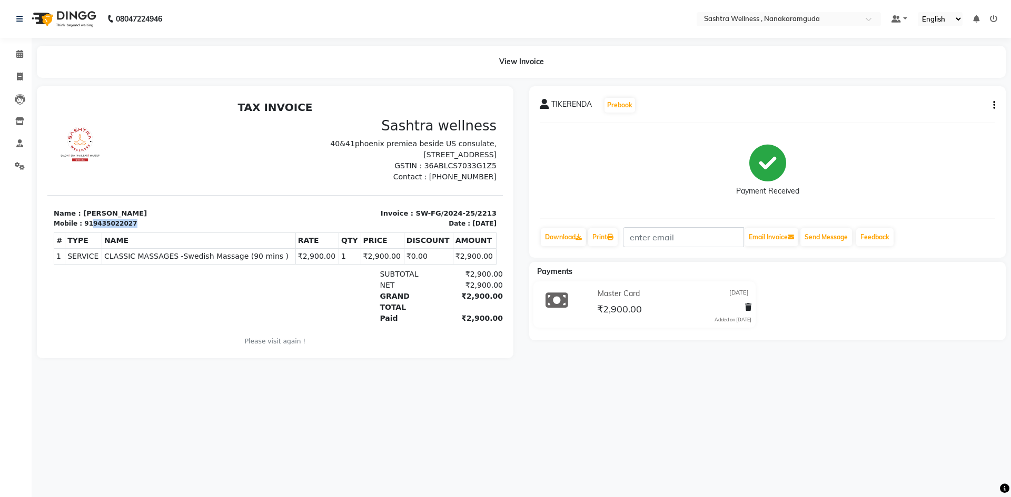
copy div "9435022027"
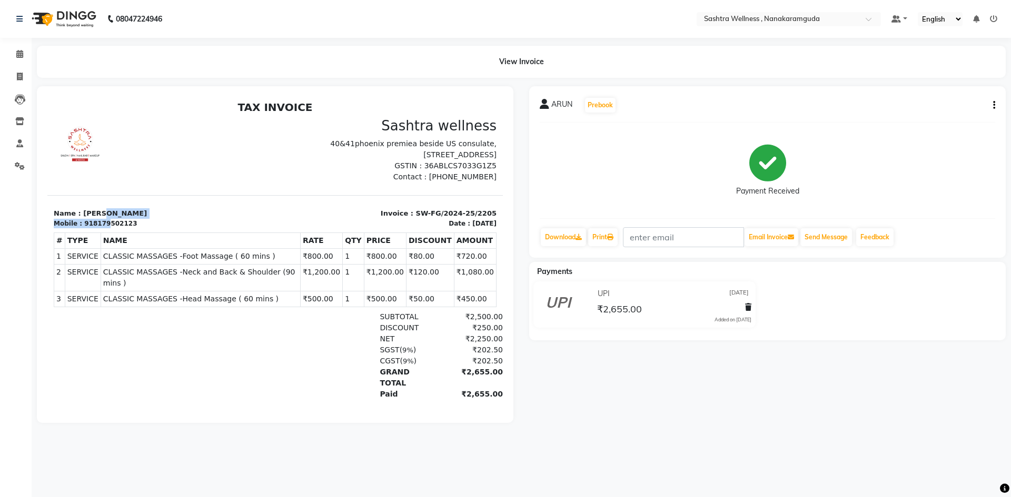
drag, startPoint x: 141, startPoint y: 210, endPoint x: 100, endPoint y: 221, distance: 42.5
click at [100, 221] on div "Name : ARUN Mobile : 918179502123" at bounding box center [161, 218] width 228 height 20
click at [119, 231] on div "# TYPE NAME RATE QTY PRICE DISCOUNT AMOUNT 1" at bounding box center [275, 269] width 443 height 83
drag, startPoint x: 128, startPoint y: 225, endPoint x: 88, endPoint y: 227, distance: 40.1
click at [88, 227] on div "Mobile : 918179502123" at bounding box center [161, 223] width 215 height 9
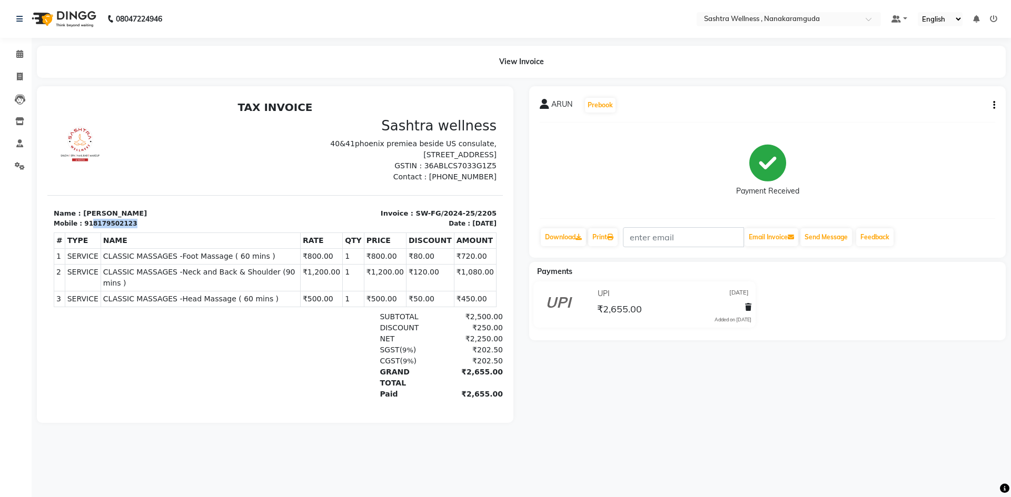
copy div "8179502123"
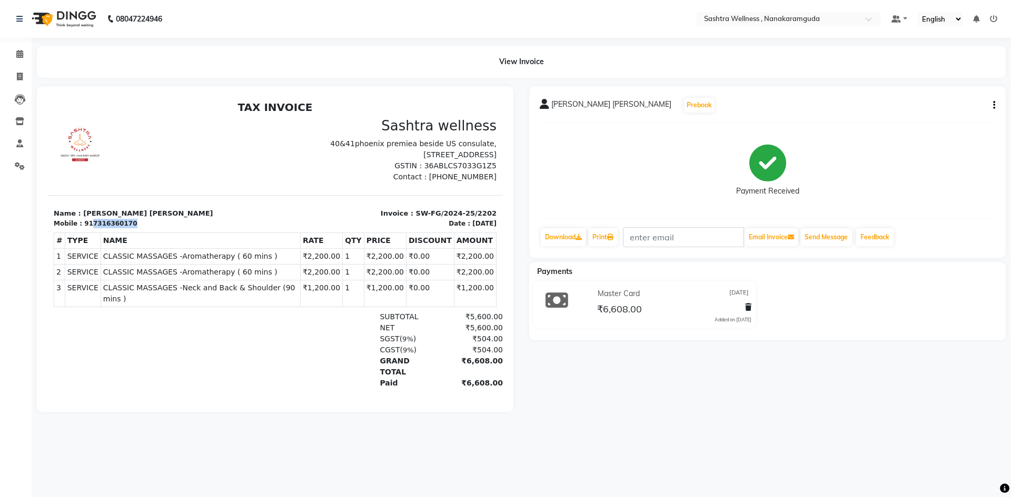
drag, startPoint x: 125, startPoint y: 224, endPoint x: 88, endPoint y: 223, distance: 36.3
click at [88, 223] on div "Mobile : 917316360170" at bounding box center [161, 223] width 215 height 9
copy div "7316360170"
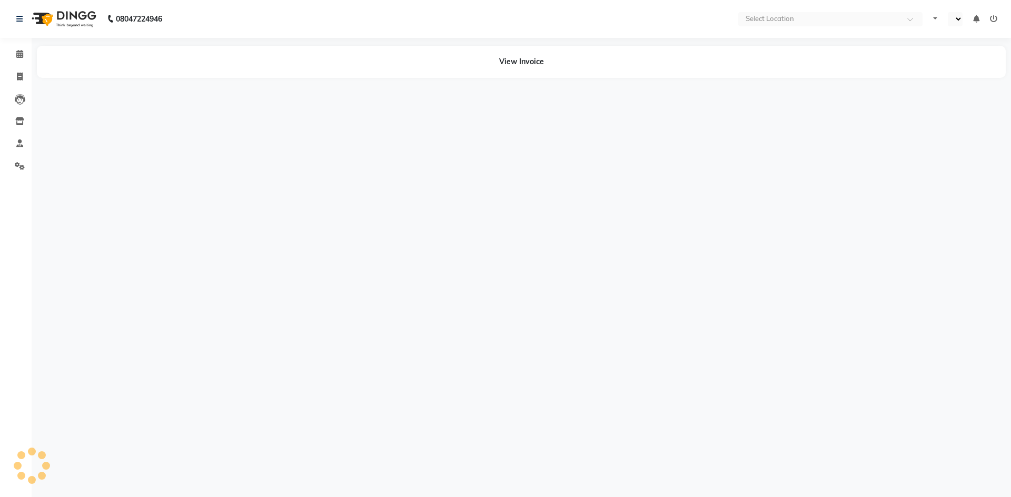
select select "en"
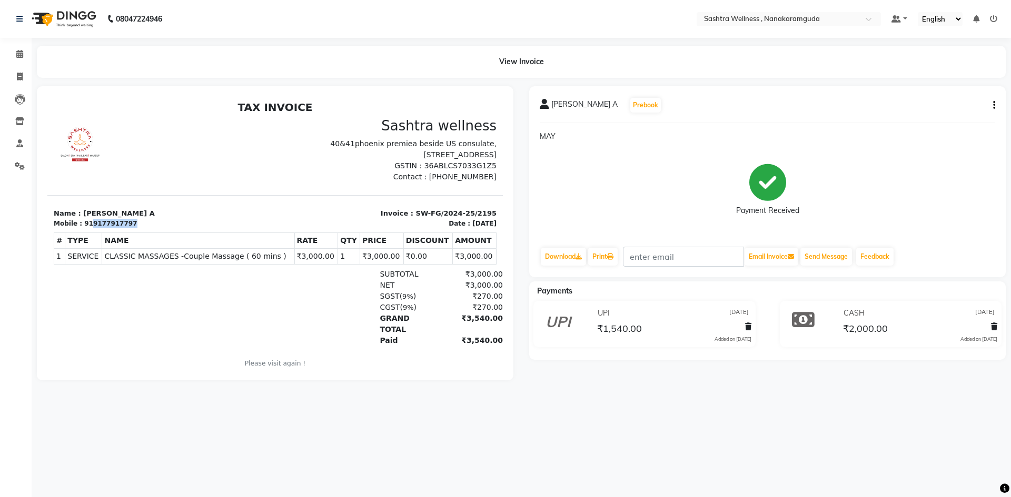
drag, startPoint x: 132, startPoint y: 222, endPoint x: 88, endPoint y: 225, distance: 44.3
click at [88, 225] on div "Mobile : 919177917797" at bounding box center [161, 223] width 215 height 9
copy div "9177917797"
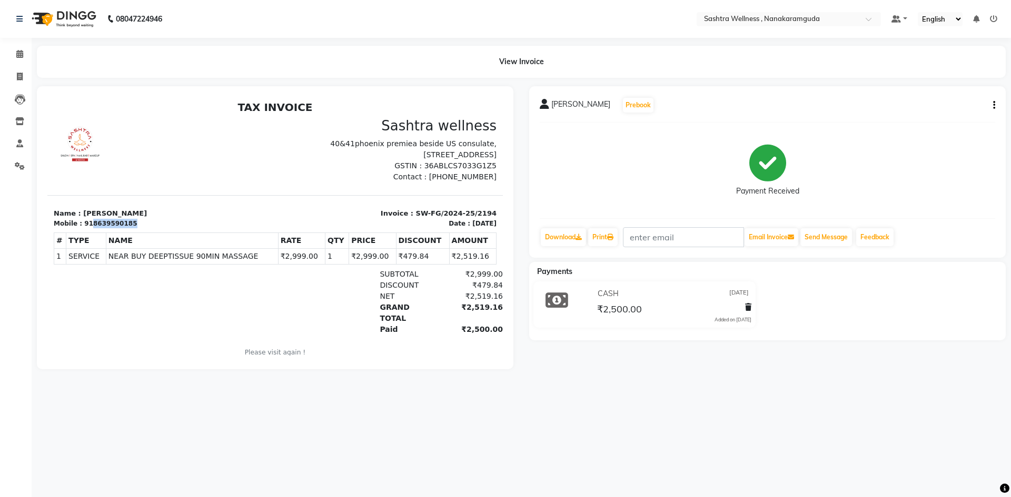
drag, startPoint x: 145, startPoint y: 224, endPoint x: 88, endPoint y: 225, distance: 57.4
click at [88, 225] on div "Mobile : 918639590185" at bounding box center [161, 223] width 215 height 9
copy div "8639590185"
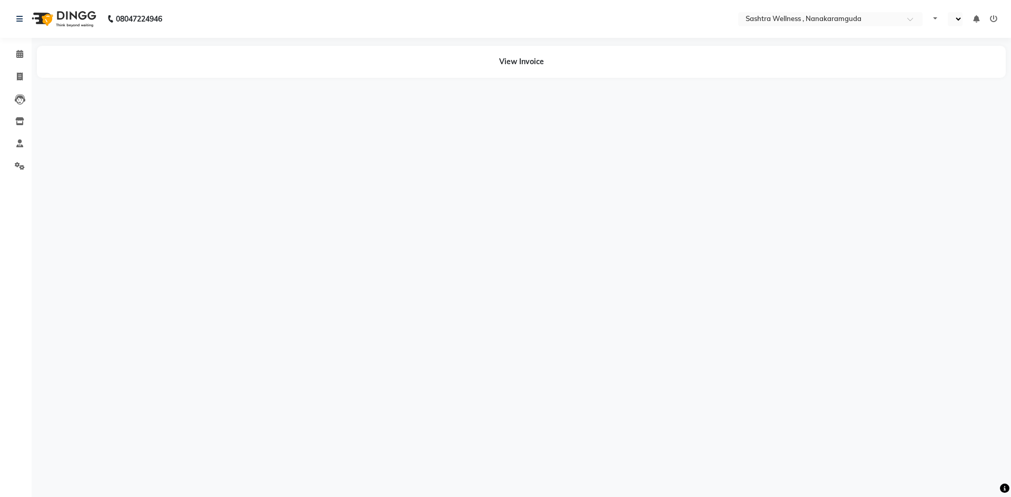
select select "en"
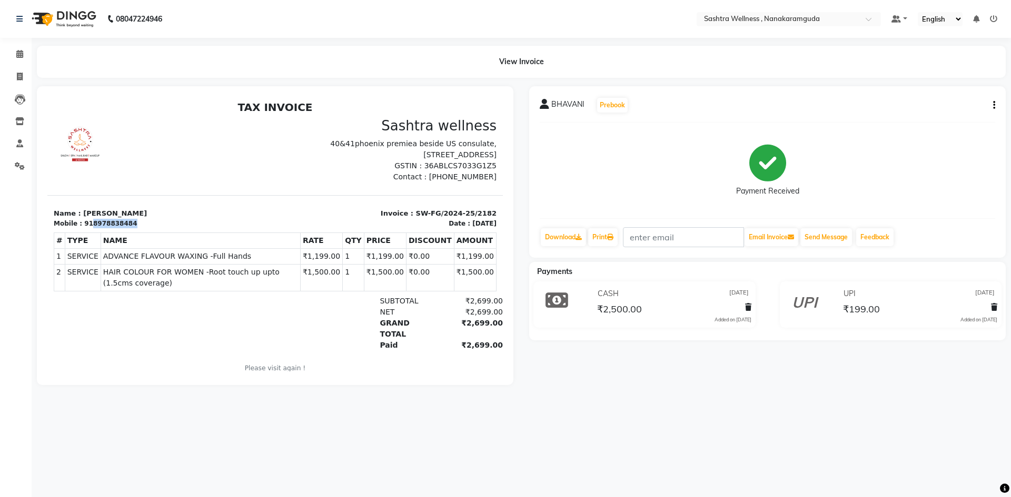
drag, startPoint x: 124, startPoint y: 223, endPoint x: 88, endPoint y: 223, distance: 35.8
click at [88, 223] on div "Mobile : 918978838484" at bounding box center [161, 223] width 215 height 9
copy div "8978838484"
